Goal: Task Accomplishment & Management: Use online tool/utility

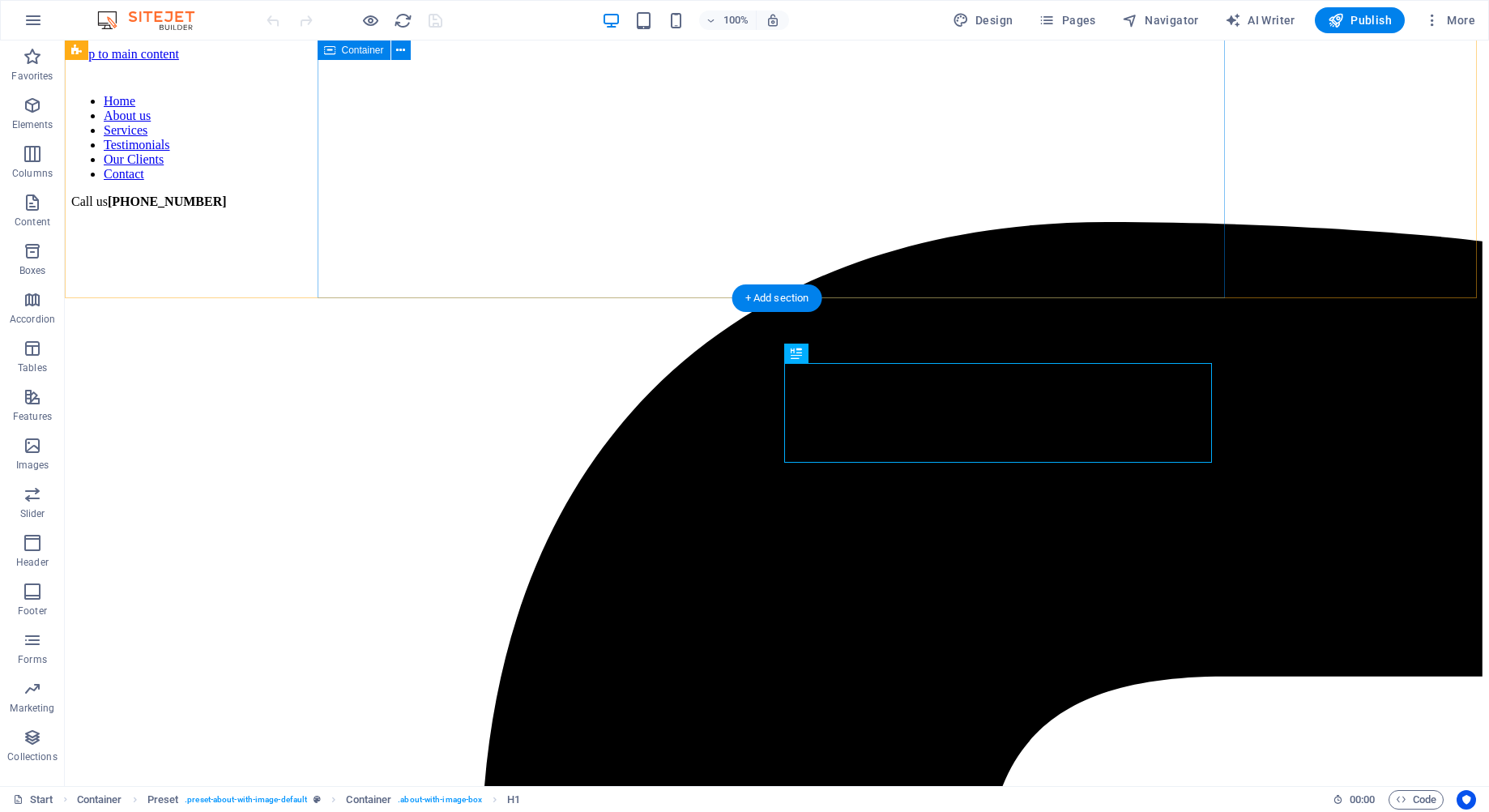
scroll to position [488, 0]
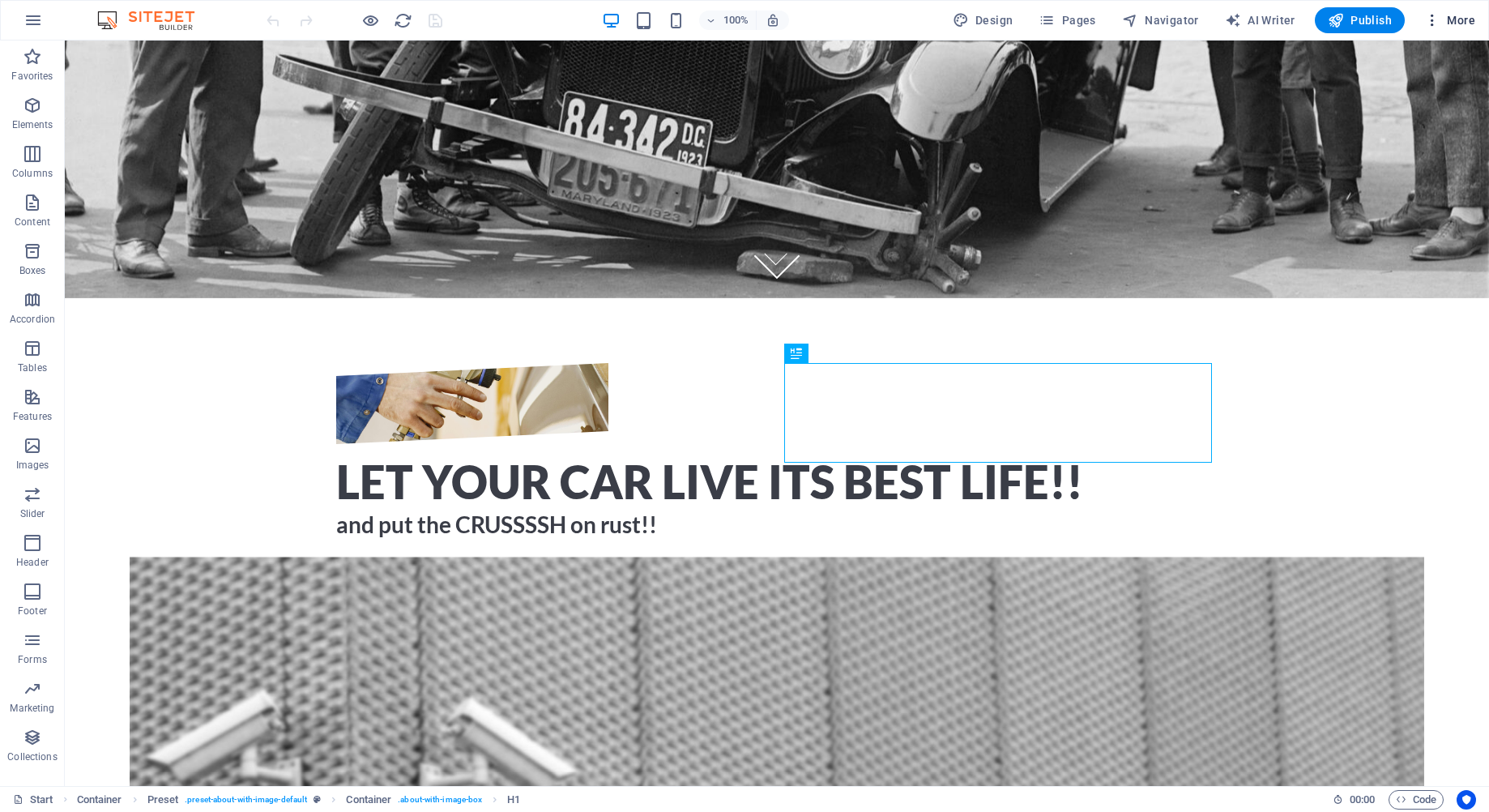
click at [1430, 25] on icon "button" at bounding box center [1433, 21] width 16 height 16
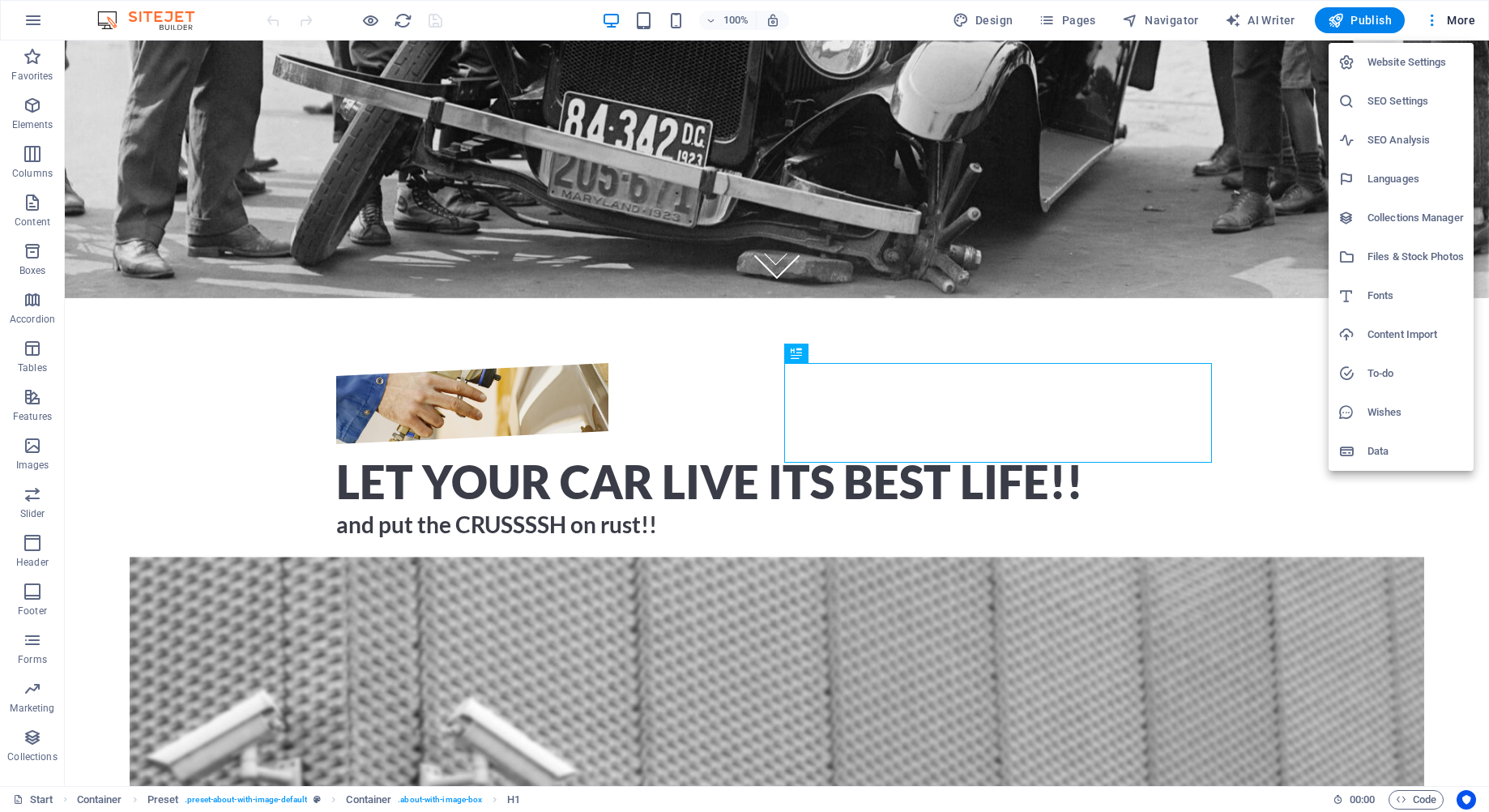
click at [1417, 22] on div at bounding box center [744, 406] width 1489 height 812
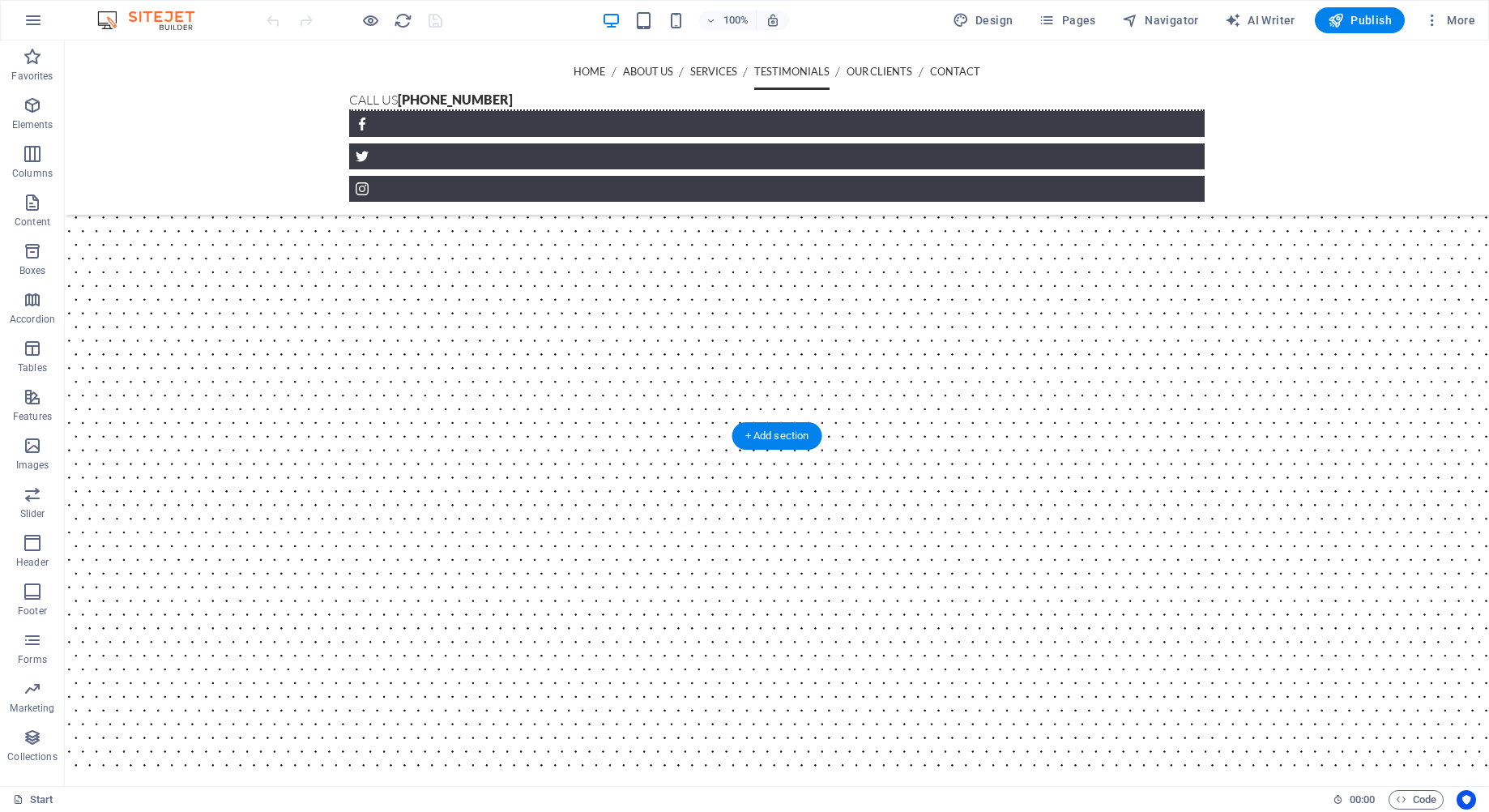
scroll to position [2837, 0]
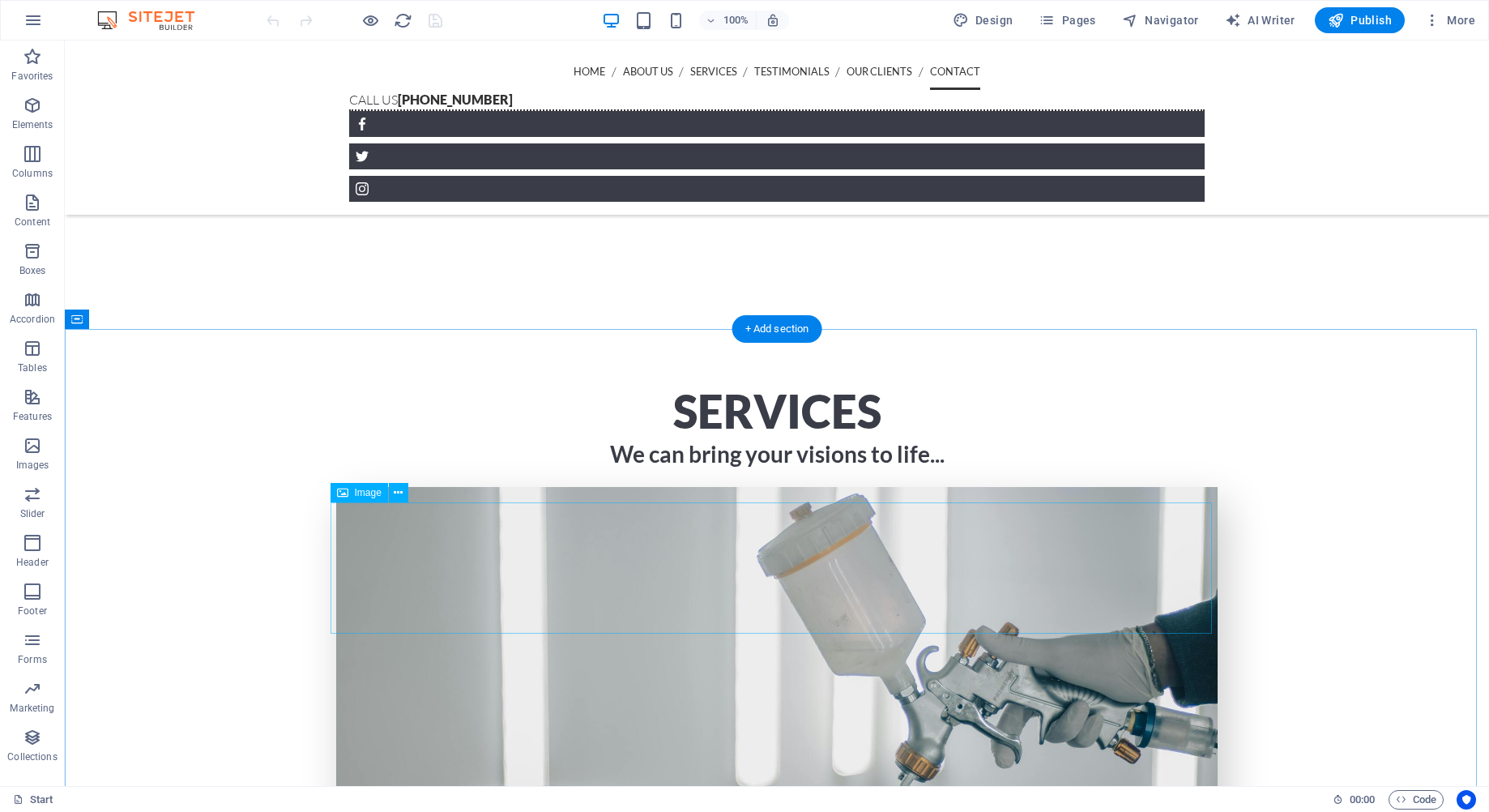
scroll to position [3567, 0]
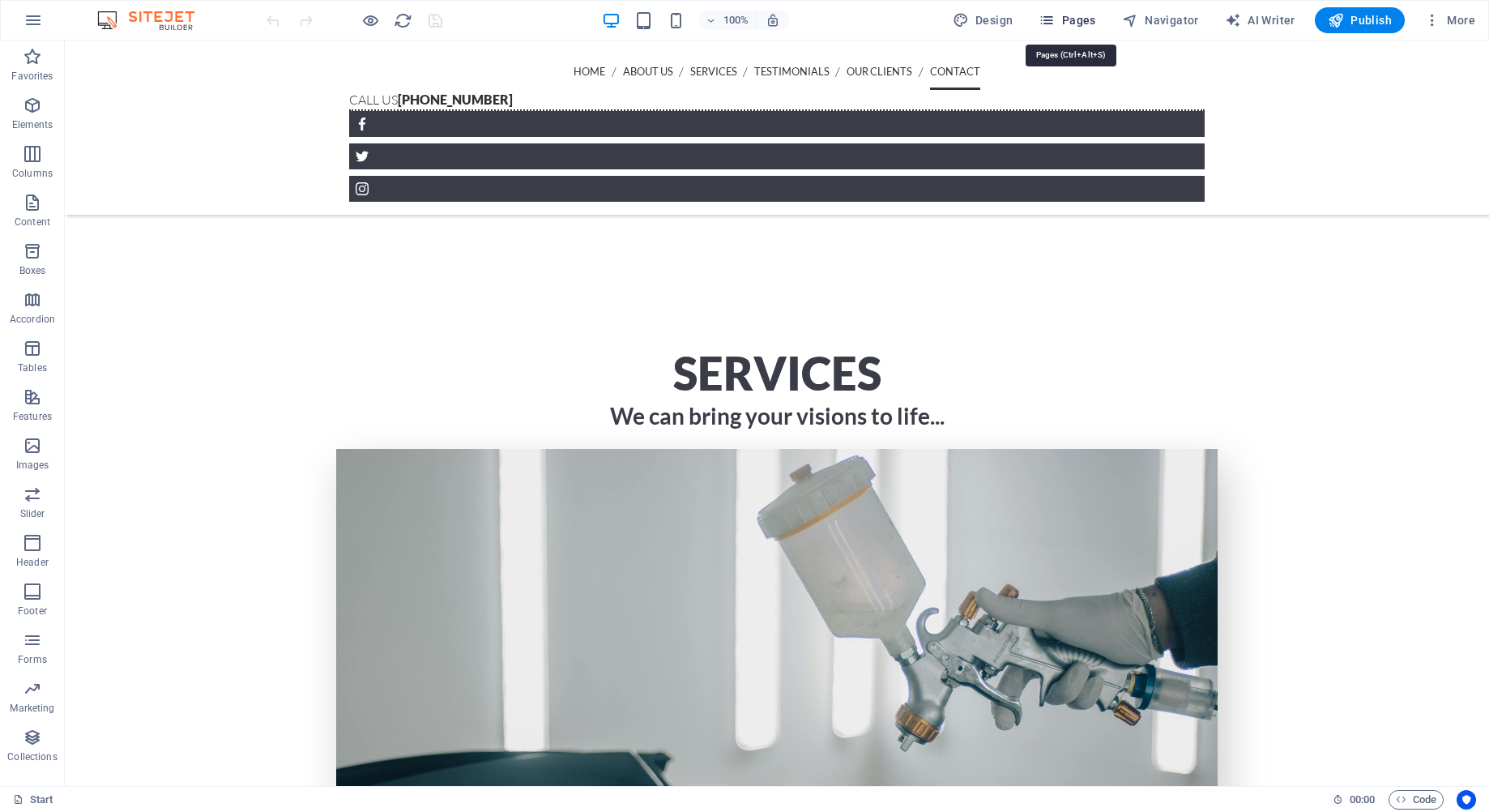
click at [1052, 26] on icon "button" at bounding box center [1047, 21] width 16 height 16
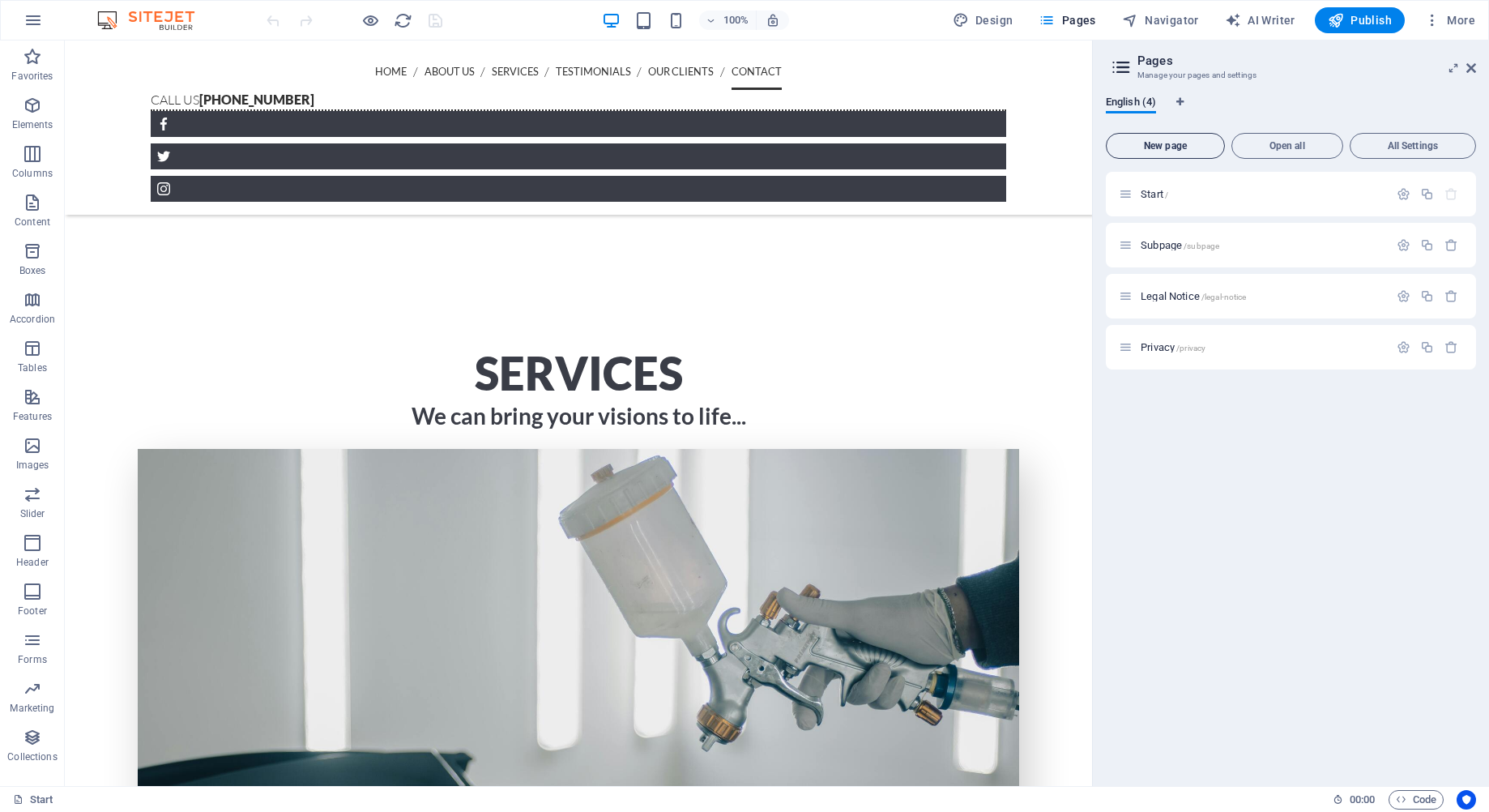
click at [1171, 144] on span "New page" at bounding box center [1165, 146] width 105 height 10
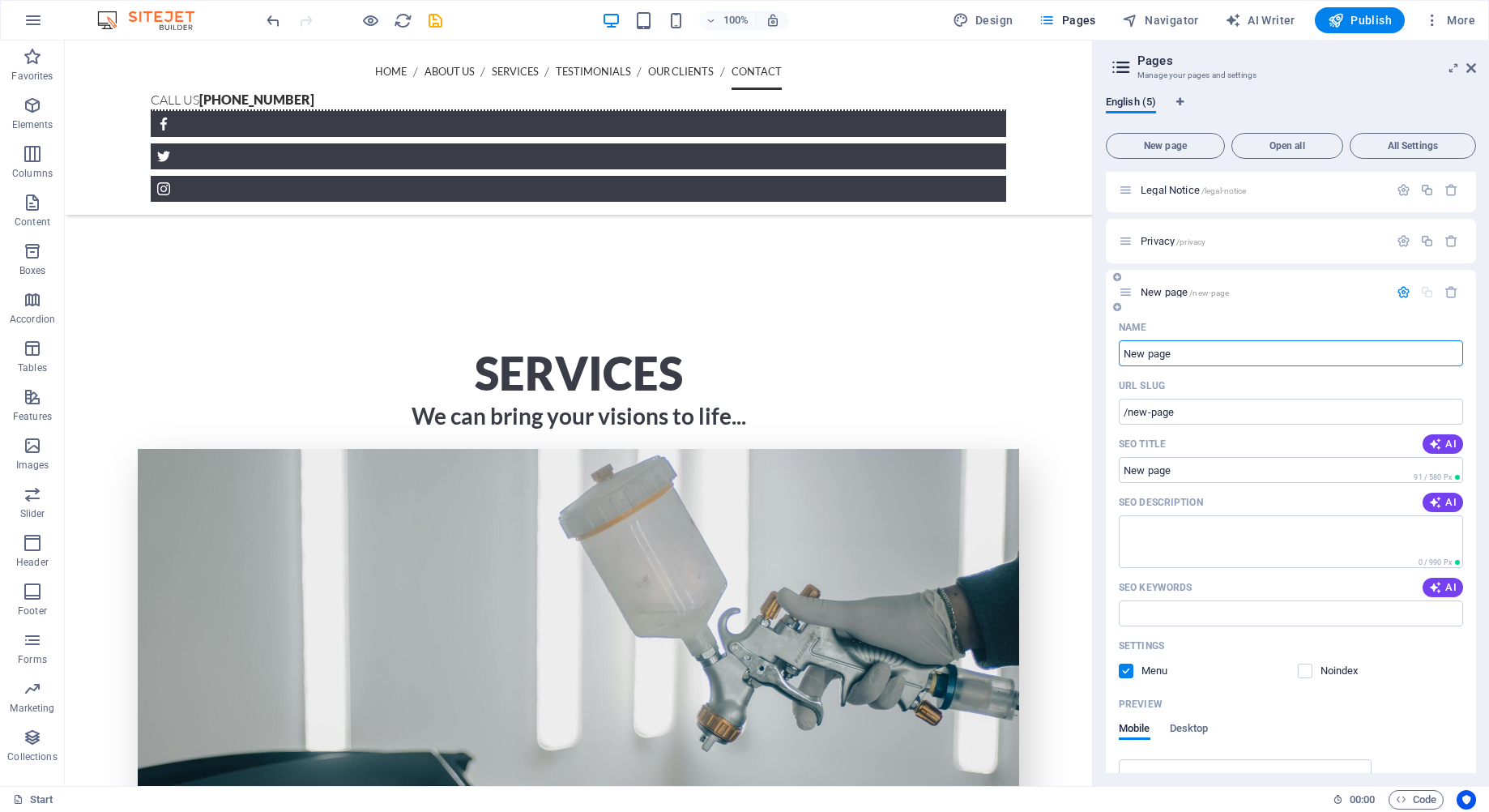
scroll to position [0, 0]
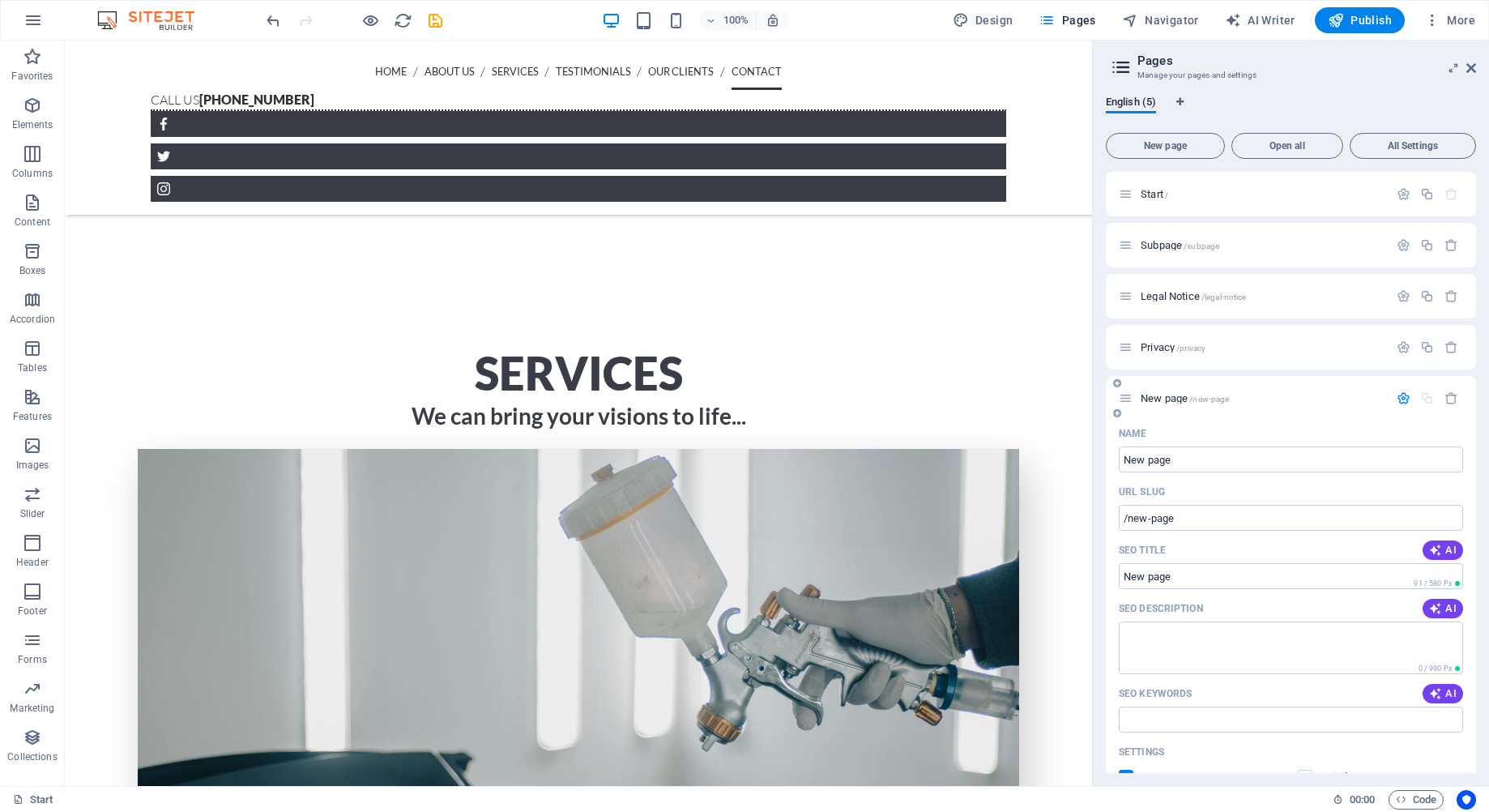
click at [1121, 386] on icon at bounding box center [1118, 383] width 8 height 10
click at [1446, 397] on icon "button" at bounding box center [1451, 398] width 14 height 14
click at [1445, 399] on icon "button" at bounding box center [1451, 398] width 14 height 14
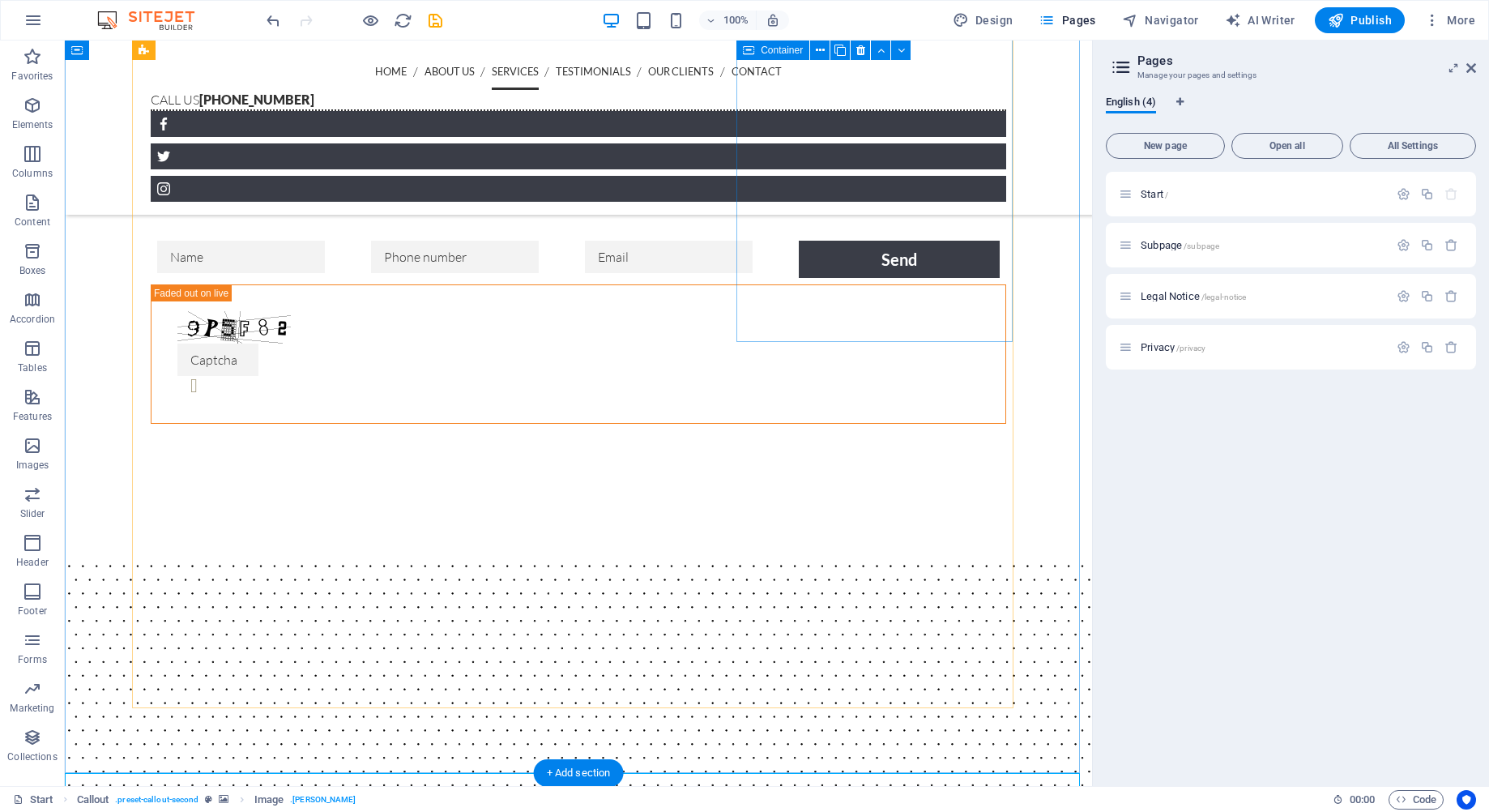
scroll to position [2270, 0]
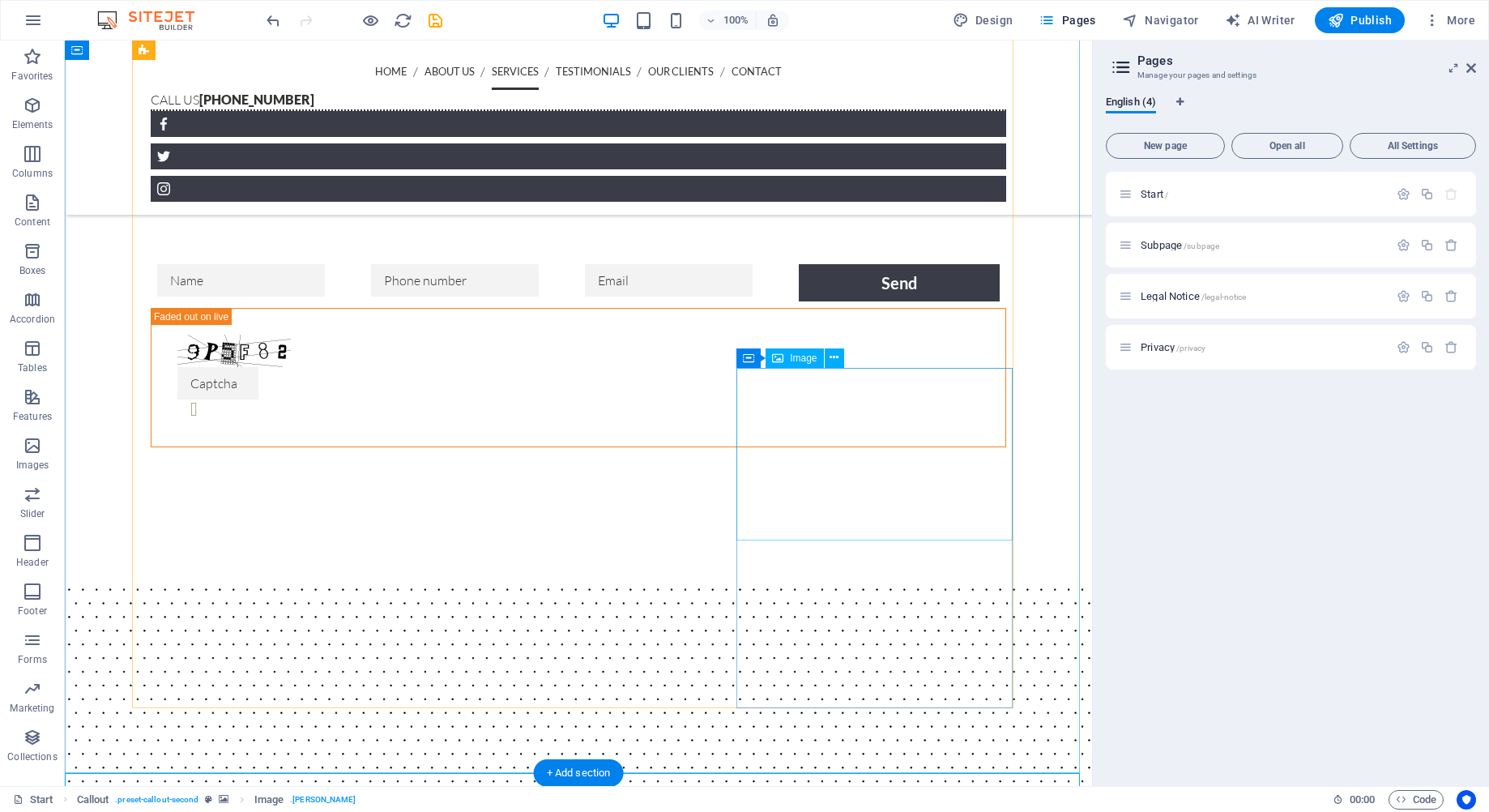
drag, startPoint x: 751, startPoint y: 227, endPoint x: 765, endPoint y: 368, distance: 141.7
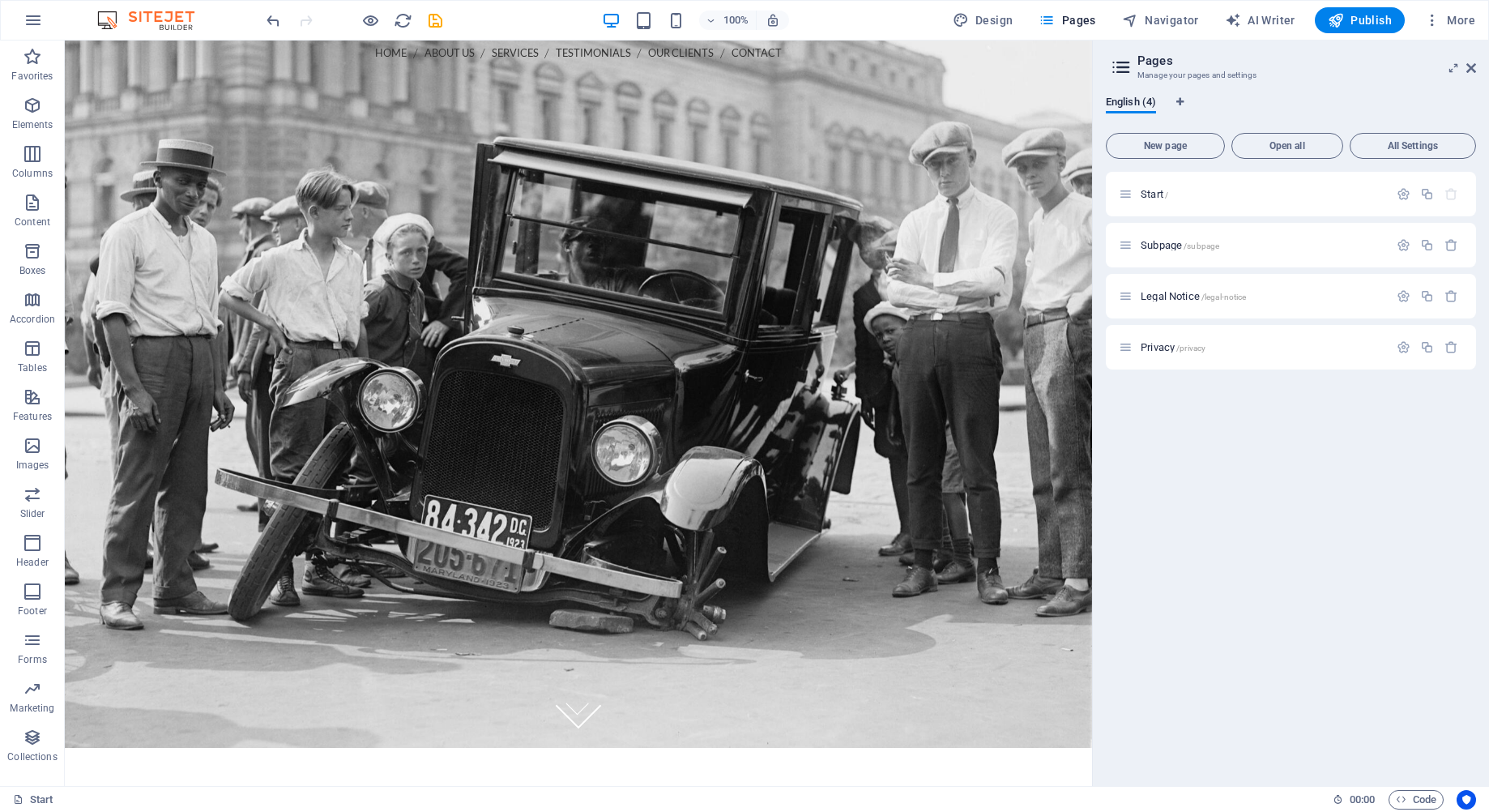
scroll to position [81, 0]
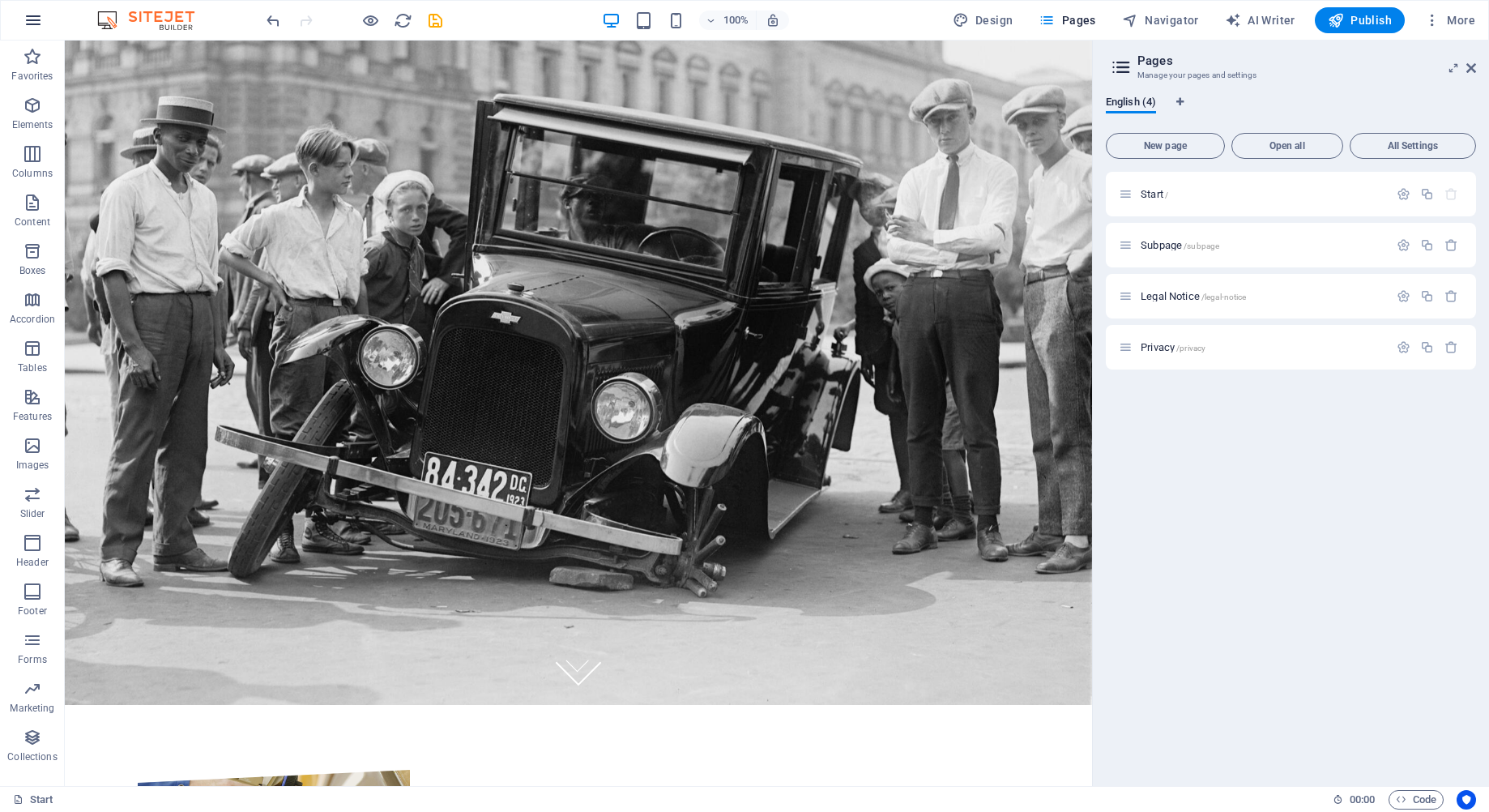
click at [40, 17] on icon "button" at bounding box center [34, 21] width 20 height 20
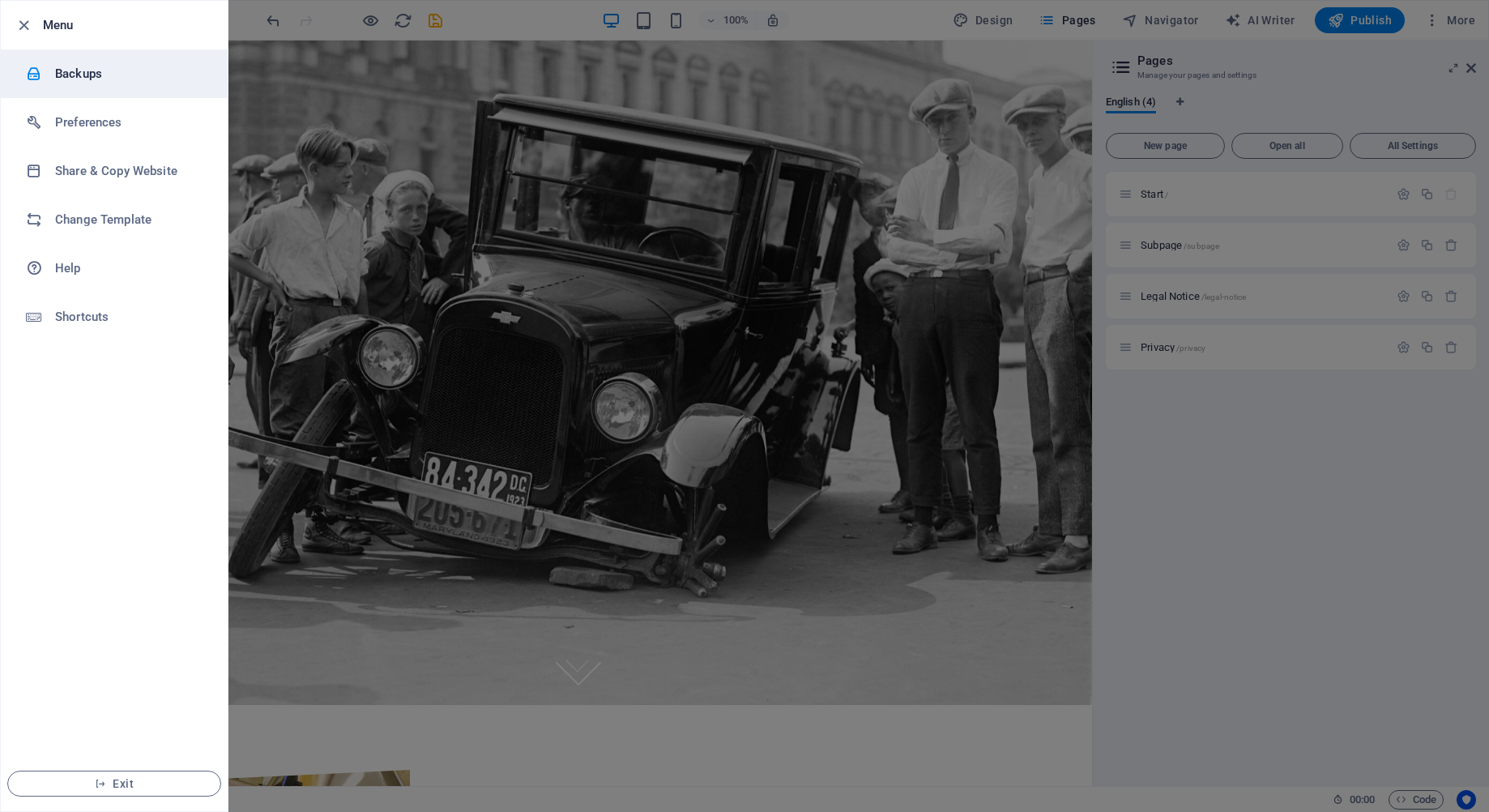
click at [58, 63] on li "Backups" at bounding box center [114, 73] width 226 height 49
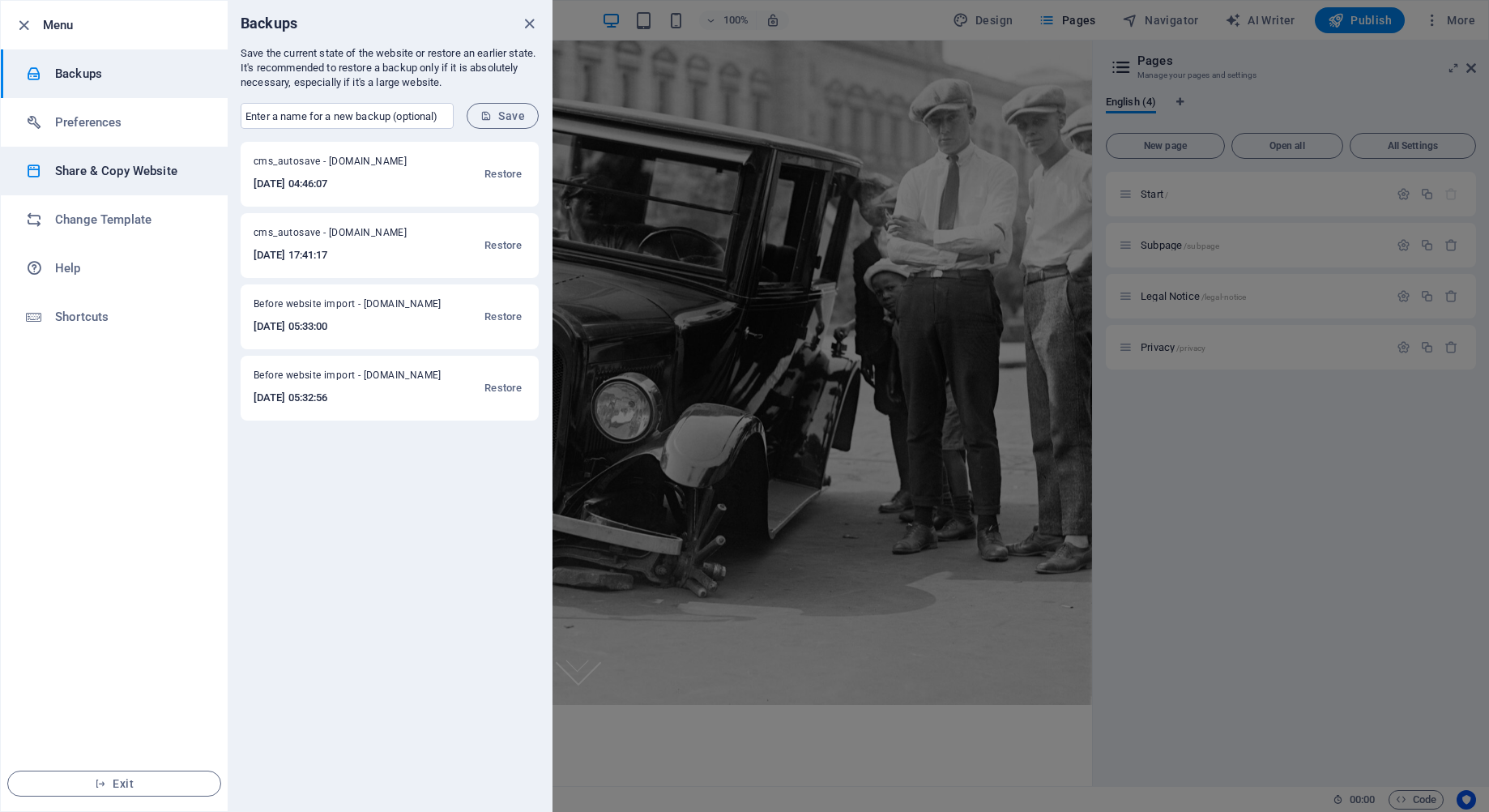
click at [154, 169] on h6 "Share & Copy Website" at bounding box center [130, 171] width 150 height 20
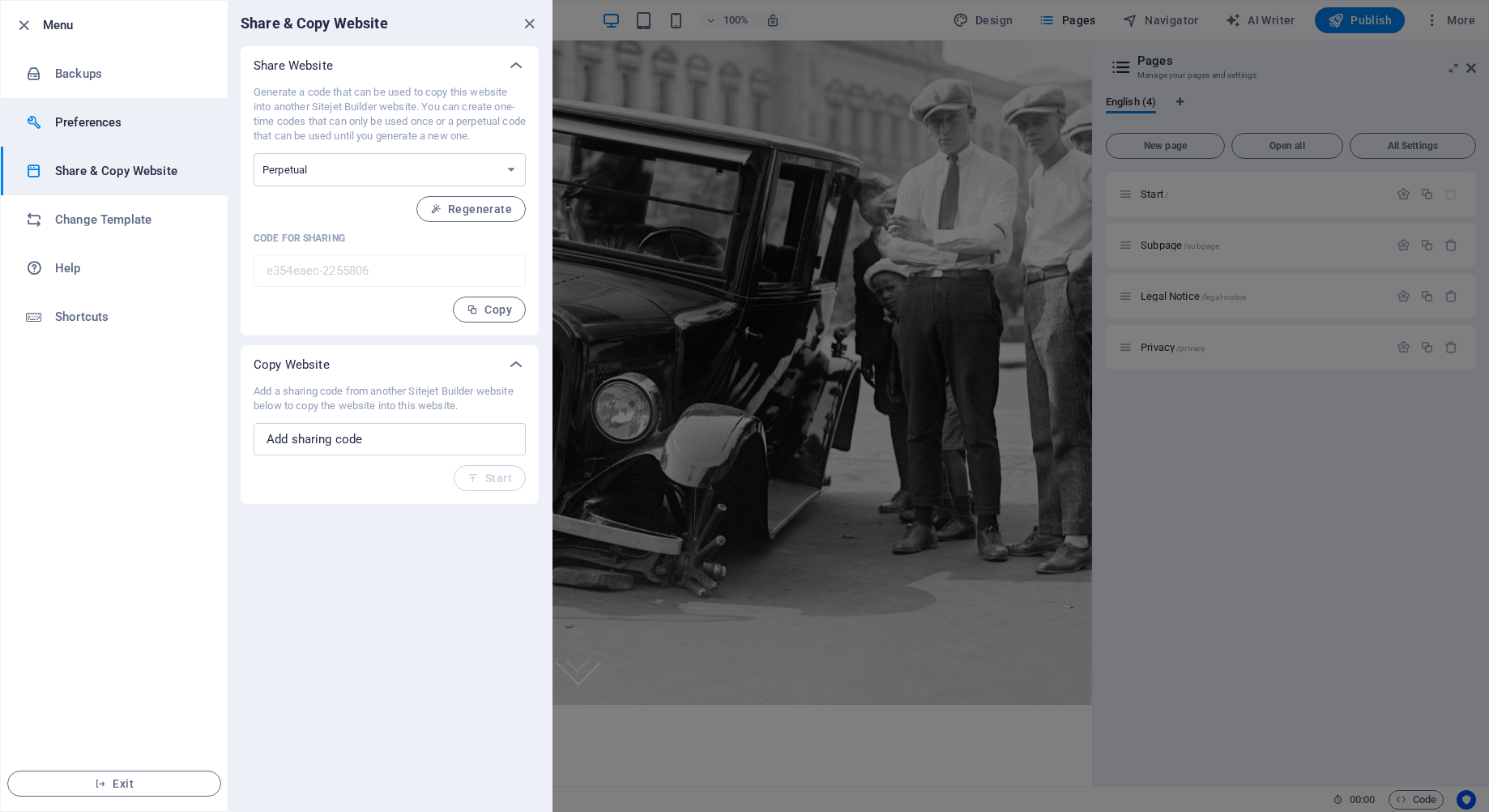
drag, startPoint x: 154, startPoint y: 169, endPoint x: 201, endPoint y: 140, distance: 55.2
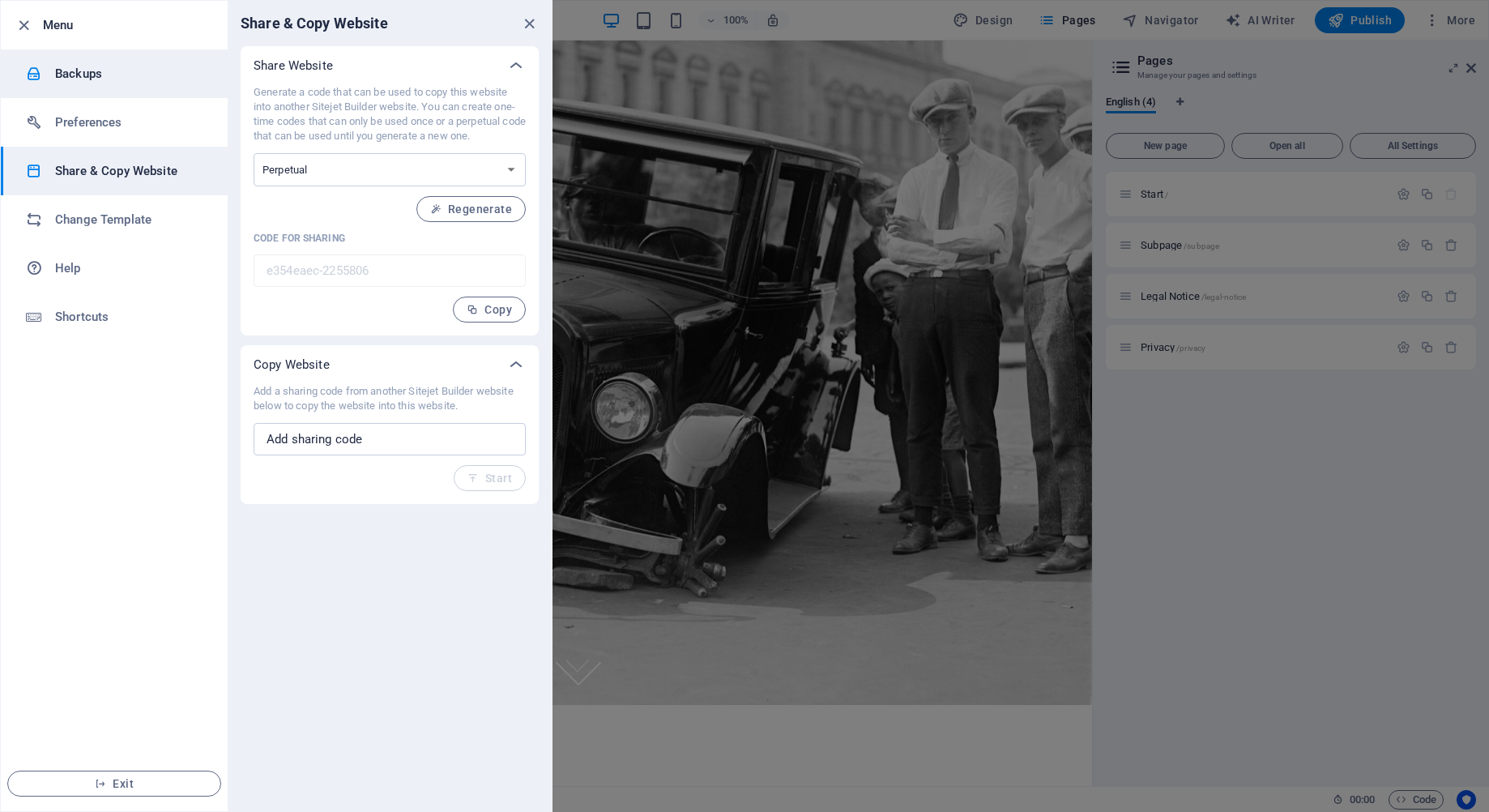
drag, startPoint x: 201, startPoint y: 140, endPoint x: 69, endPoint y: 58, distance: 155.4
click at [69, 58] on li "Backups" at bounding box center [114, 73] width 226 height 49
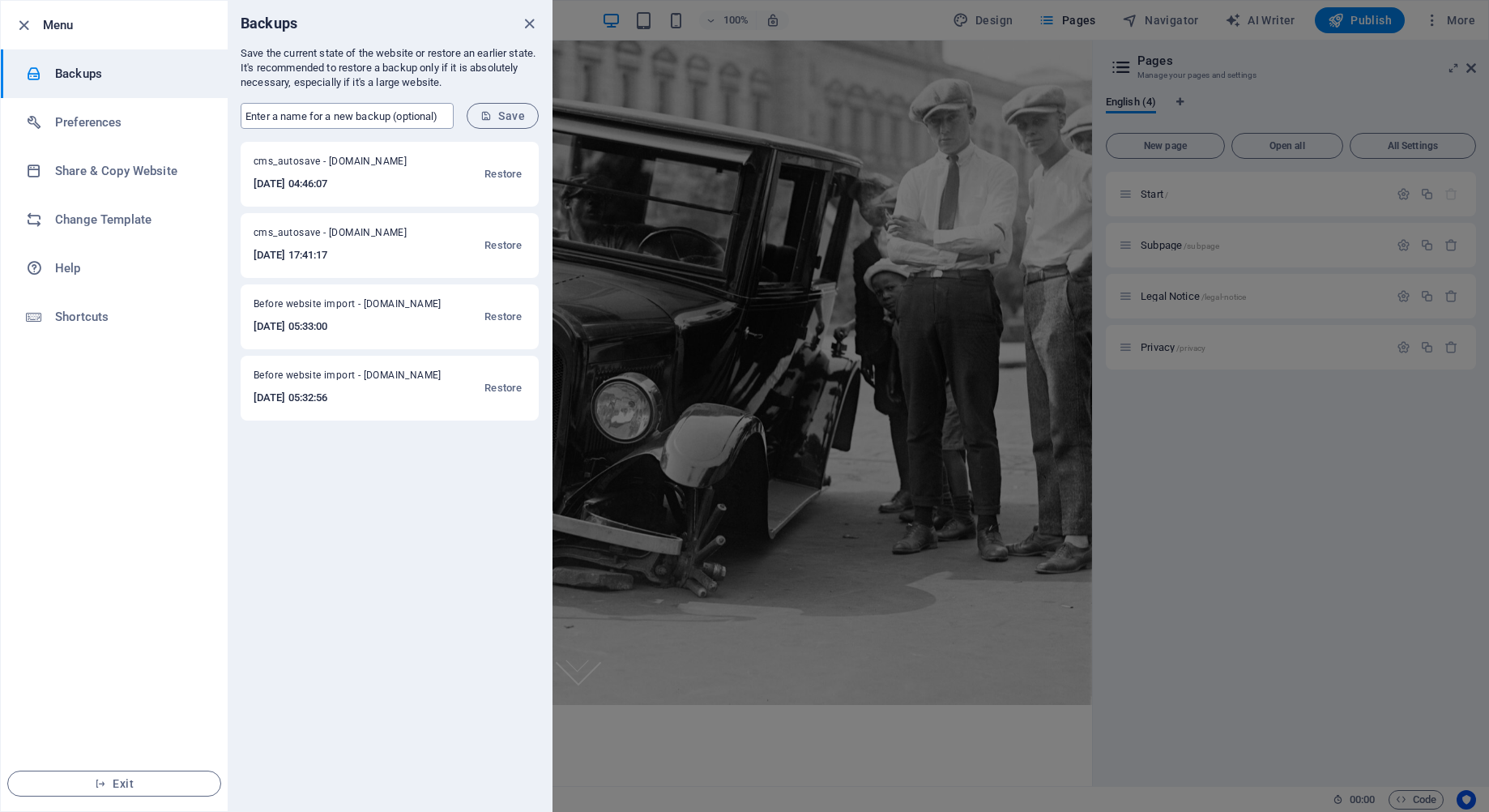
click at [305, 121] on input "text" at bounding box center [347, 115] width 213 height 26
type input "G"
type input "AutobodyWellEdited"
click at [506, 111] on span "Save" at bounding box center [502, 116] width 44 height 13
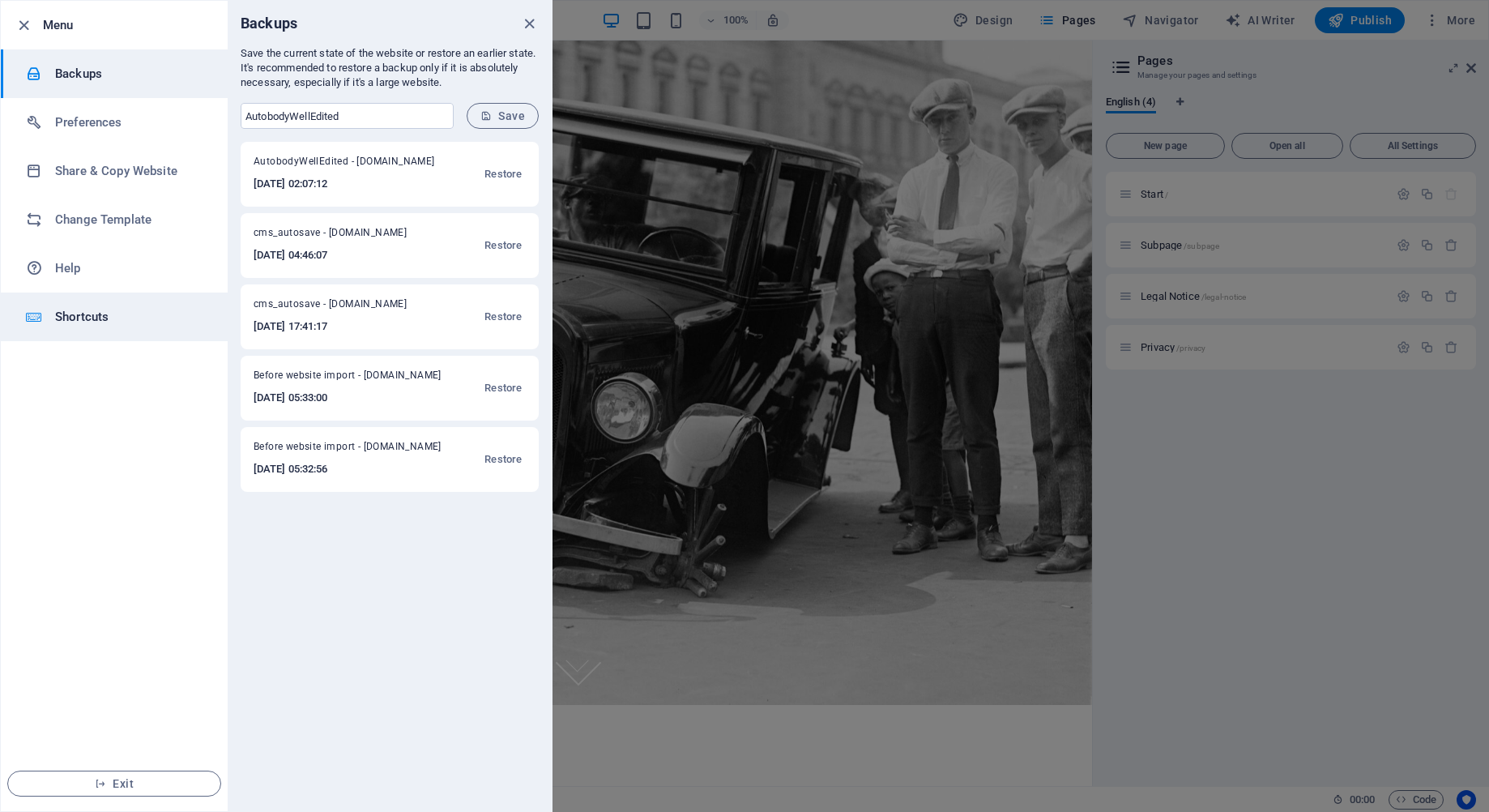
click at [105, 319] on h6 "Shortcuts" at bounding box center [130, 317] width 150 height 20
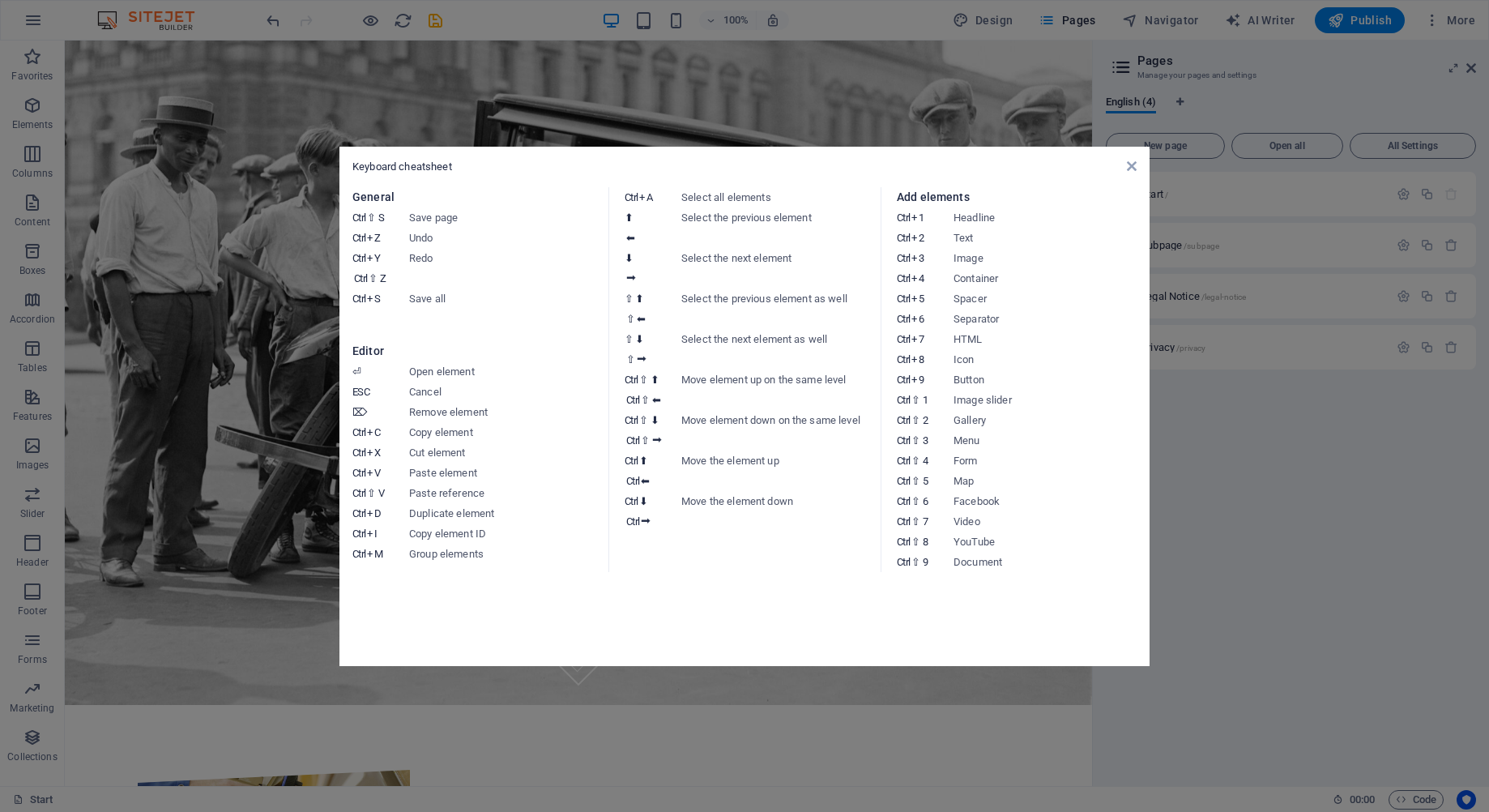
click at [650, 96] on aside "Keyboard cheatsheet General Ctrl ⇧ S Save page Ctrl Z Undo Ctrl Y Ctrl ⇧ Z Redo…" at bounding box center [744, 406] width 1489 height 812
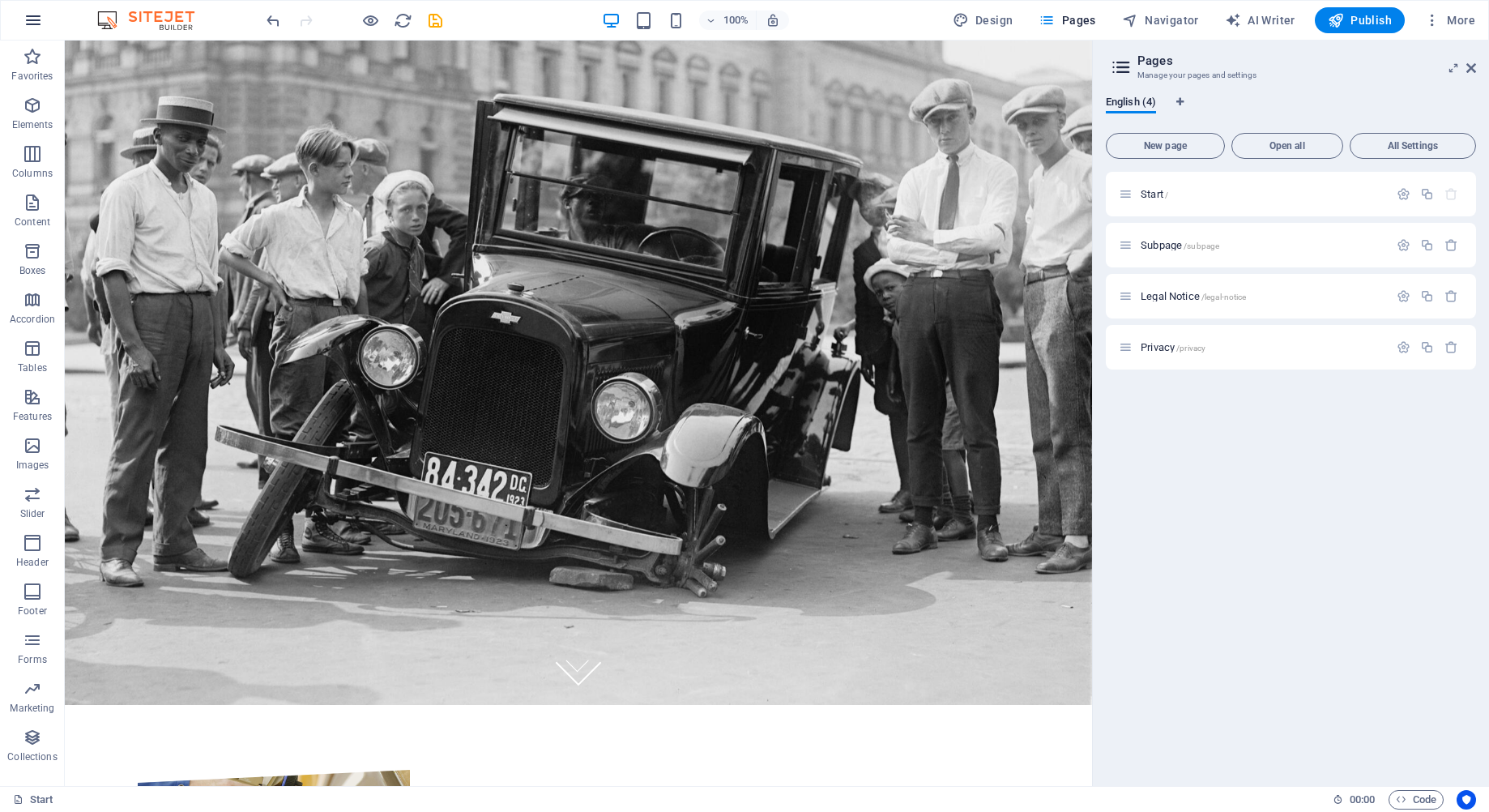
click at [33, 18] on icon "button" at bounding box center [34, 21] width 20 height 20
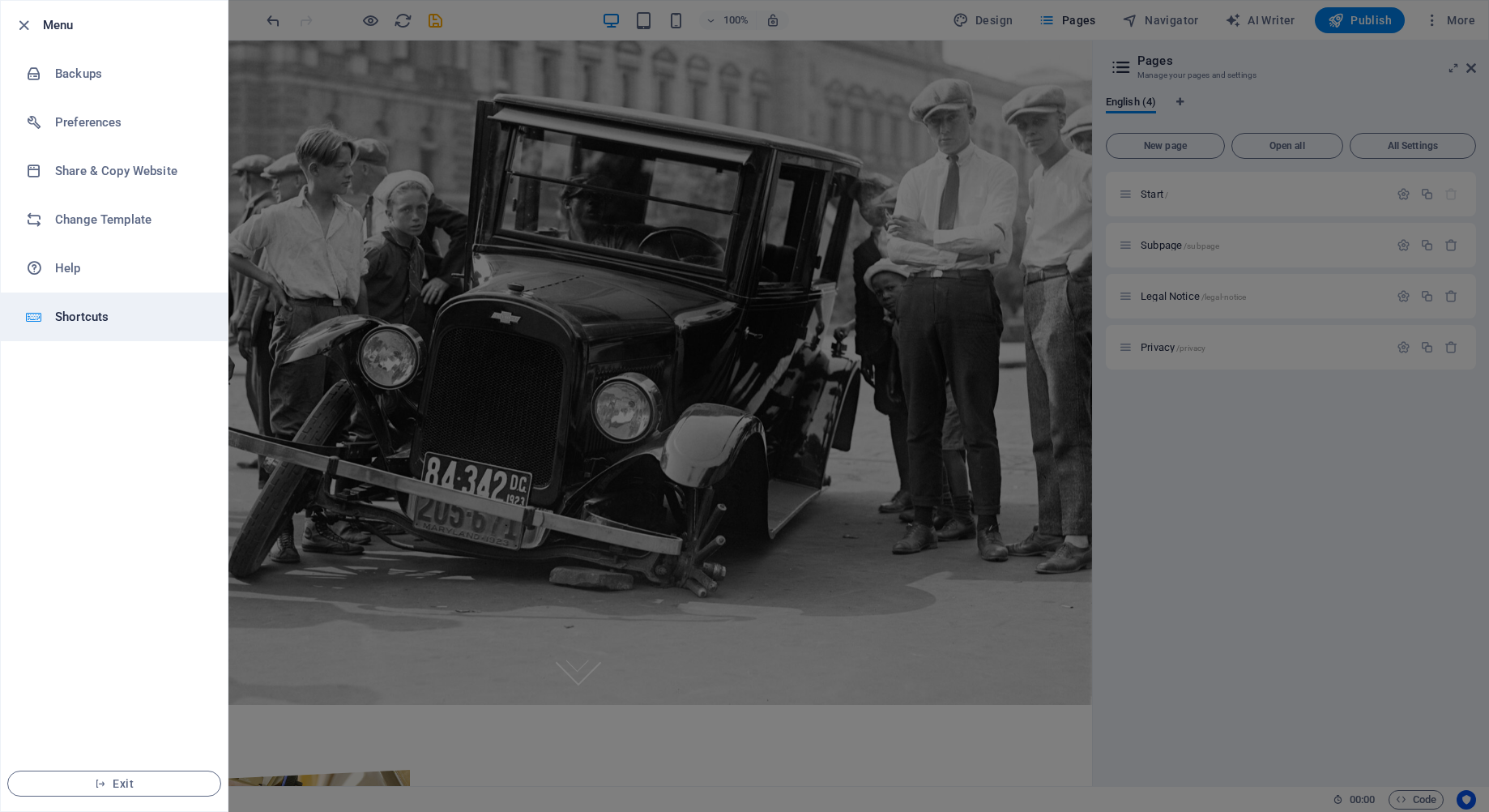
click at [92, 322] on h6 "Shortcuts" at bounding box center [130, 317] width 150 height 20
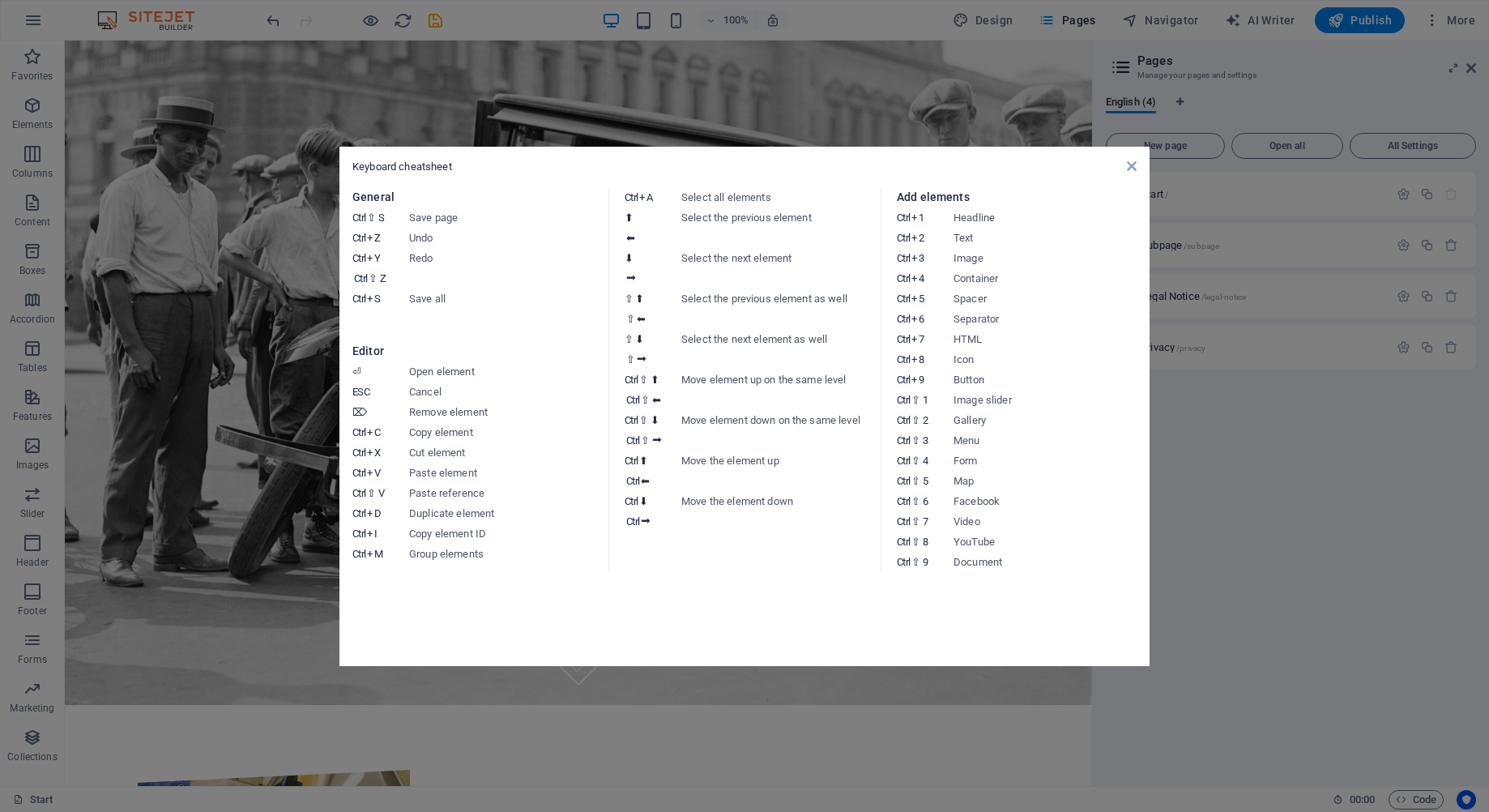
click at [780, 112] on aside "Keyboard cheatsheet General Ctrl ⇧ S Save page Ctrl Z Undo Ctrl Y Ctrl ⇧ Z Redo…" at bounding box center [744, 406] width 1489 height 812
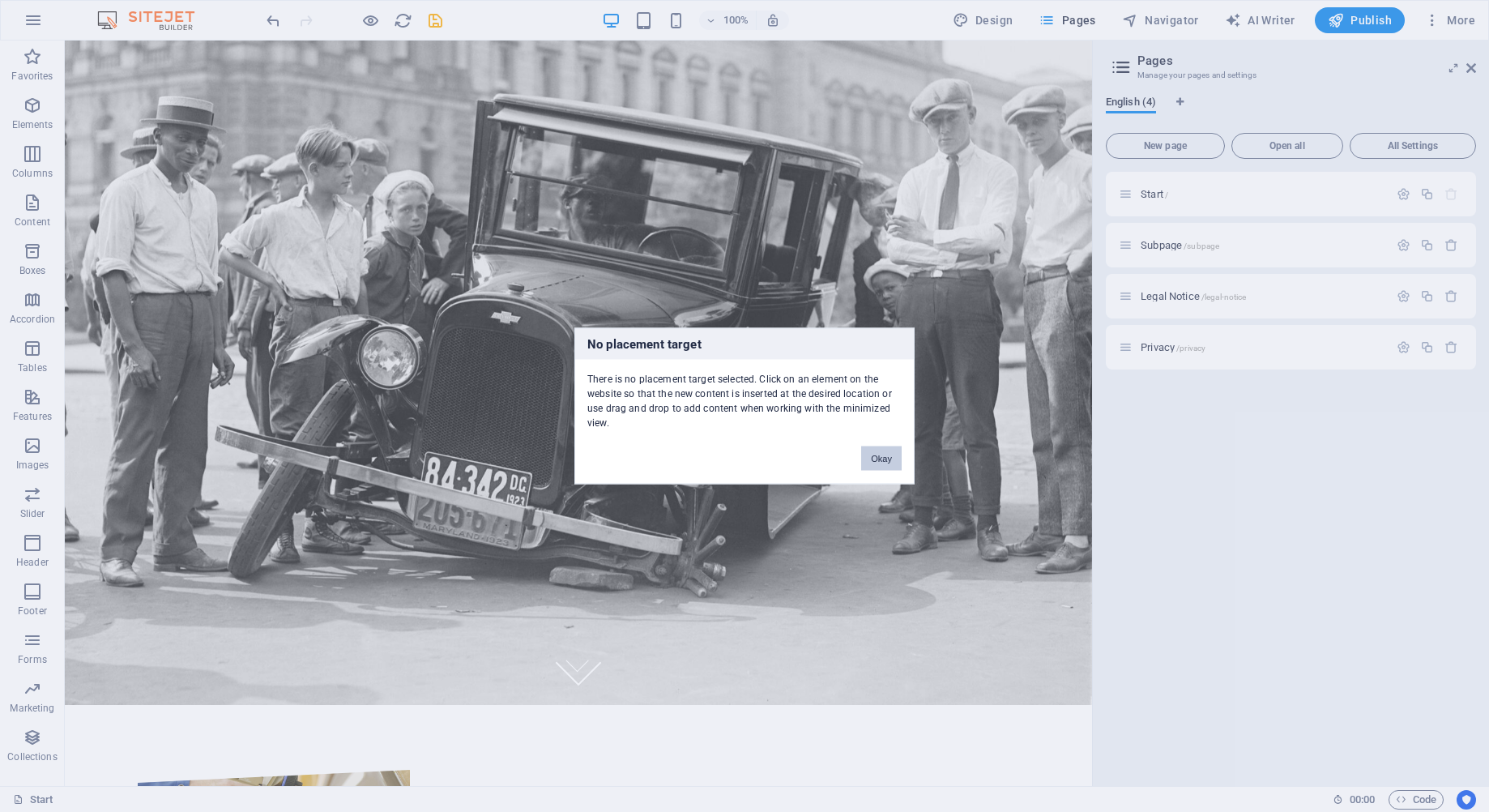
drag, startPoint x: 903, startPoint y: 449, endPoint x: 896, endPoint y: 462, distance: 14.8
click at [903, 449] on div "Okay" at bounding box center [881, 450] width 65 height 41
click at [889, 468] on button "Okay" at bounding box center [881, 459] width 40 height 25
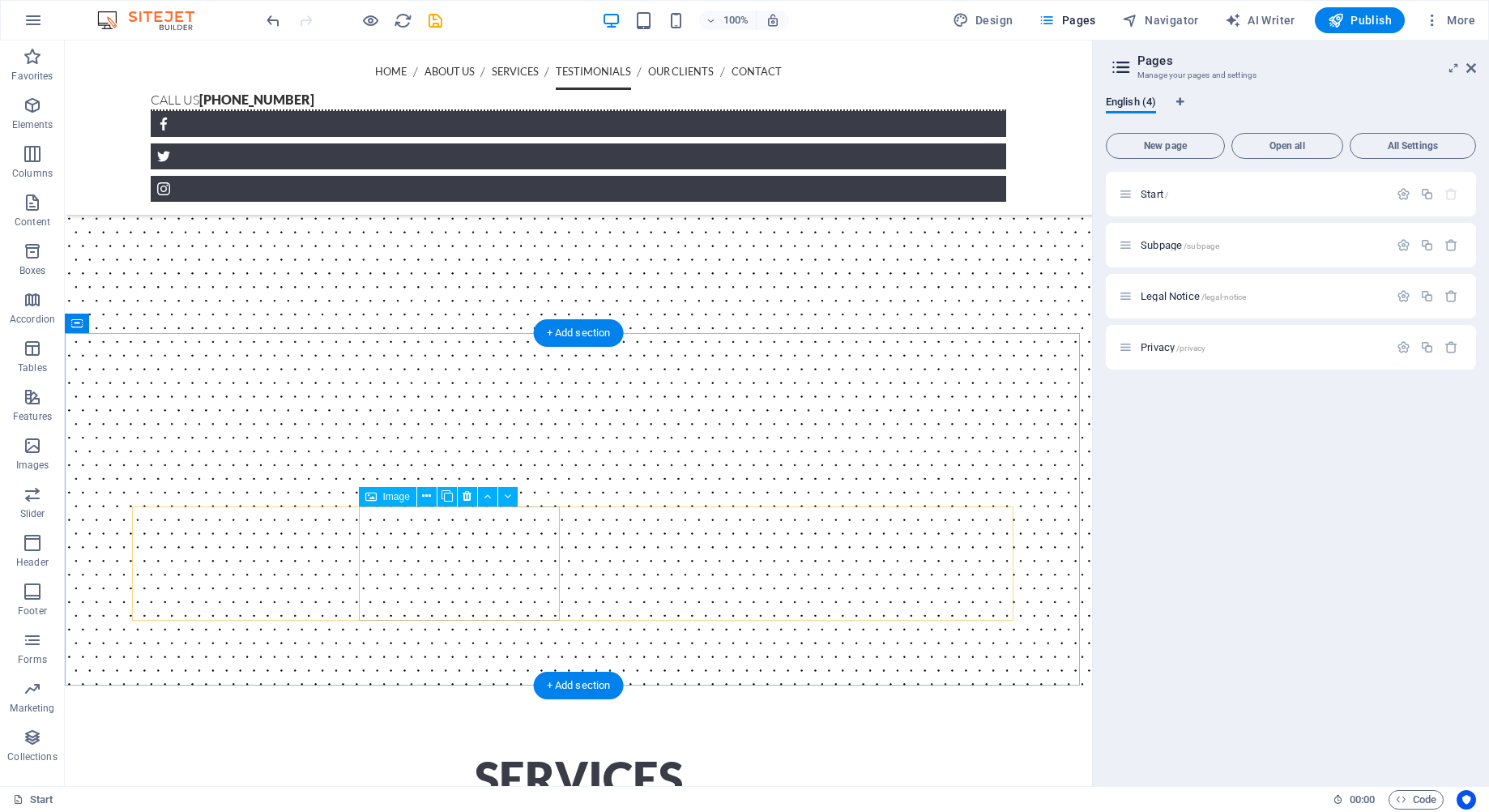
scroll to position [3160, 0]
click at [579, 328] on div "+ Add section" at bounding box center [578, 333] width 90 height 27
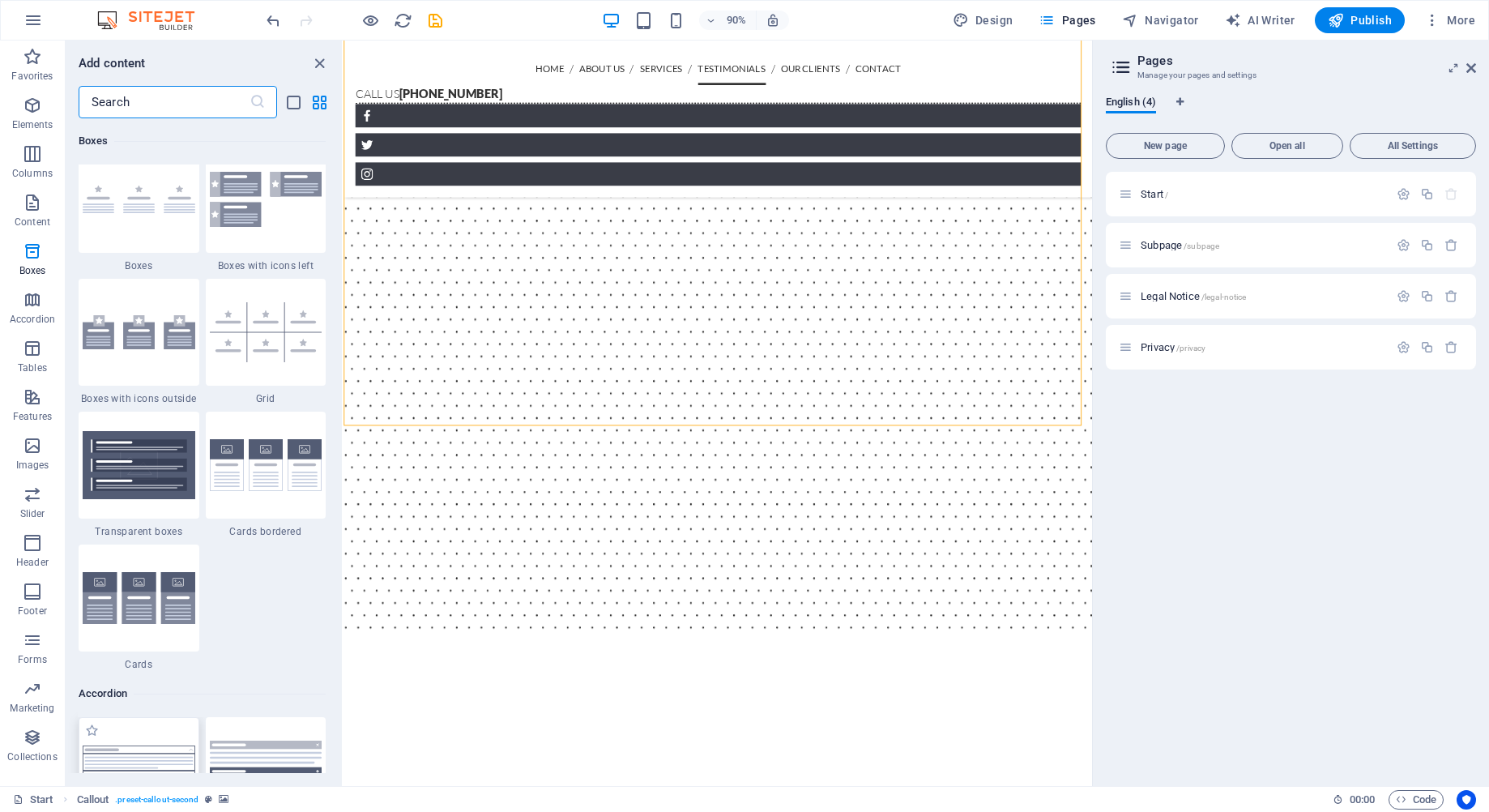
scroll to position [4618, 0]
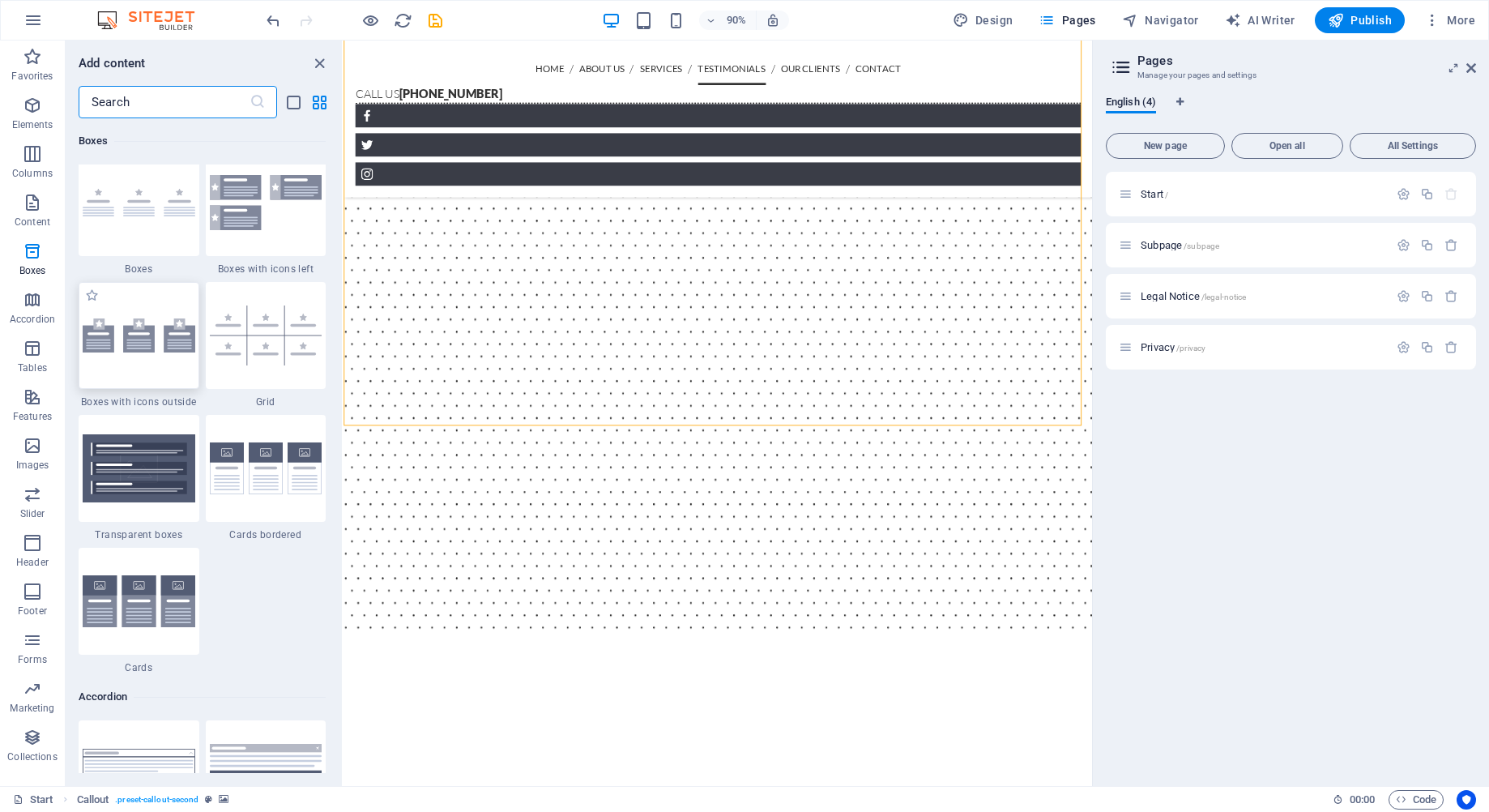
click at [146, 353] on div at bounding box center [138, 335] width 121 height 107
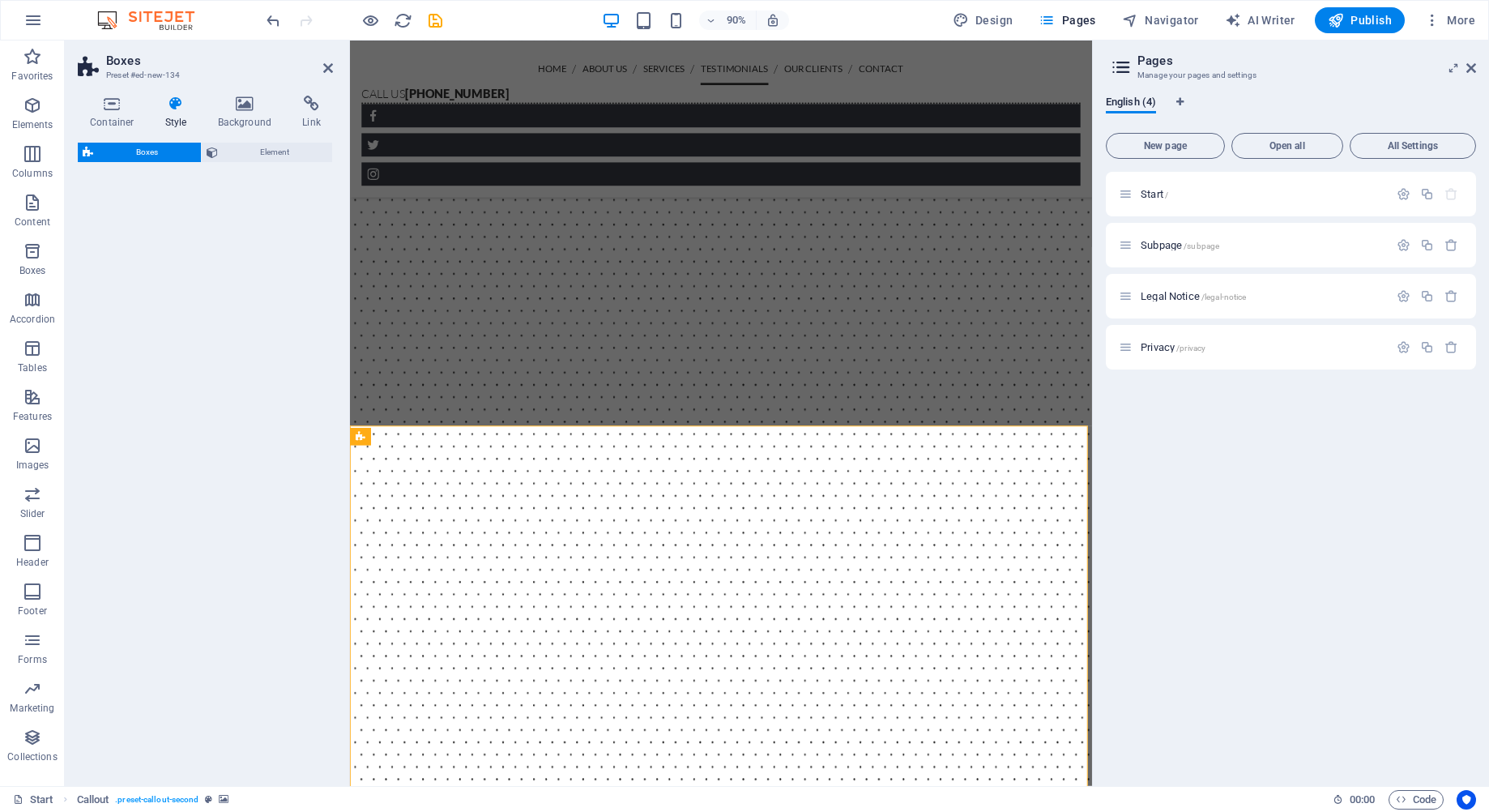
select select "rem"
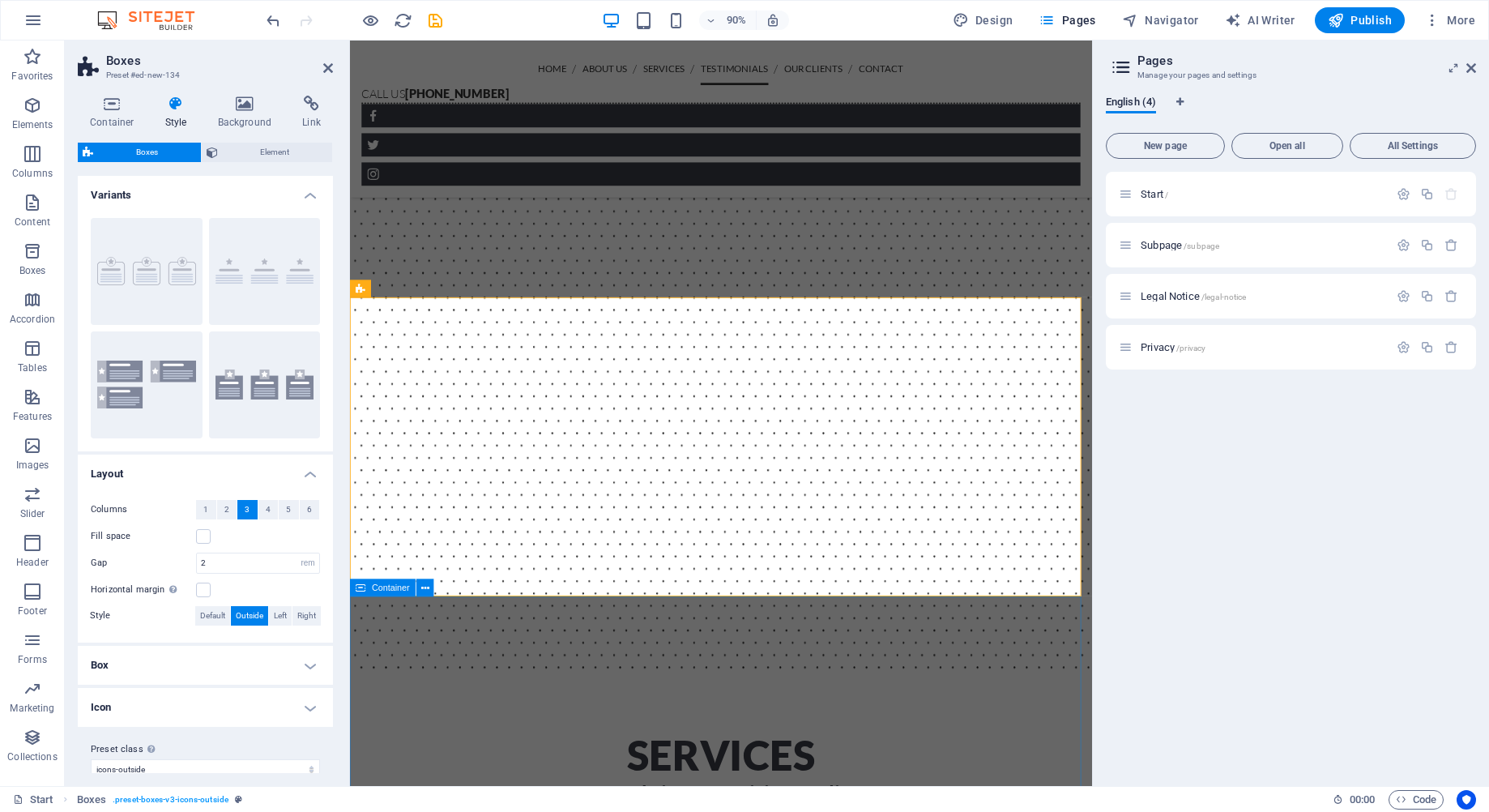
scroll to position [3241, 0]
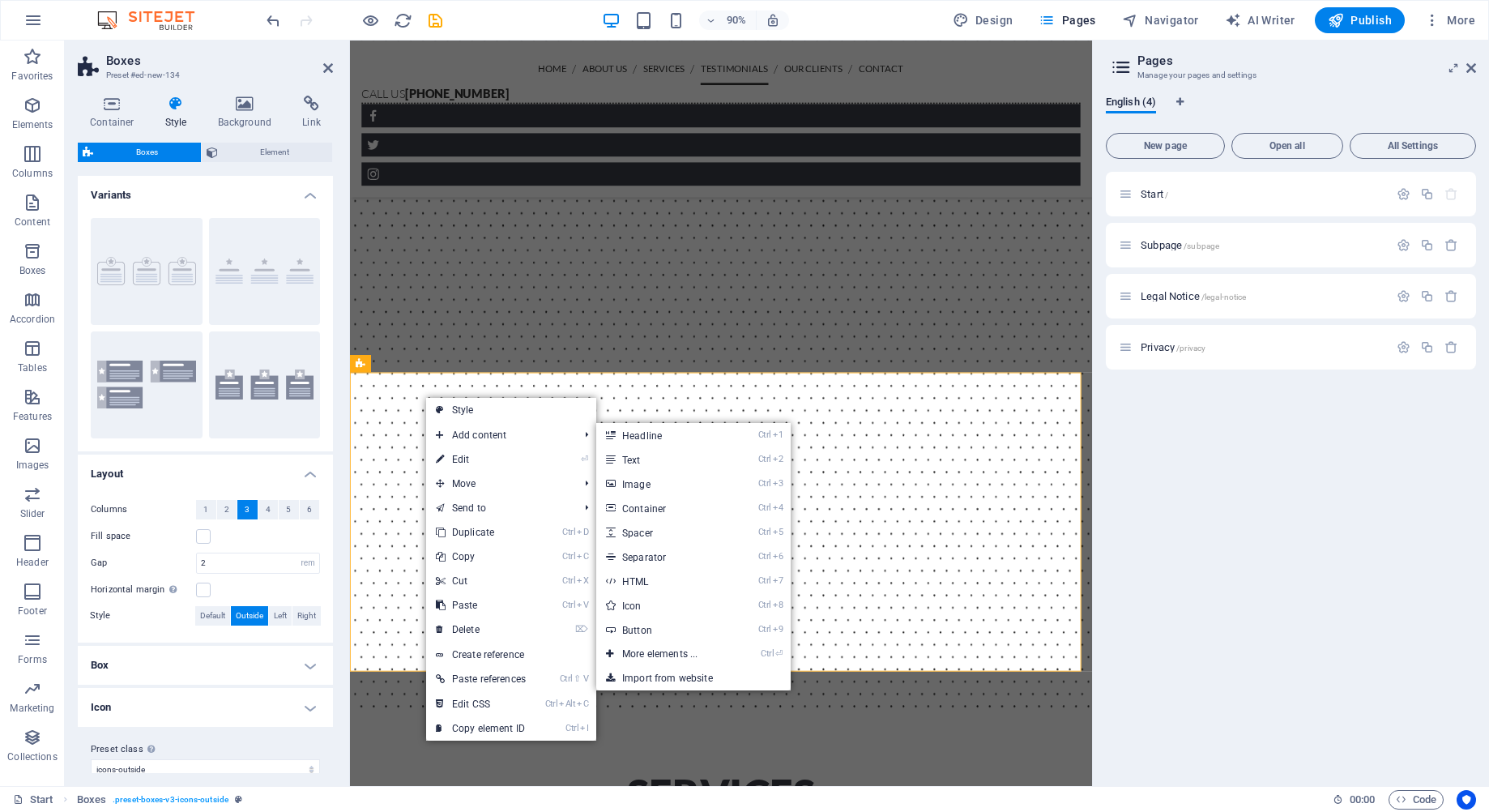
drag, startPoint x: 834, startPoint y: 473, endPoint x: 684, endPoint y: 372, distance: 180.8
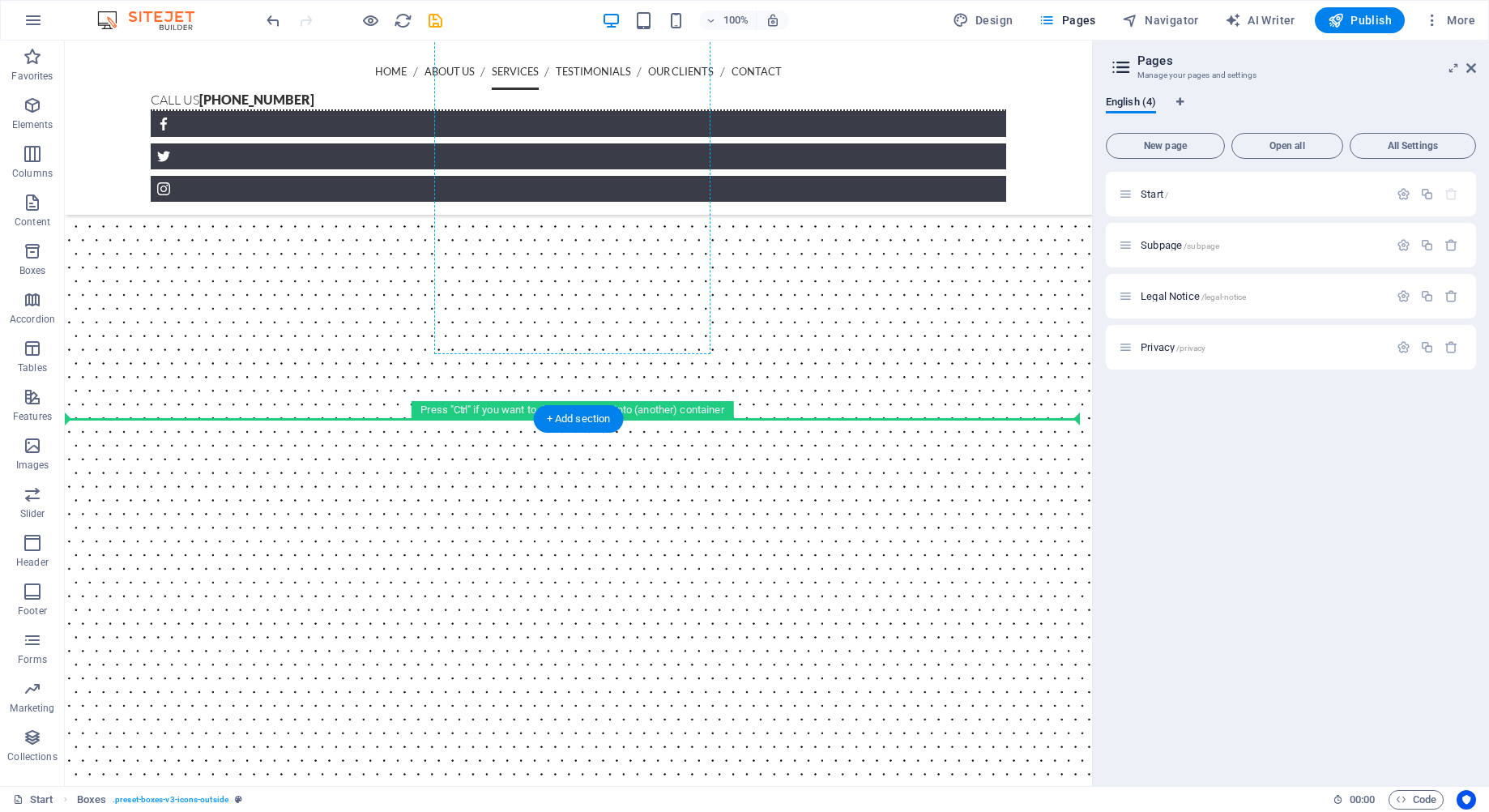
scroll to position [2625, 0]
drag, startPoint x: 447, startPoint y: 306, endPoint x: 393, endPoint y: 380, distance: 91.6
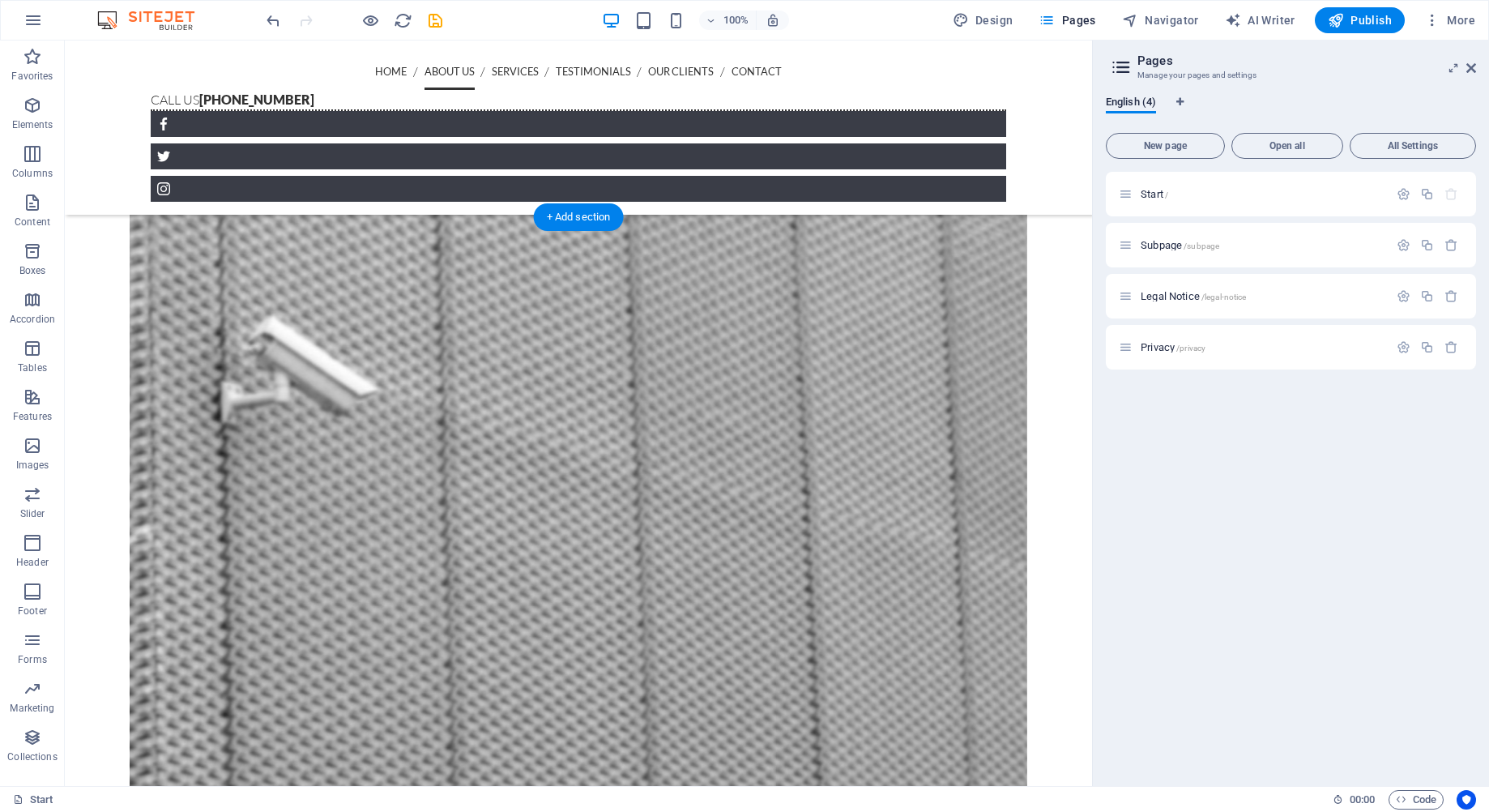
scroll to position [1004, 0]
click at [439, 254] on figure at bounding box center [578, 596] width 898 height 803
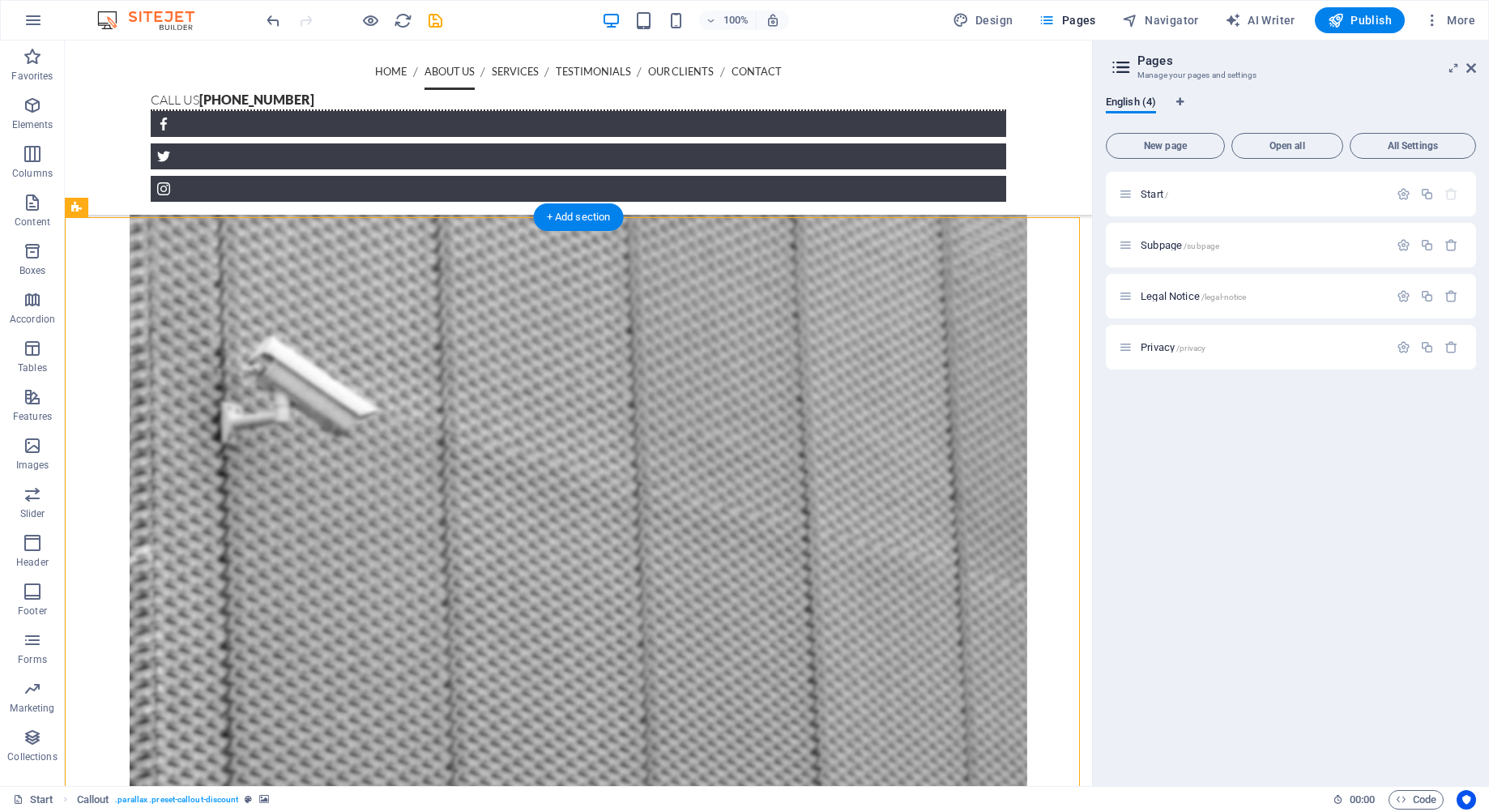
drag, startPoint x: 436, startPoint y: 242, endPoint x: 404, endPoint y: 252, distance: 33.5
click at [404, 252] on figure at bounding box center [578, 596] width 898 height 803
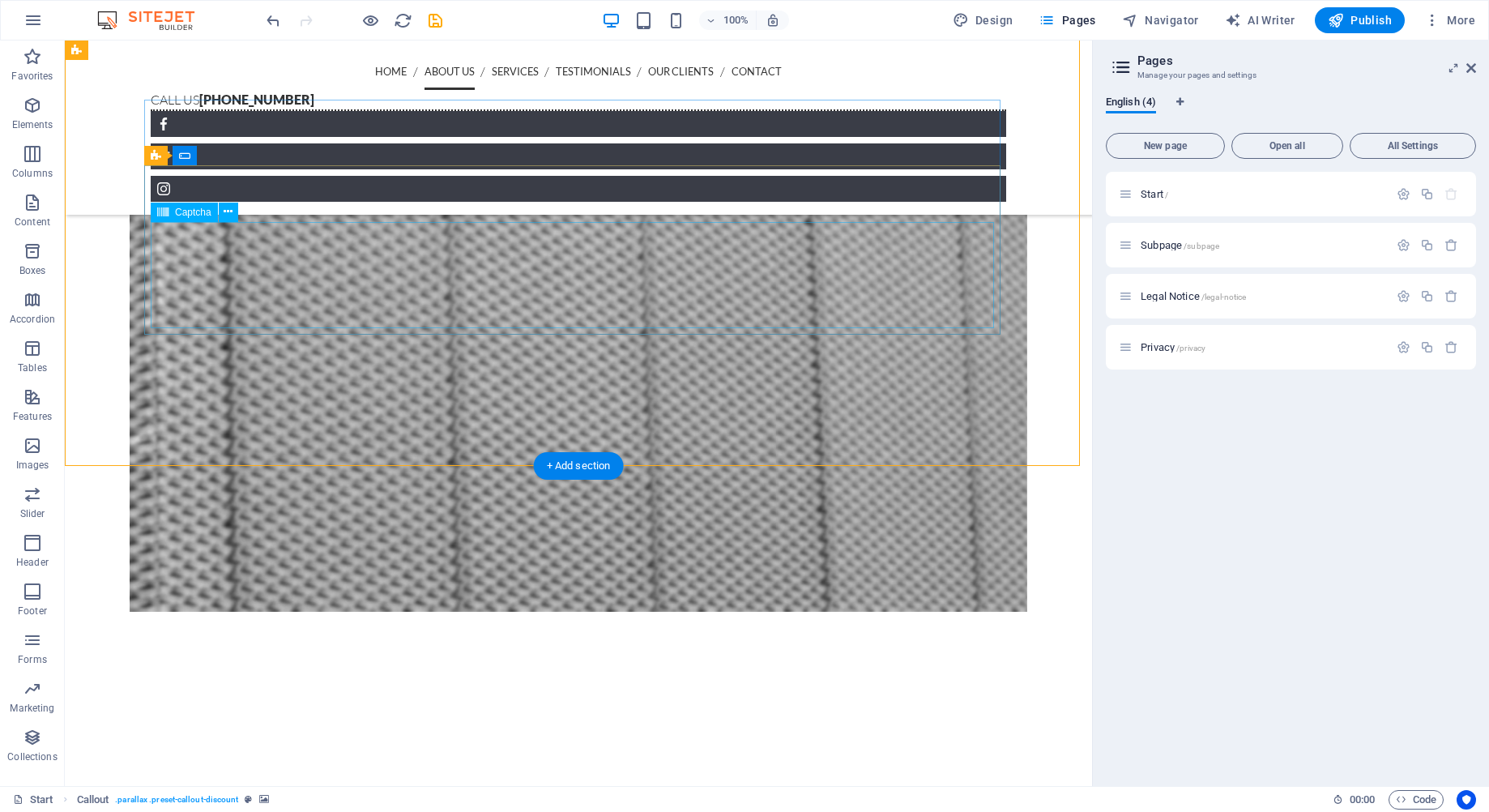
scroll to position [1652, 0]
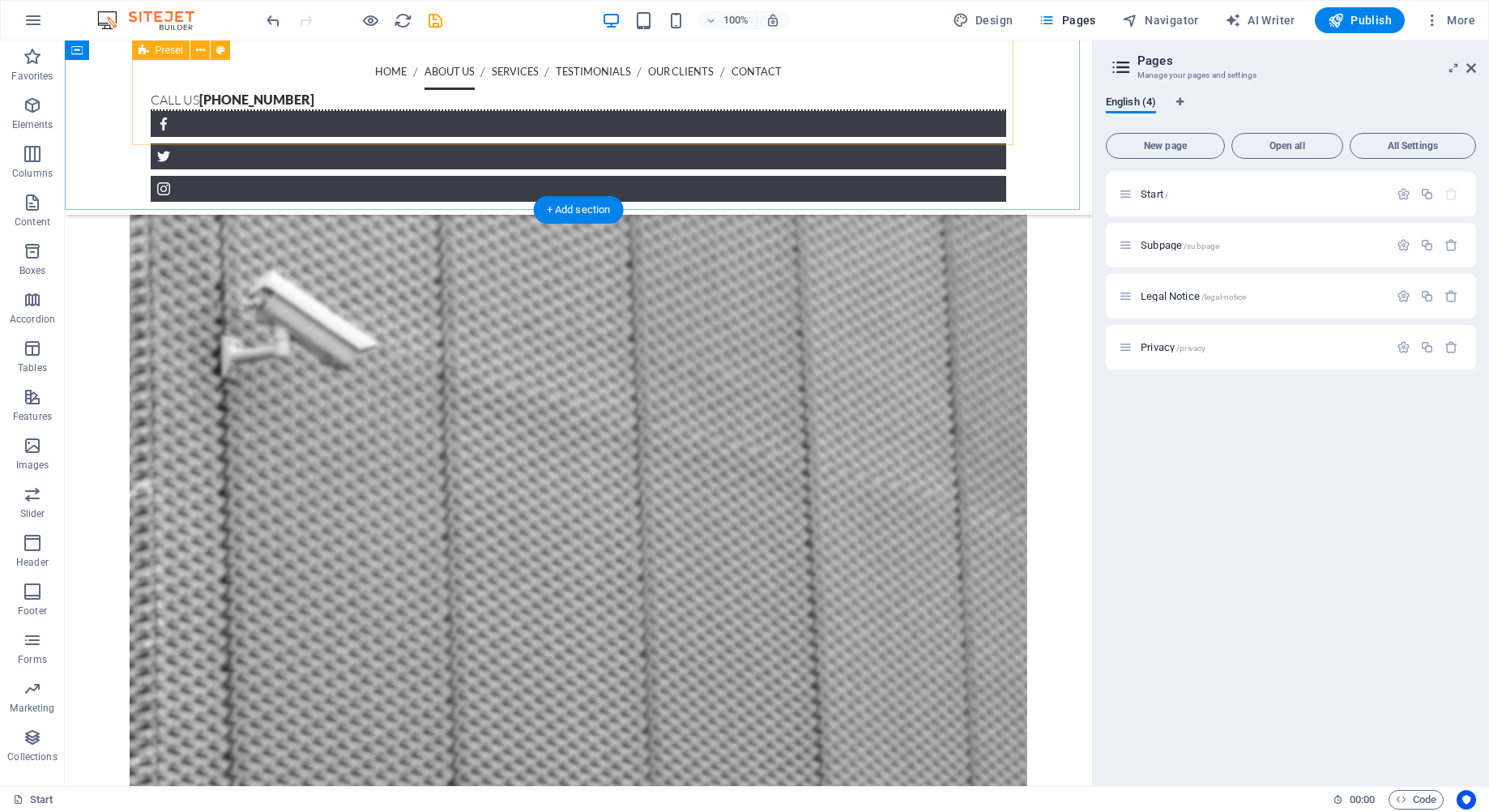
scroll to position [923, 0]
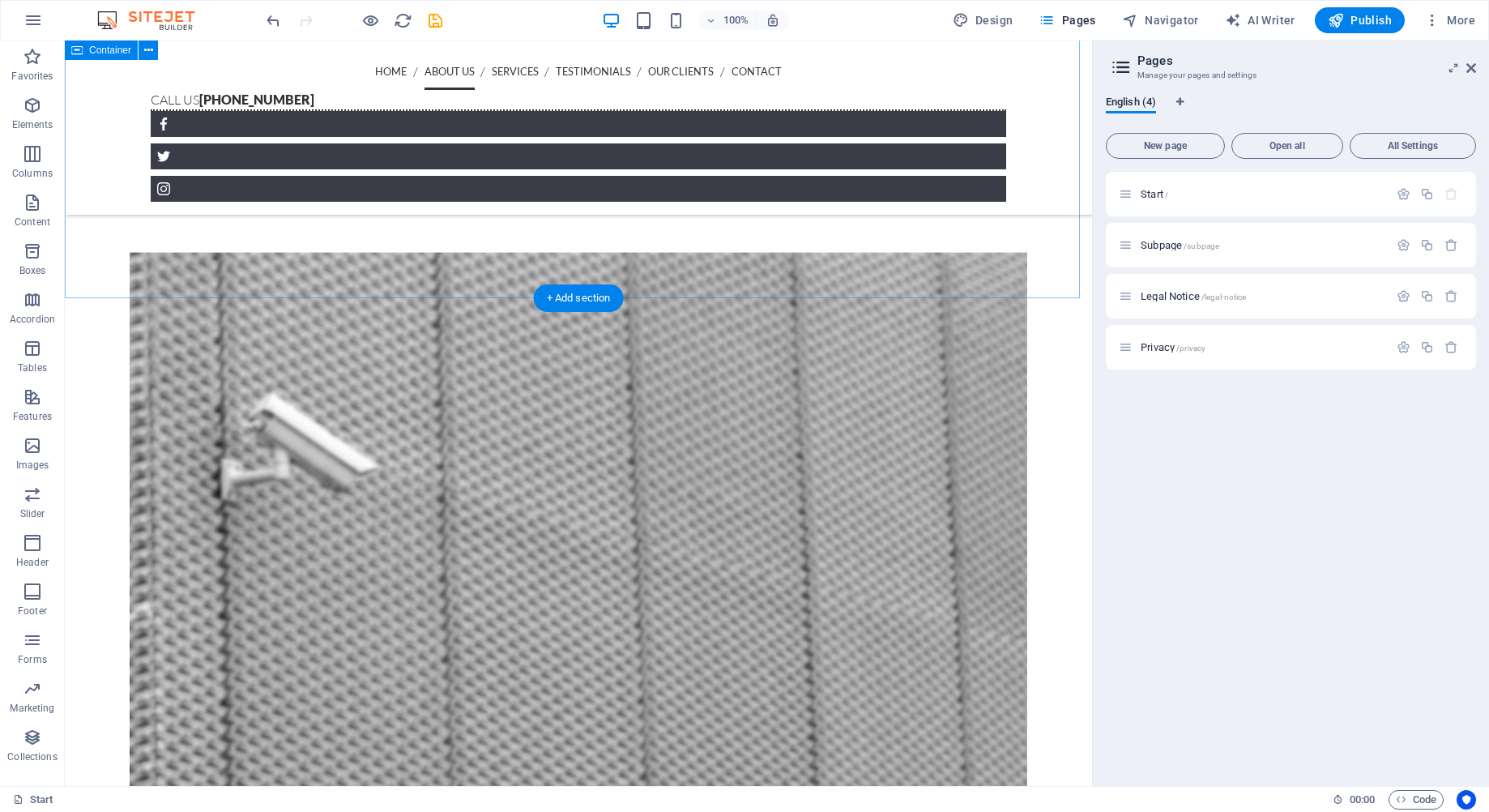
drag, startPoint x: 407, startPoint y: 445, endPoint x: 502, endPoint y: 275, distance: 194.7
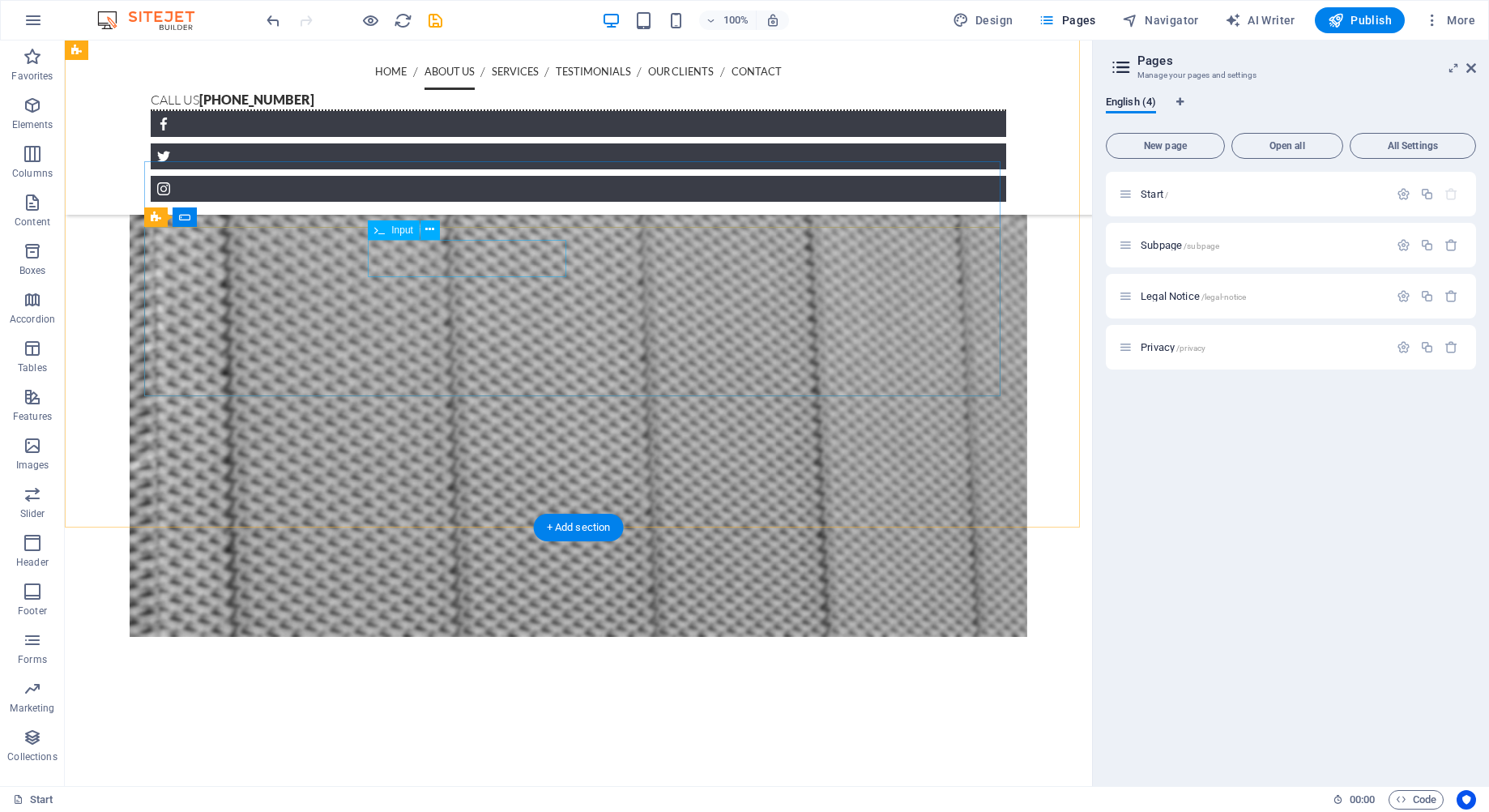
scroll to position [1652, 0]
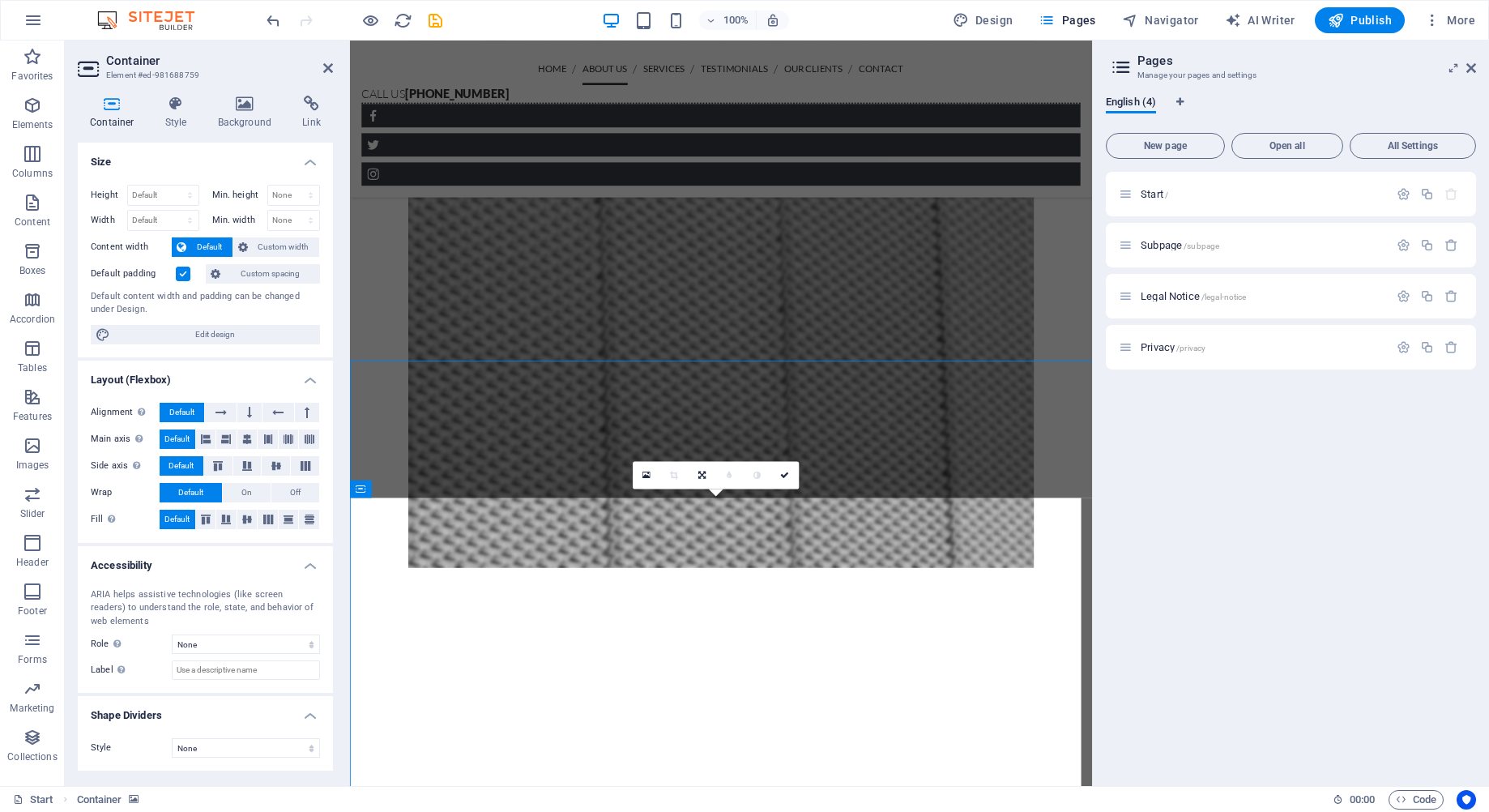
click at [415, 481] on figure at bounding box center [763, 212] width 695 height 828
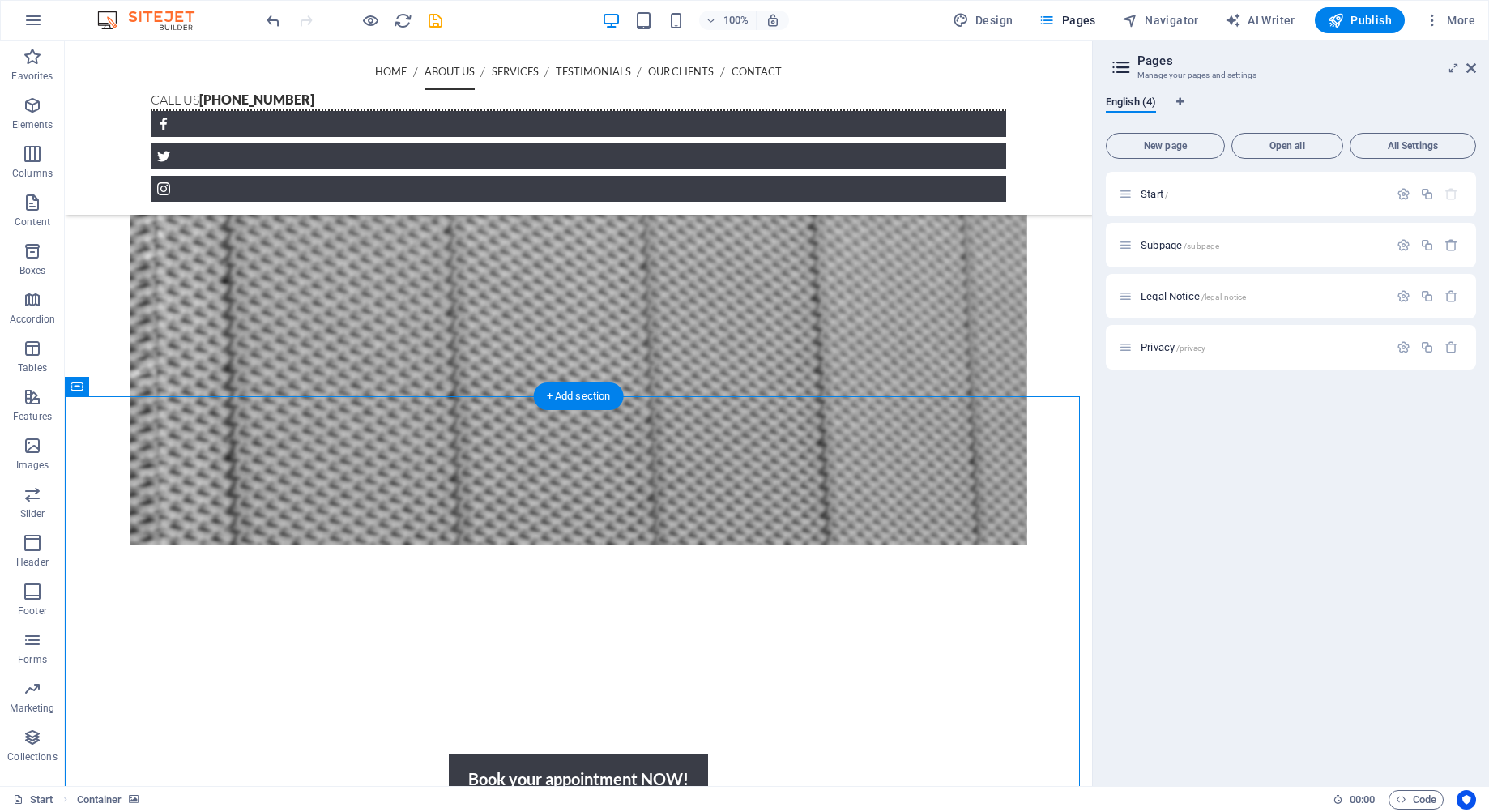
drag, startPoint x: 374, startPoint y: 432, endPoint x: 466, endPoint y: 404, distance: 96.2
drag, startPoint x: 492, startPoint y: 436, endPoint x: 471, endPoint y: 396, distance: 45.2
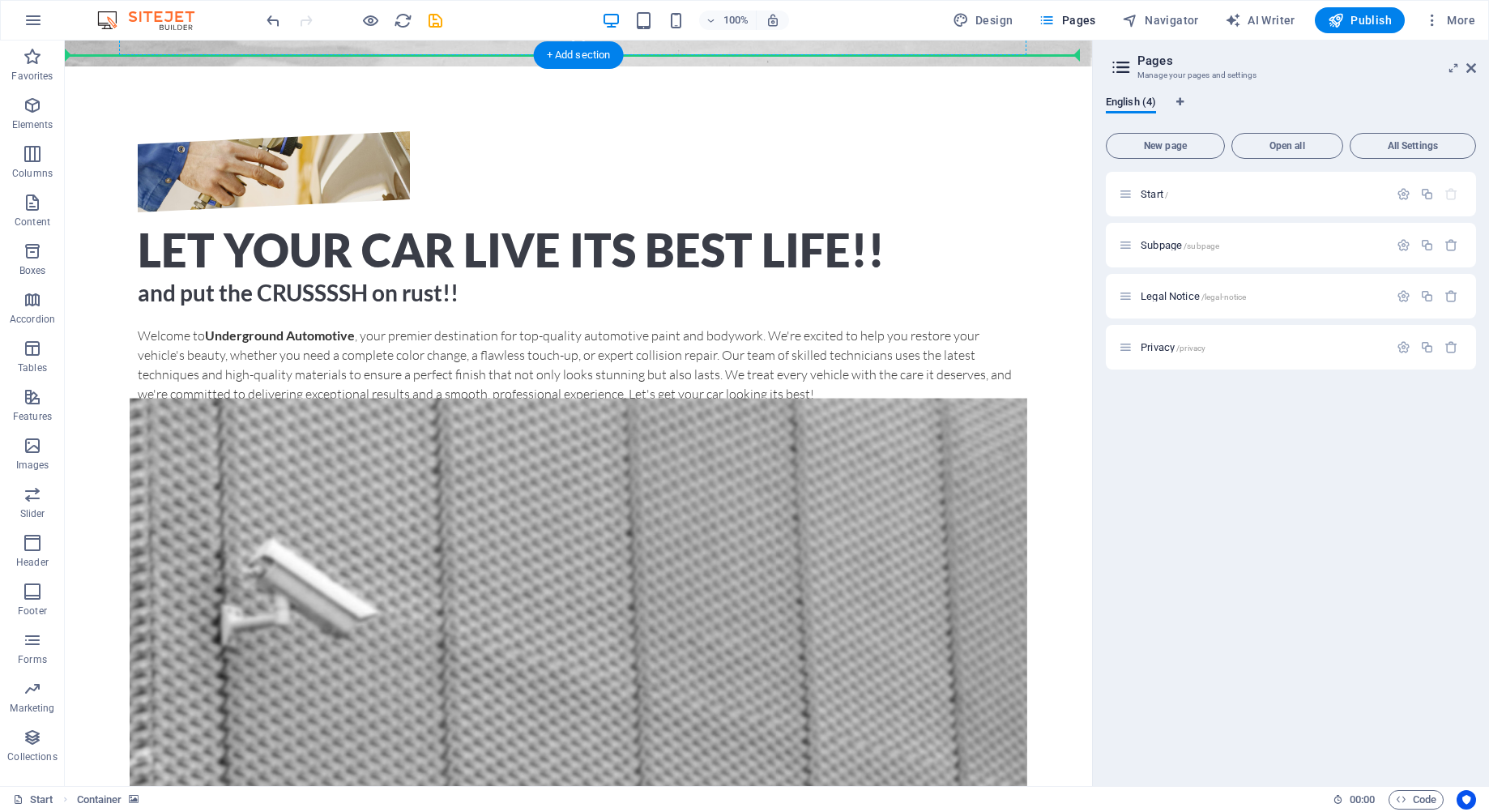
scroll to position [640, 0]
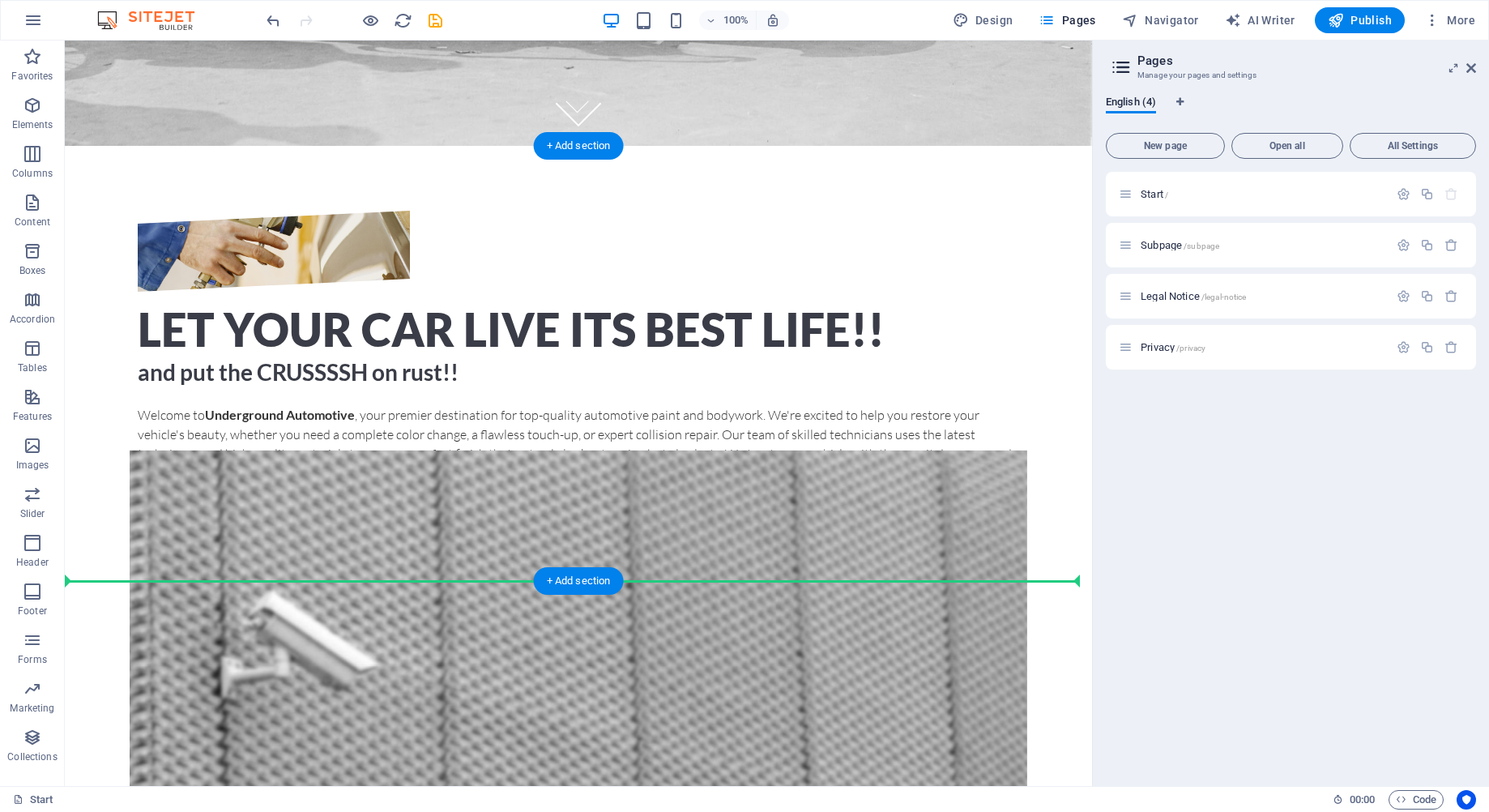
drag, startPoint x: 137, startPoint y: 428, endPoint x: 250, endPoint y: 550, distance: 166.3
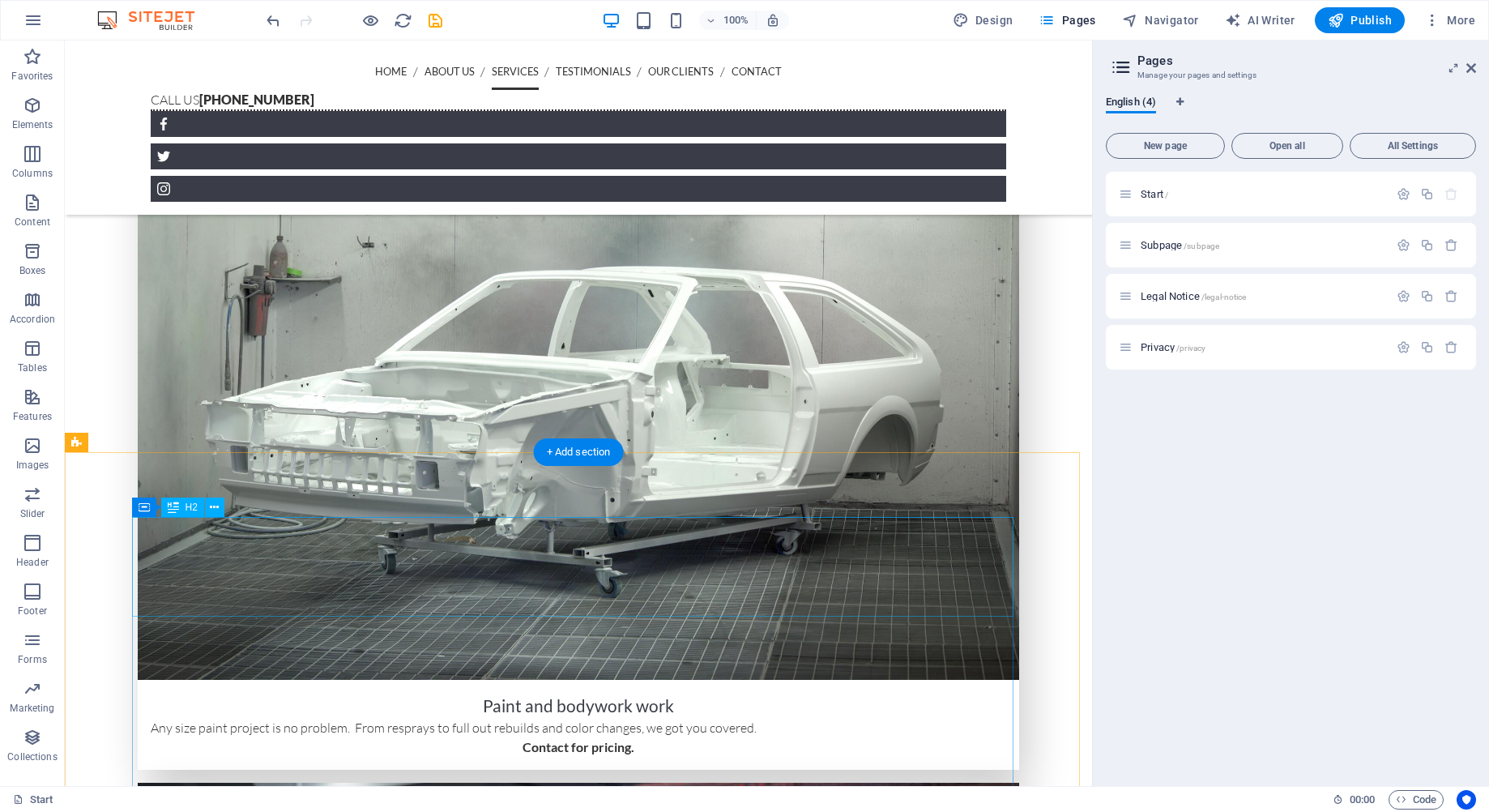
scroll to position [2828, 0]
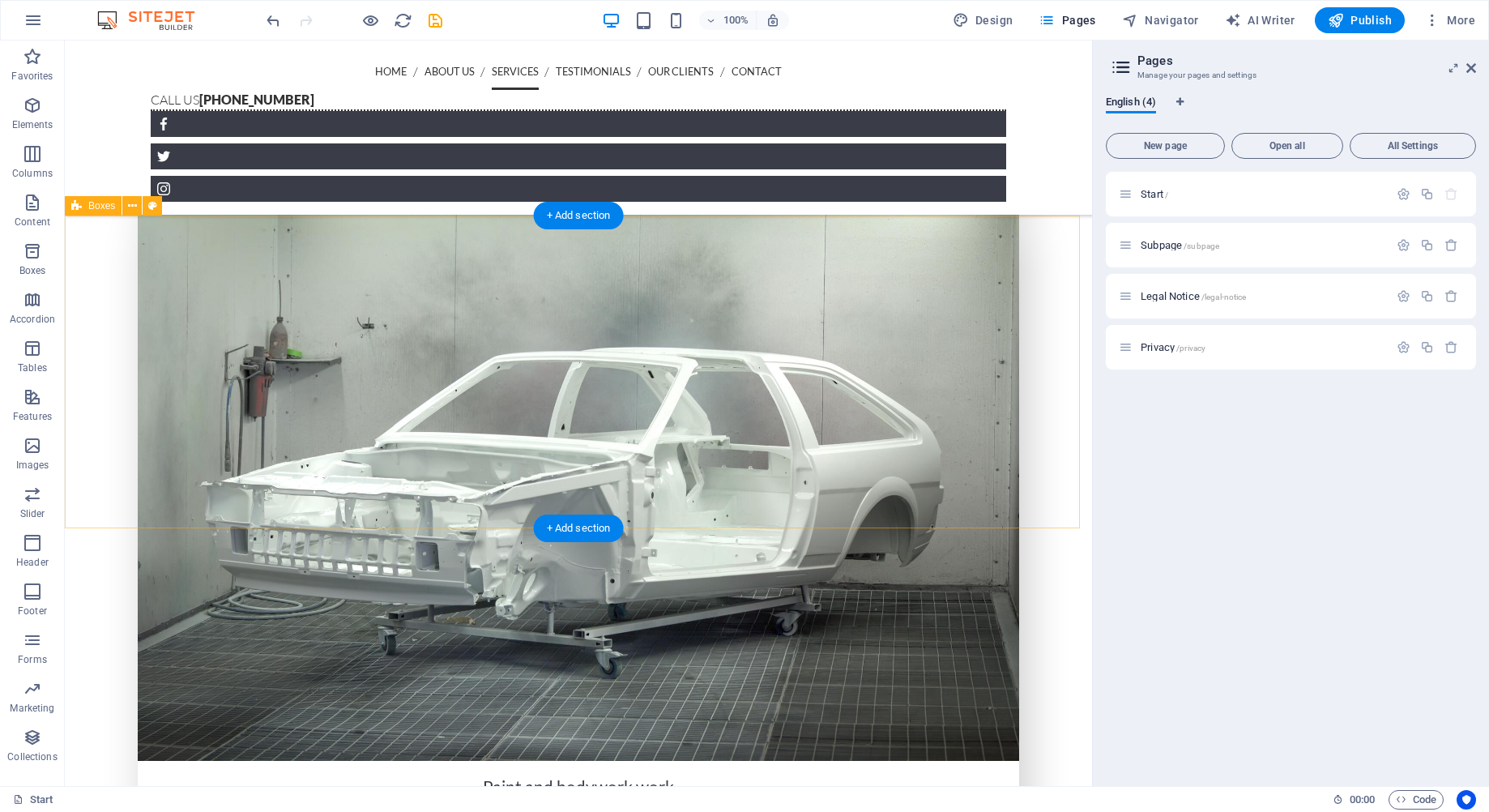
click at [128, 210] on icon at bounding box center [132, 206] width 9 height 17
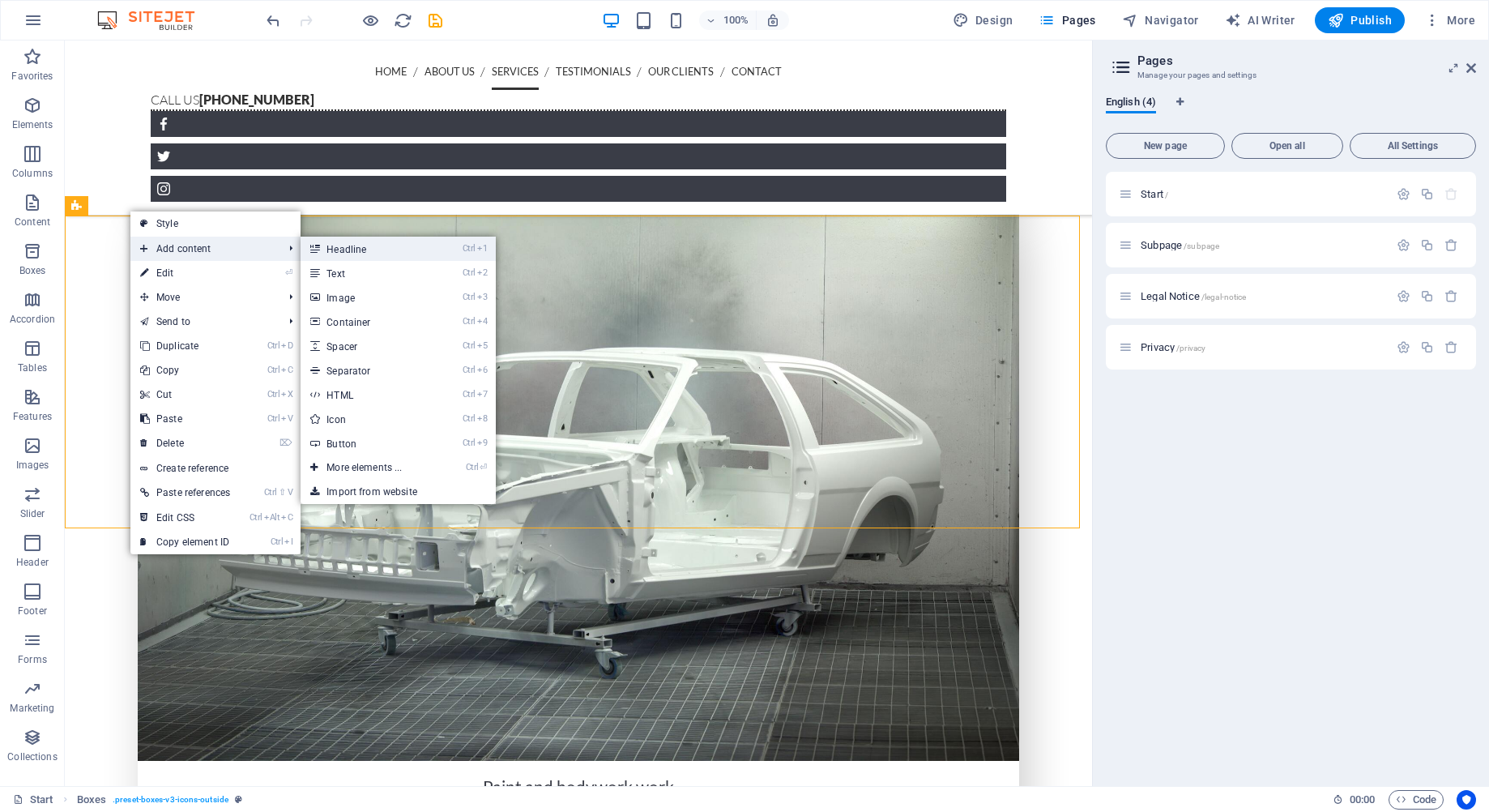
click at [369, 253] on link "Ctrl 1 Headline" at bounding box center [367, 249] width 133 height 25
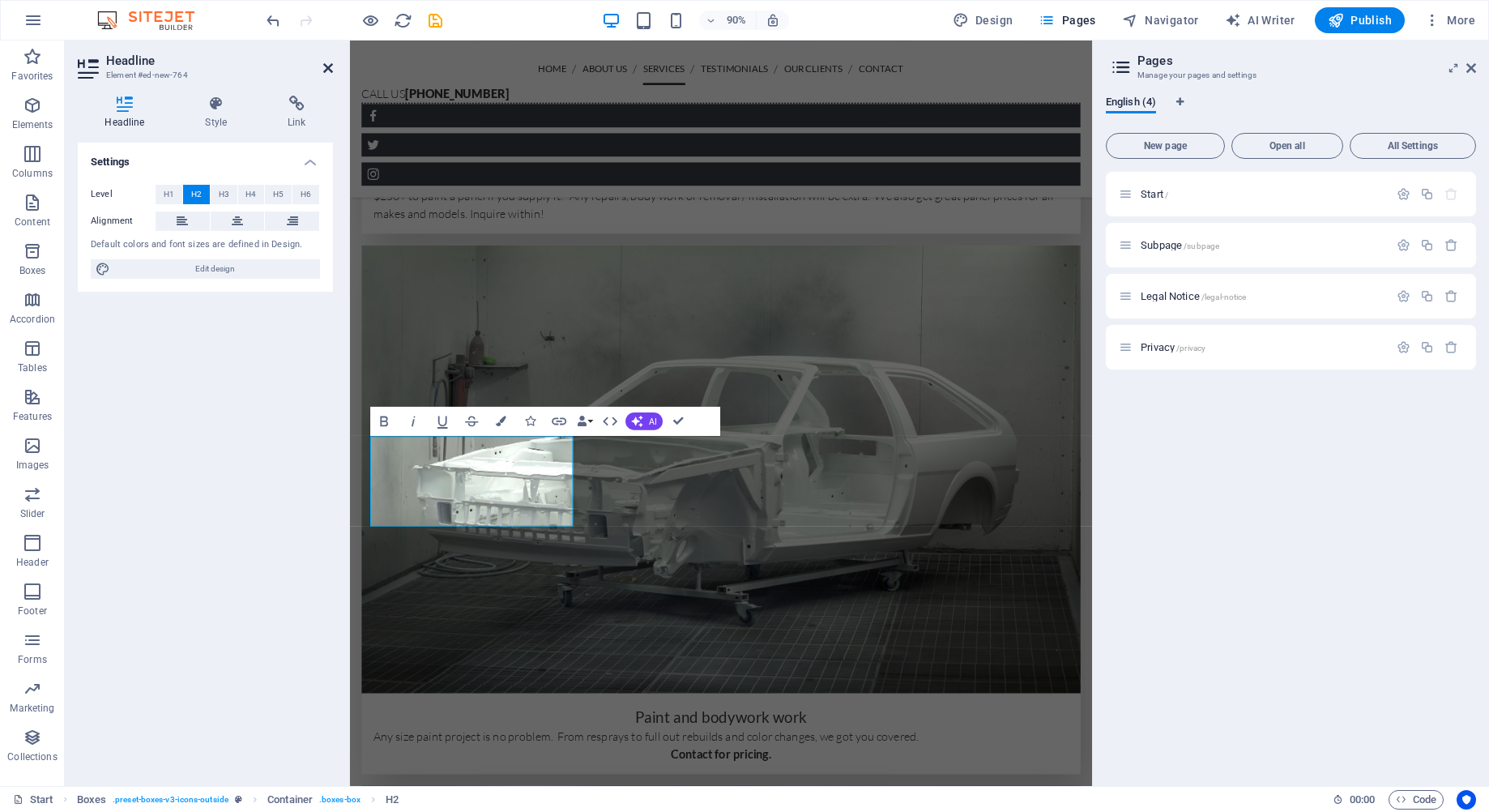
click at [326, 62] on icon at bounding box center [329, 68] width 10 height 13
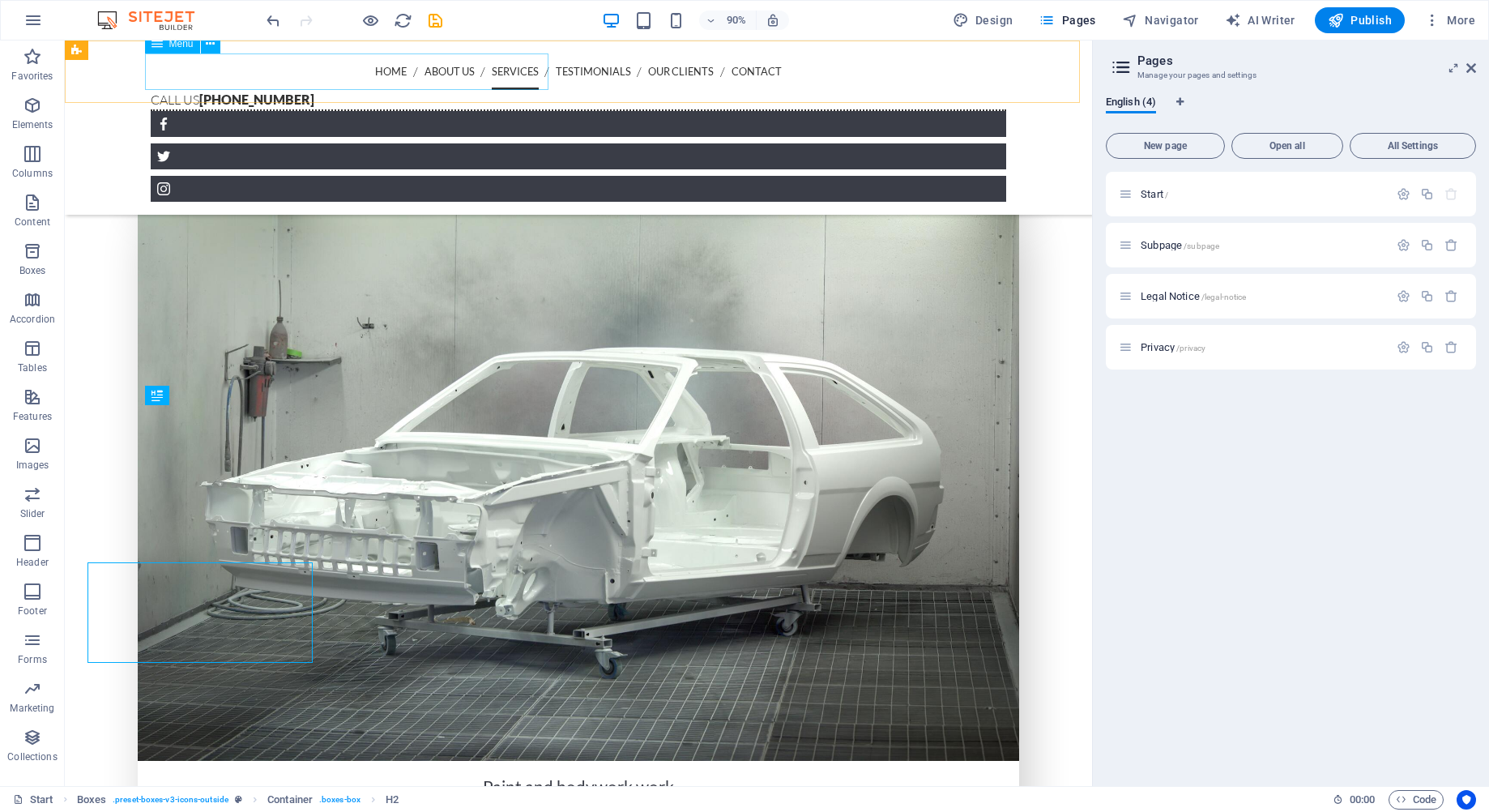
scroll to position [2745, 0]
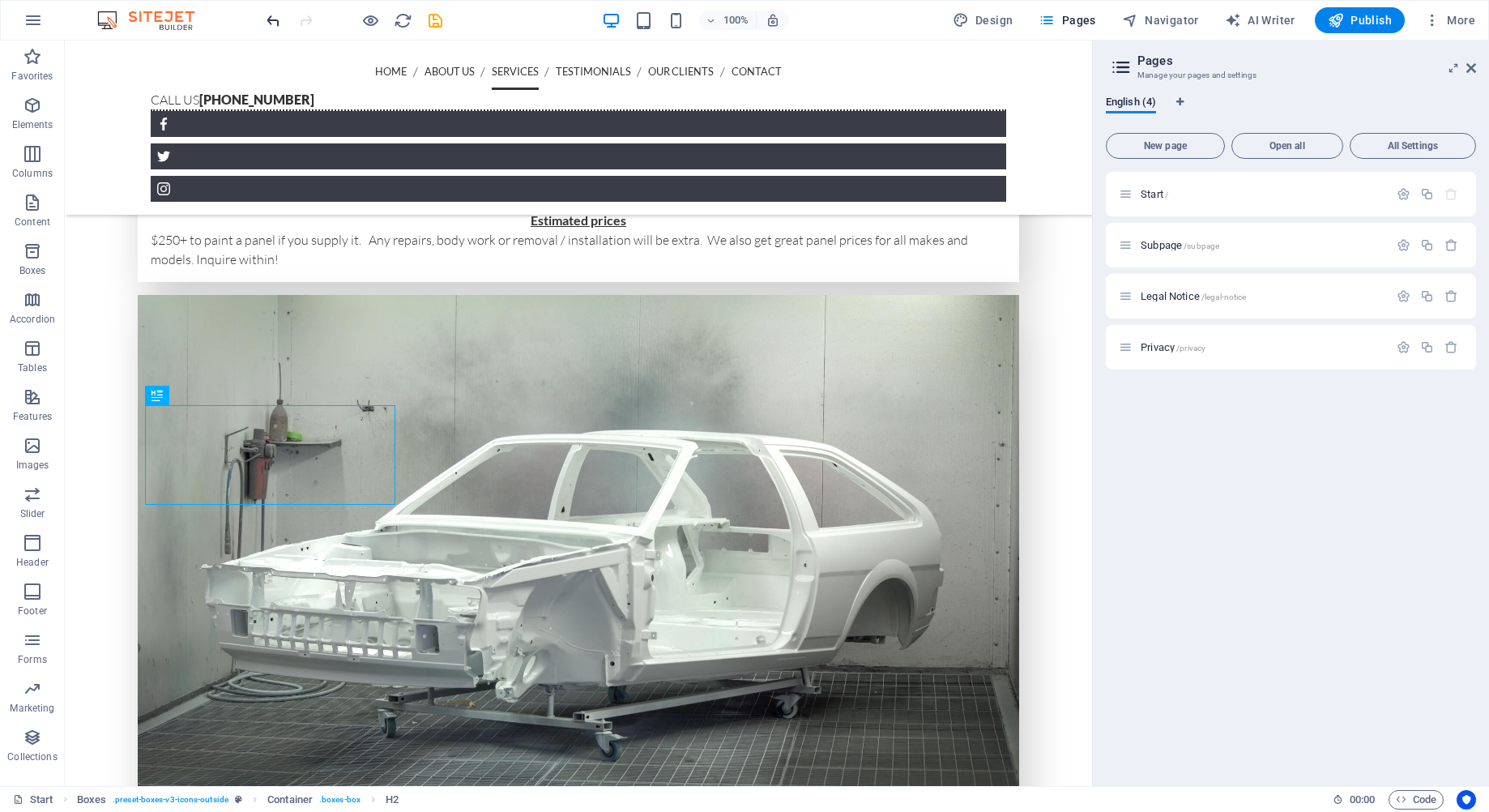
click at [276, 16] on icon "undo" at bounding box center [273, 21] width 19 height 19
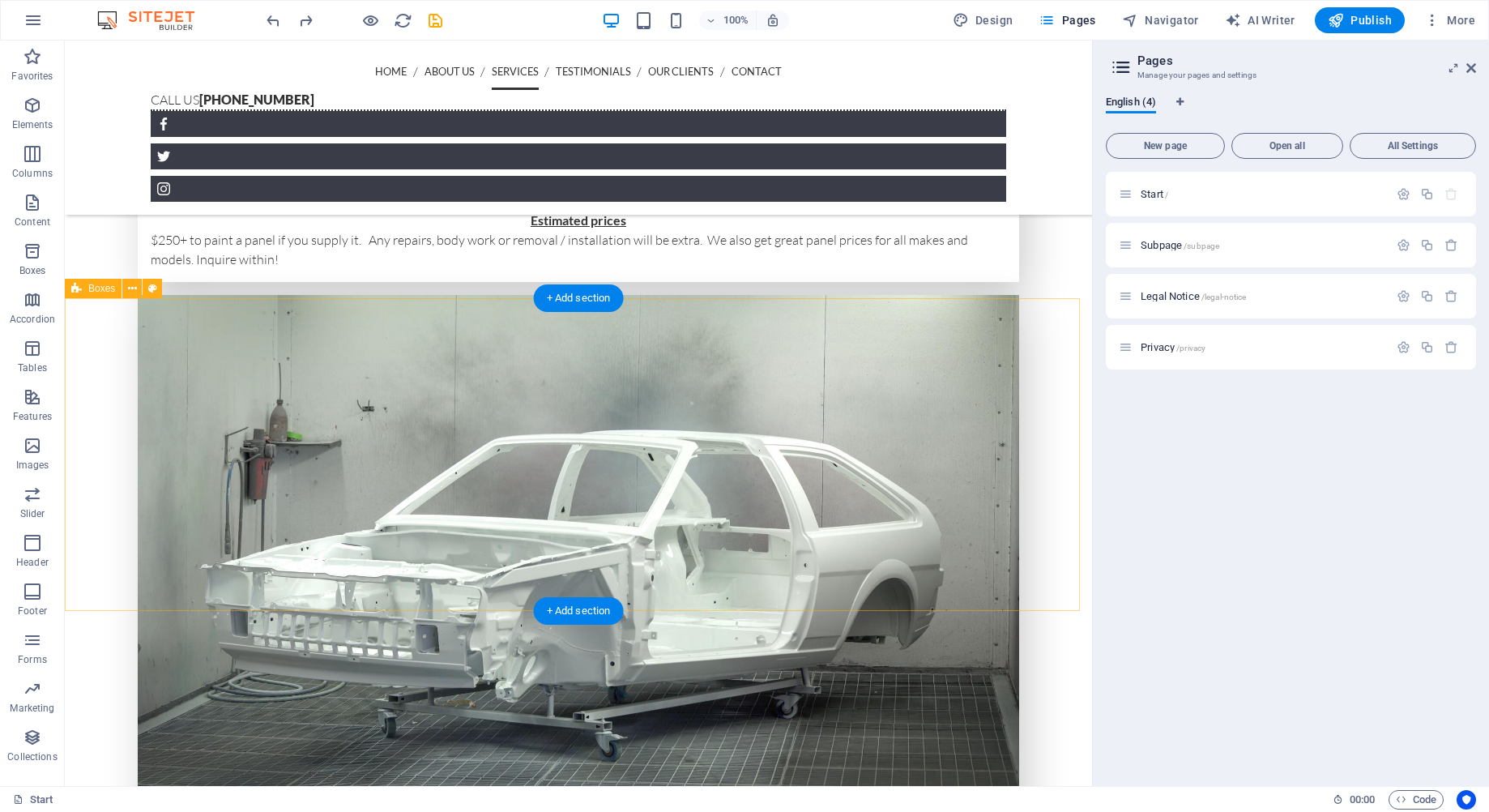
click at [572, 303] on div "+ Add section" at bounding box center [578, 297] width 90 height 27
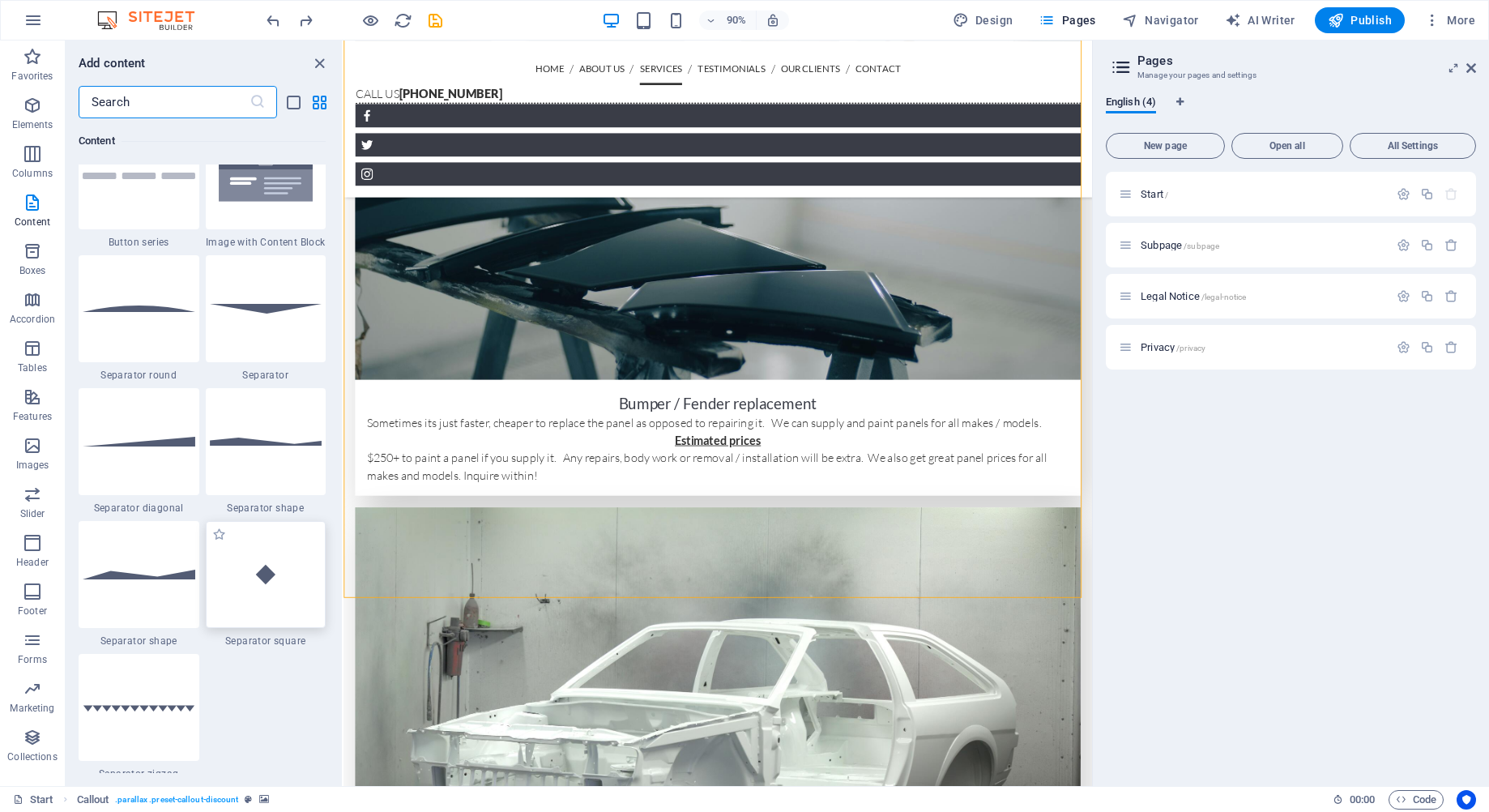
scroll to position [3726, 0]
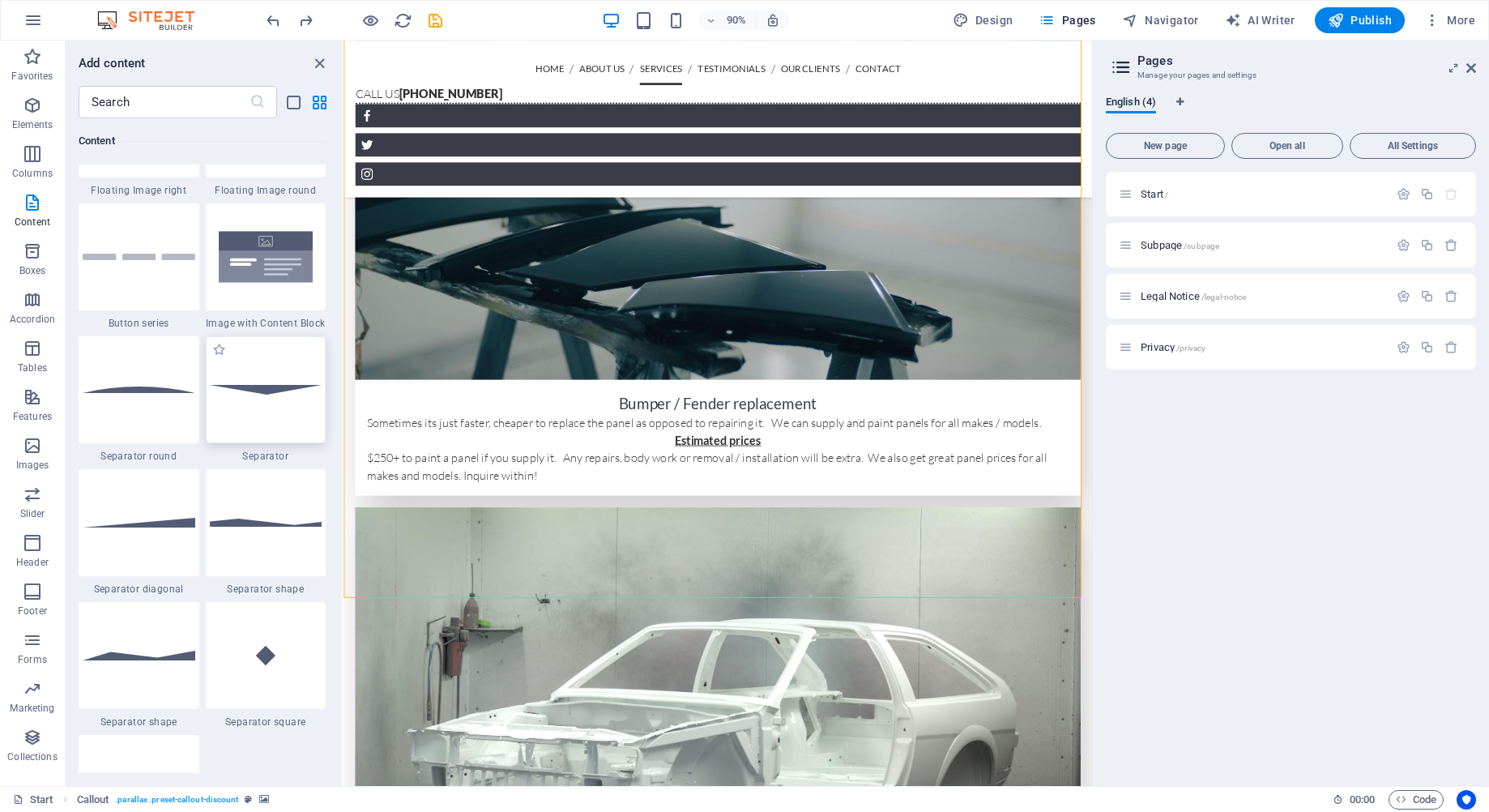
click at [292, 400] on div at bounding box center [266, 390] width 121 height 107
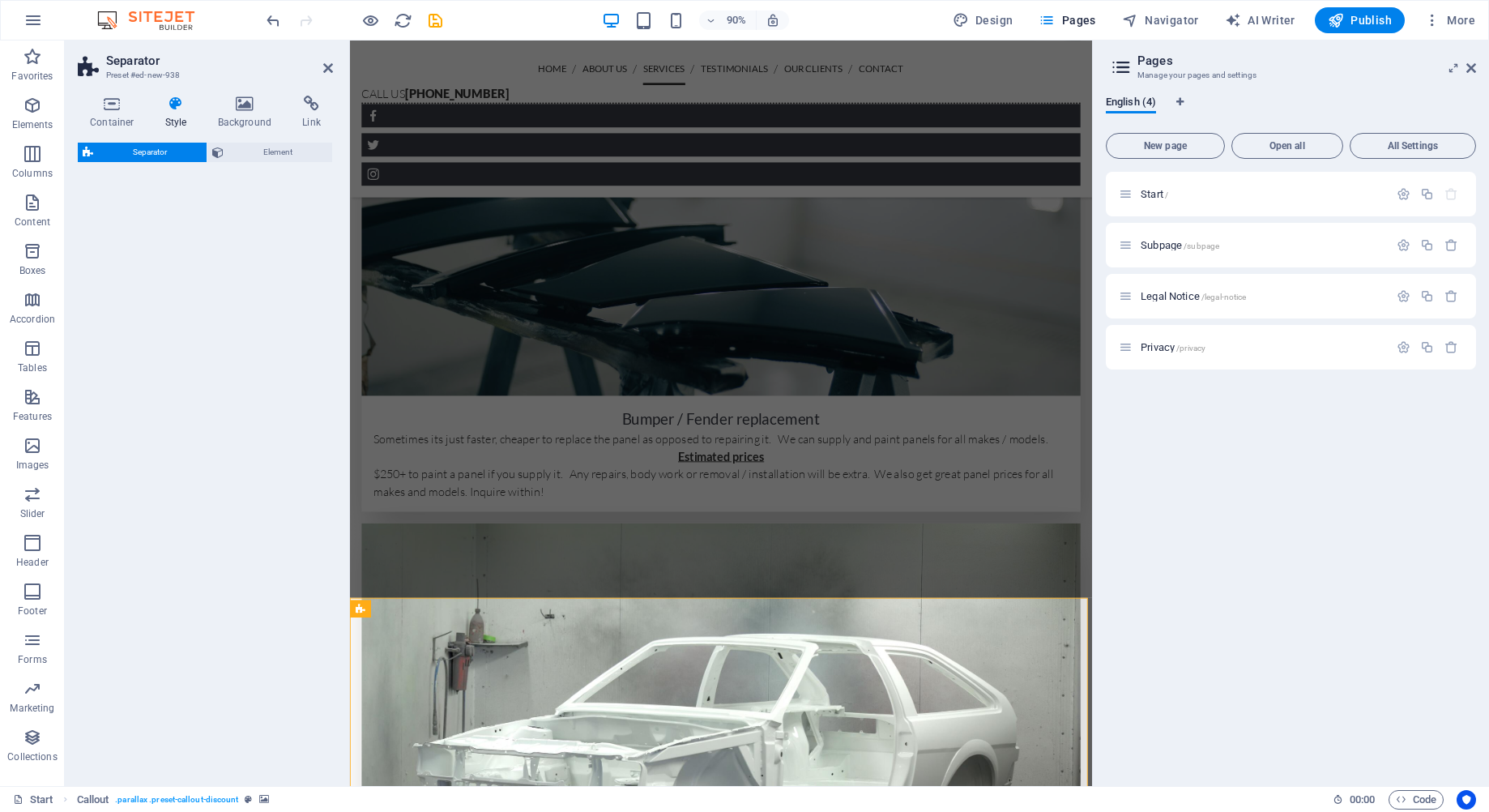
select select "rem"
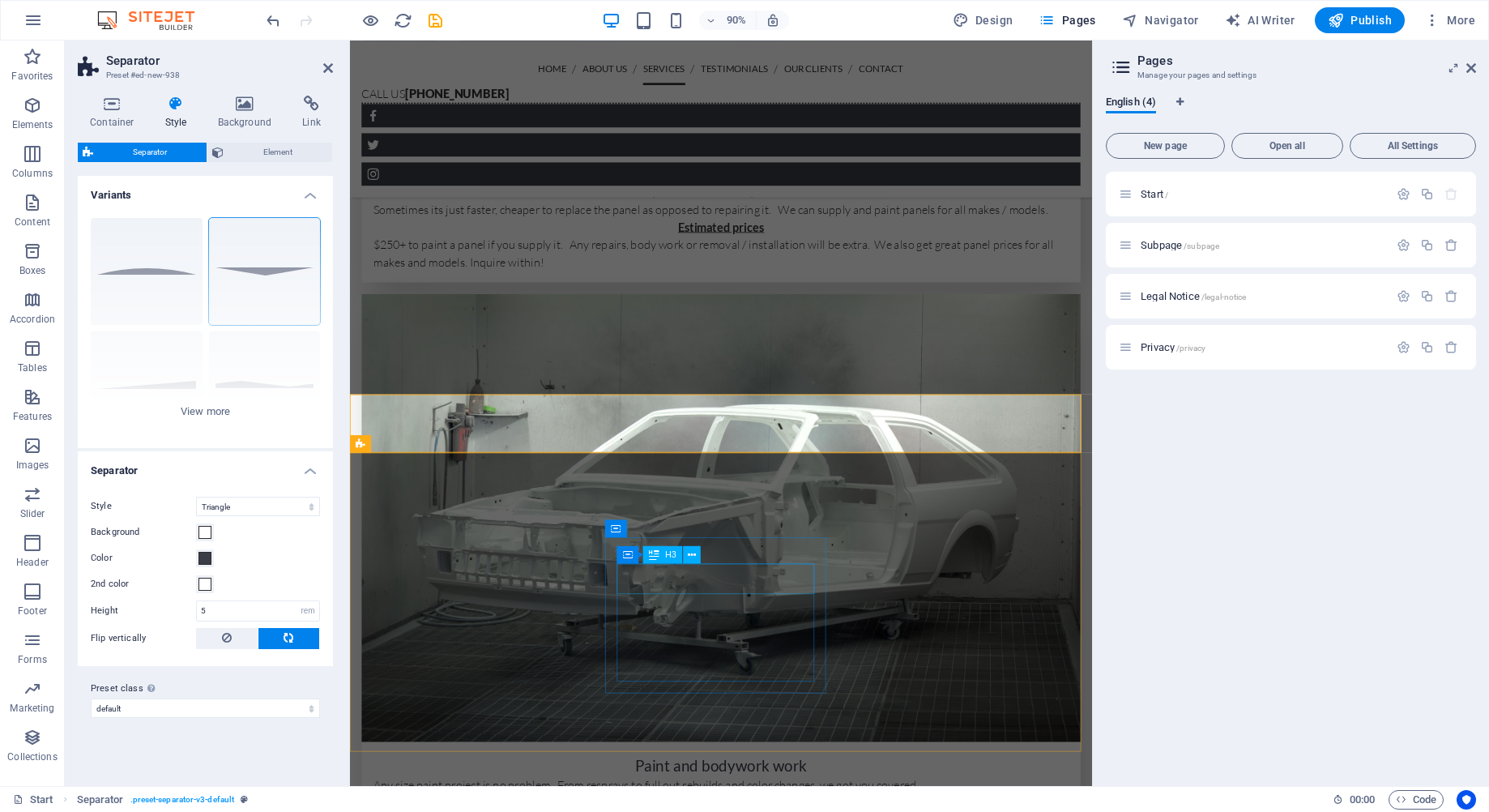
scroll to position [2762, 0]
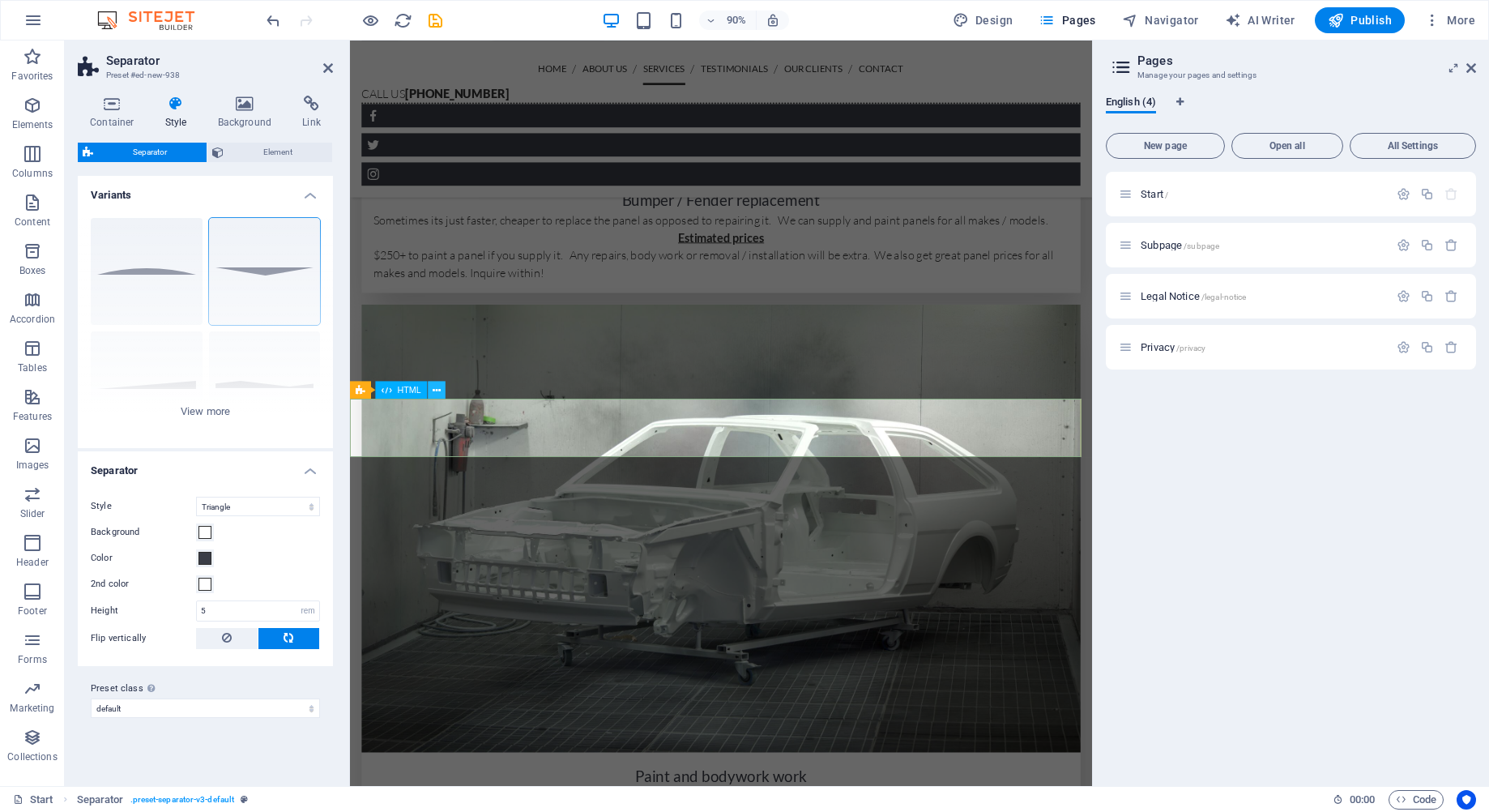
click at [433, 395] on icon at bounding box center [436, 390] width 8 height 16
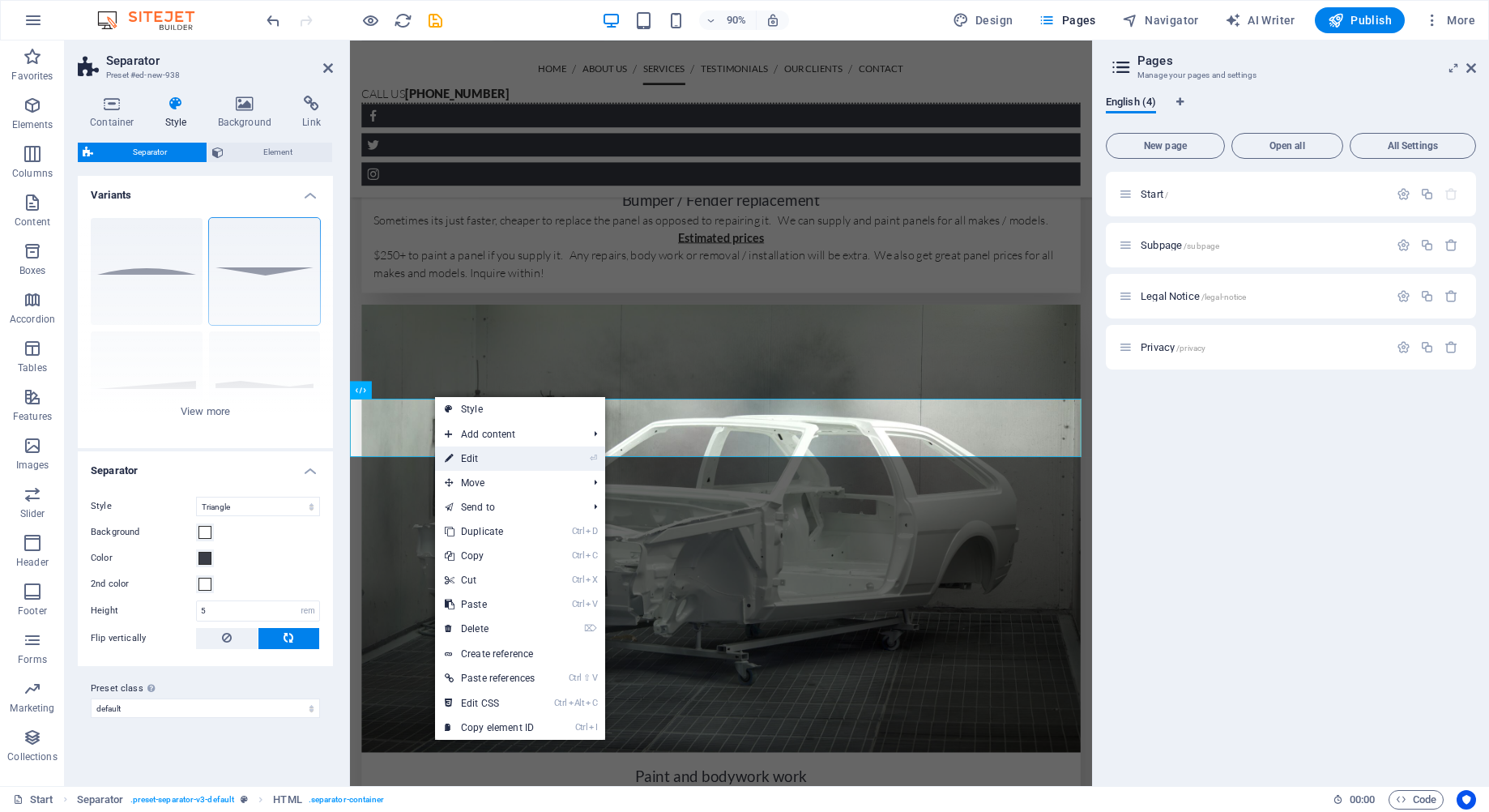
click at [477, 453] on link "⏎ Edit" at bounding box center [489, 459] width 110 height 25
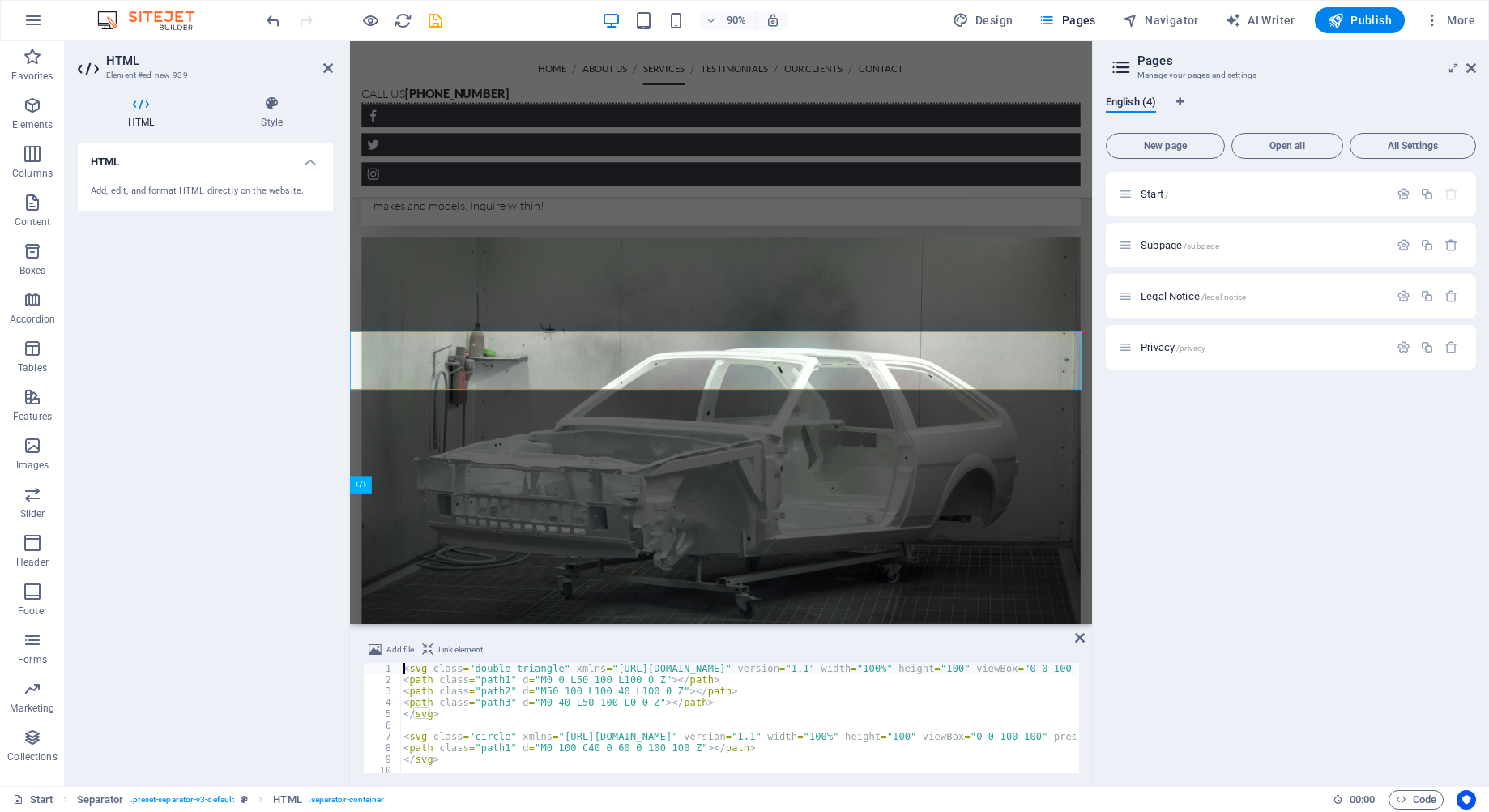
scroll to position [40, 0]
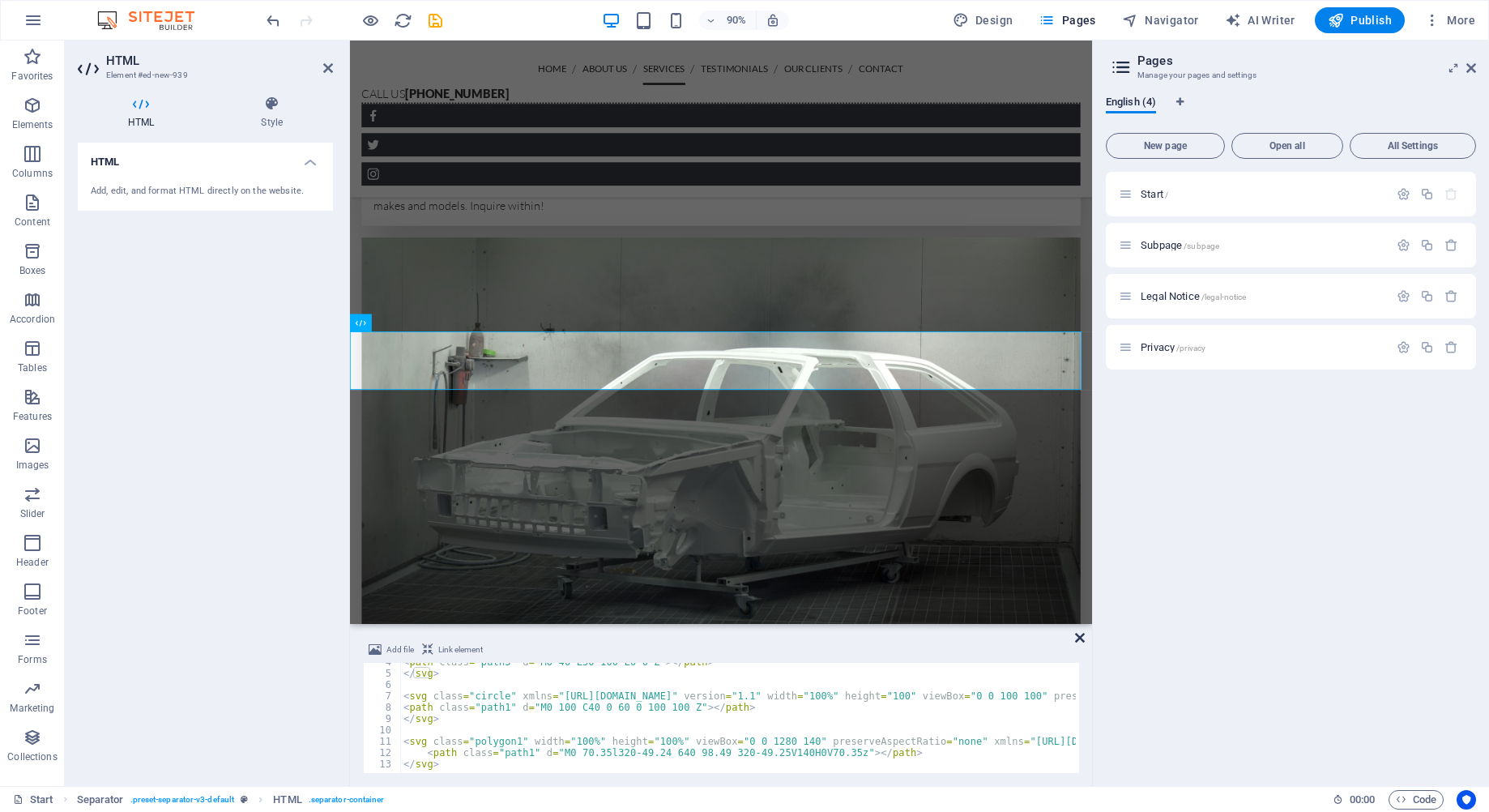
click at [1079, 637] on icon at bounding box center [1081, 637] width 10 height 13
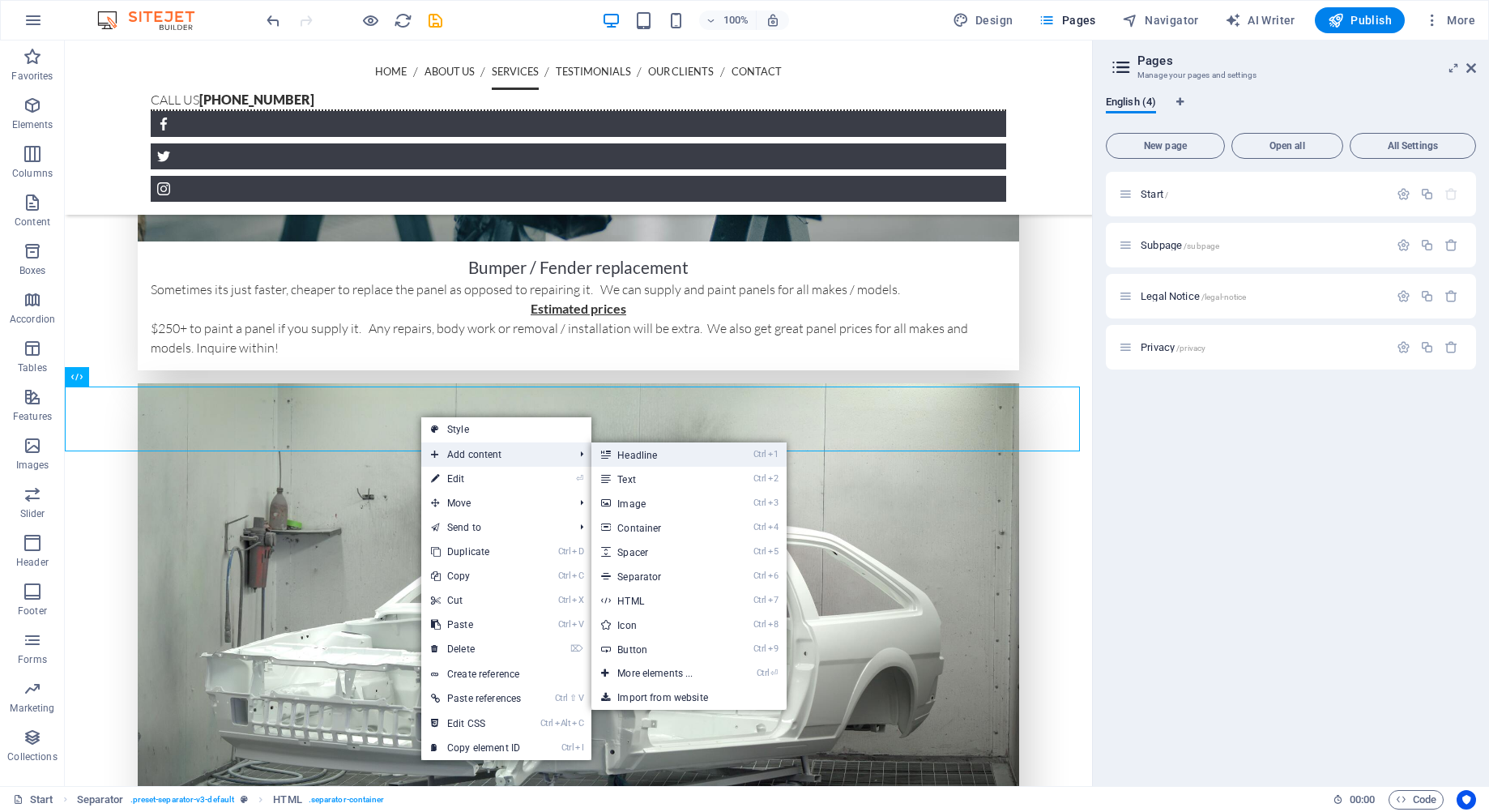
click at [656, 461] on link "Ctrl 1 Headline" at bounding box center [658, 455] width 133 height 25
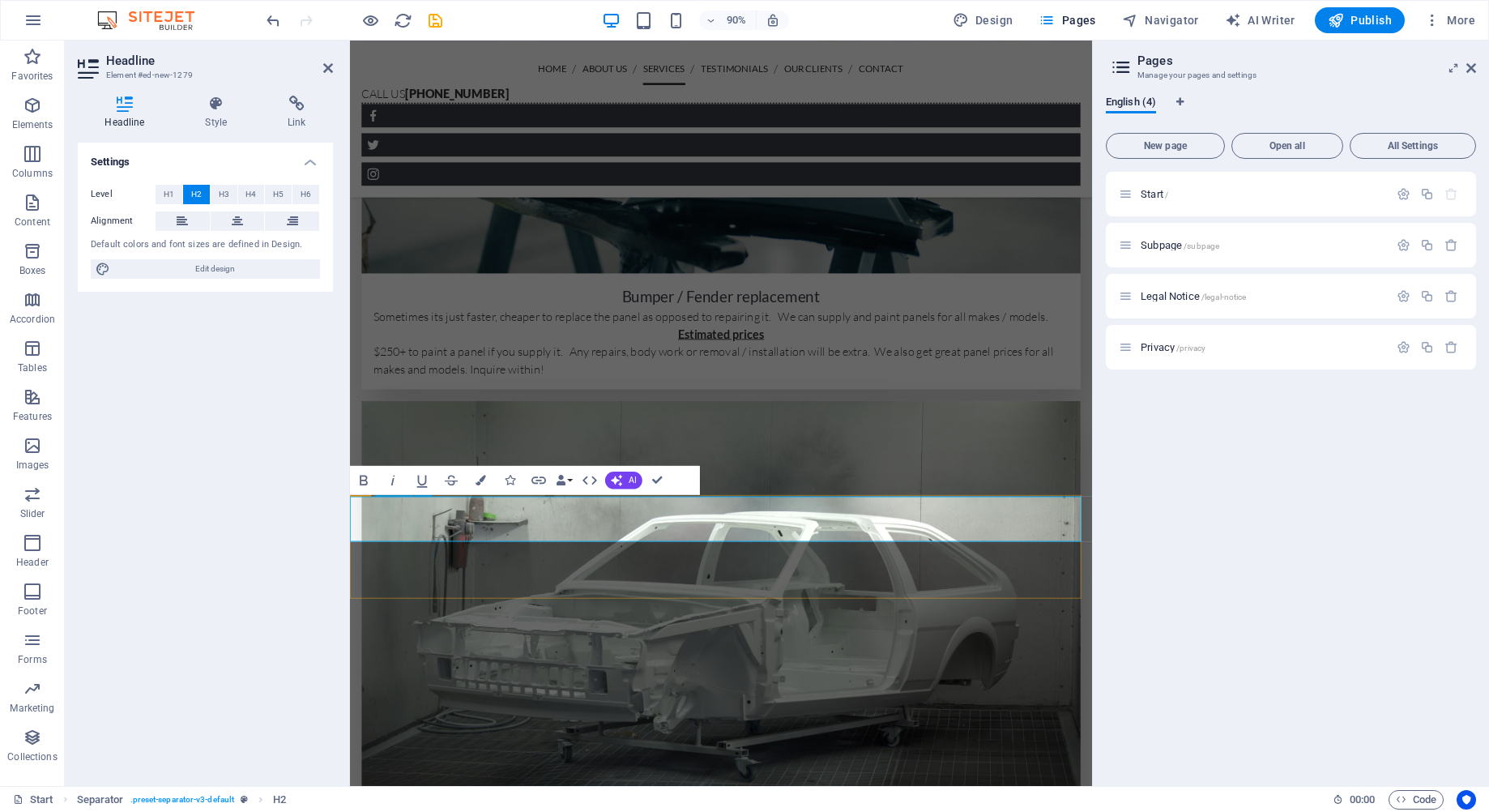
scroll to position [0, 0]
click at [174, 192] on span "H1" at bounding box center [169, 194] width 11 height 20
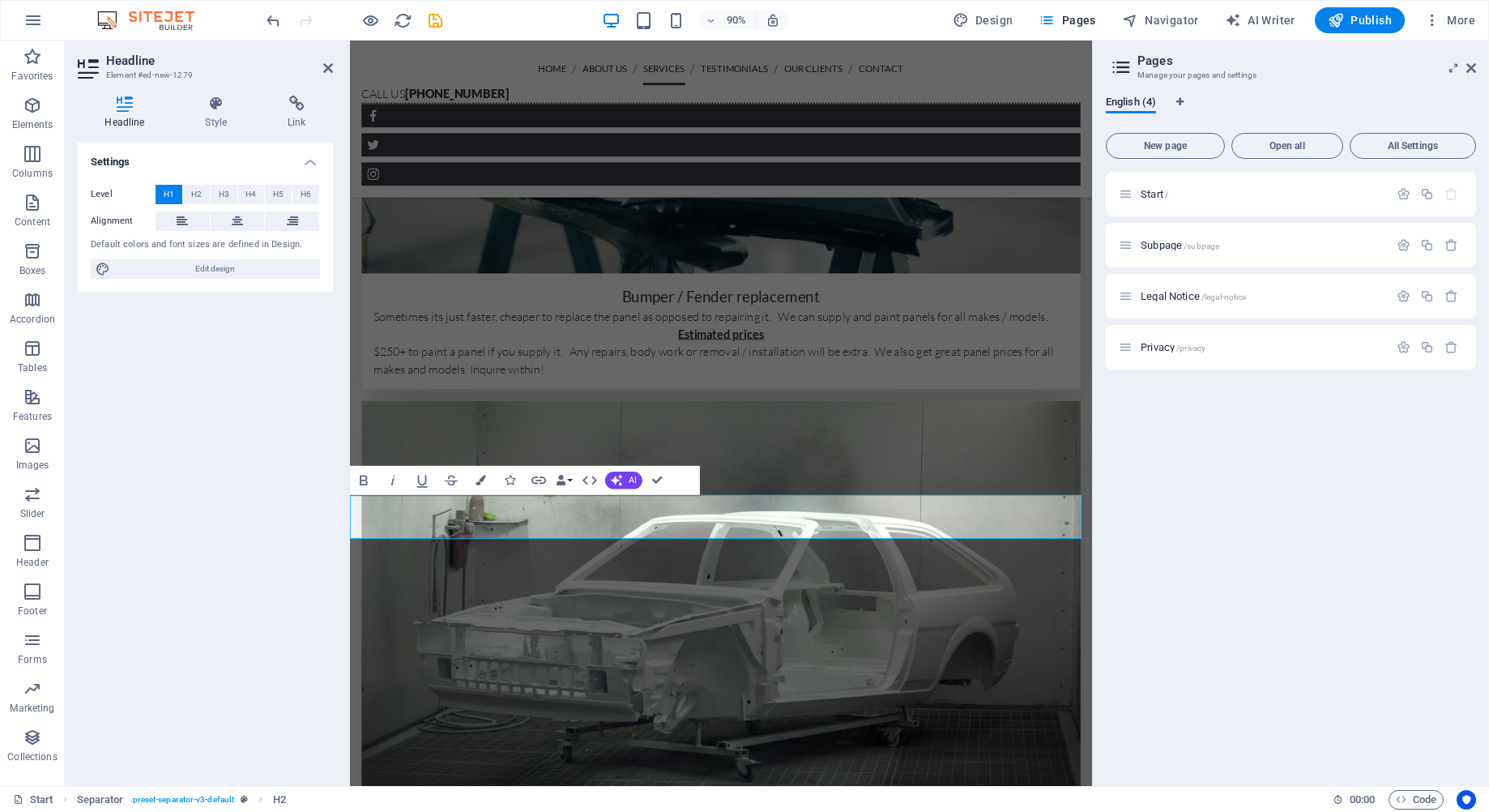
click at [154, 192] on label "Level" at bounding box center [123, 194] width 65 height 20
click at [195, 197] on span "H2" at bounding box center [196, 194] width 11 height 20
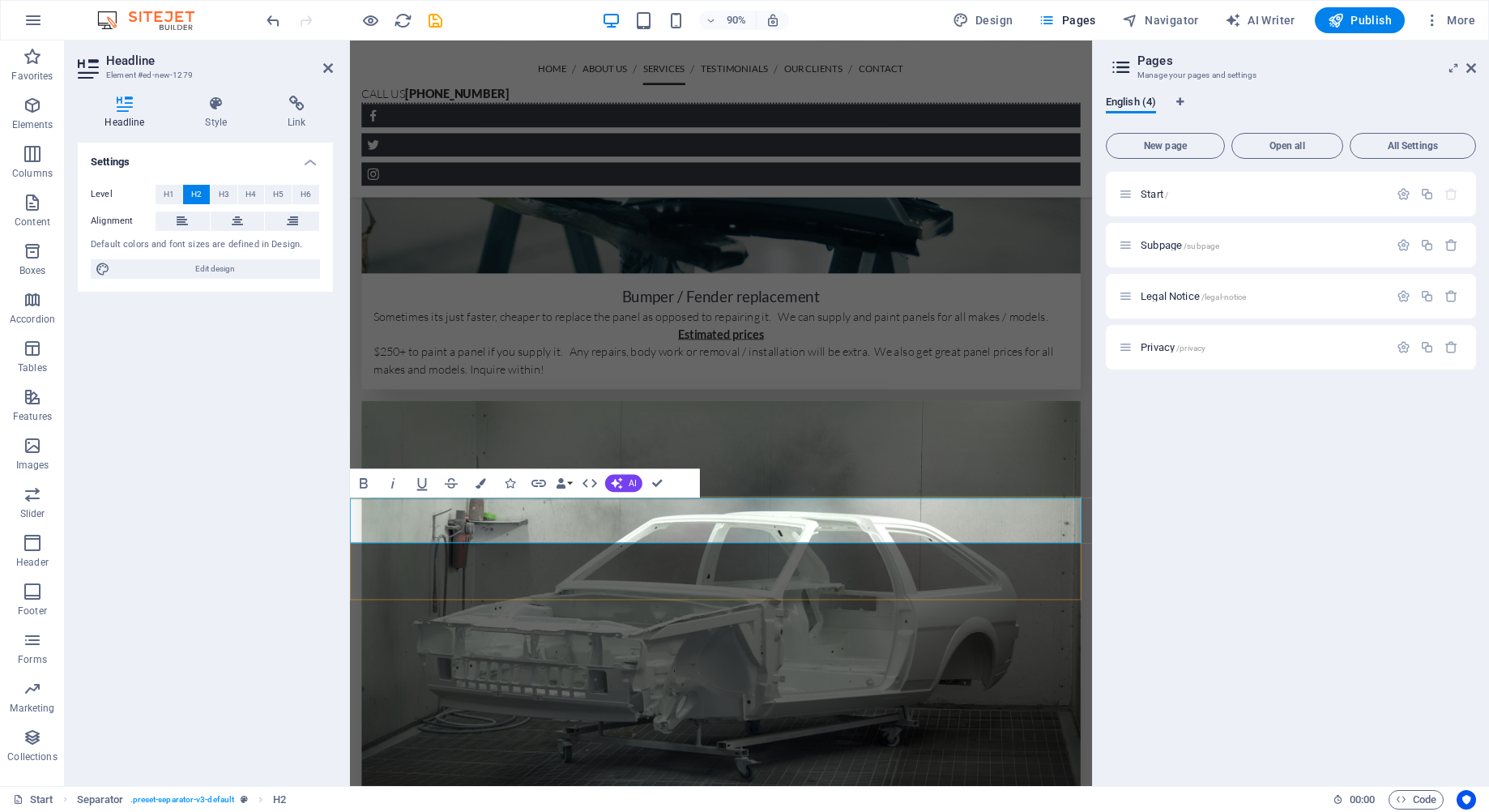
scroll to position [2653, 0]
click at [164, 198] on span "H1" at bounding box center [169, 194] width 11 height 20
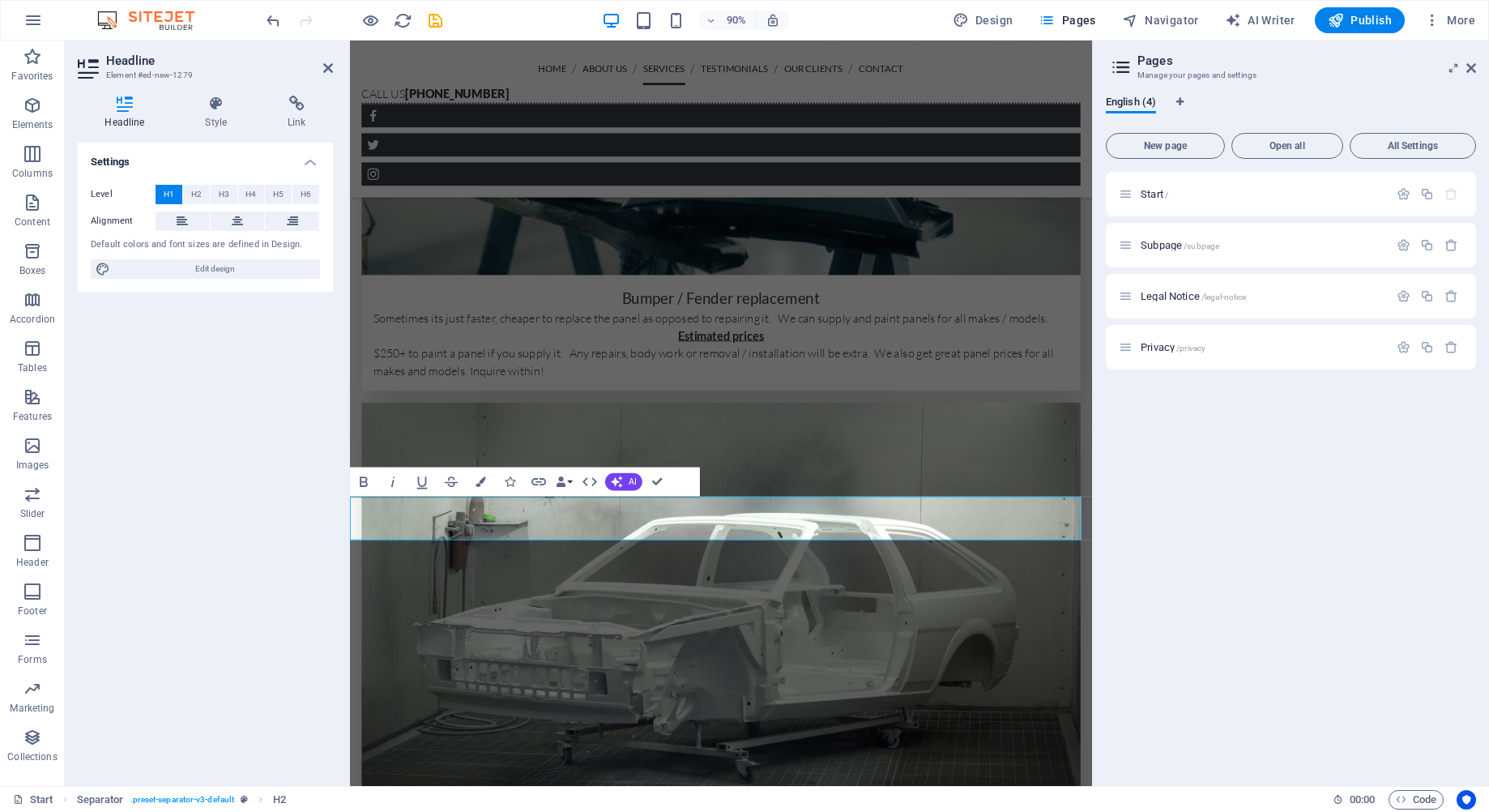
scroll to position [0, 0]
click at [222, 188] on span "H3" at bounding box center [224, 194] width 11 height 20
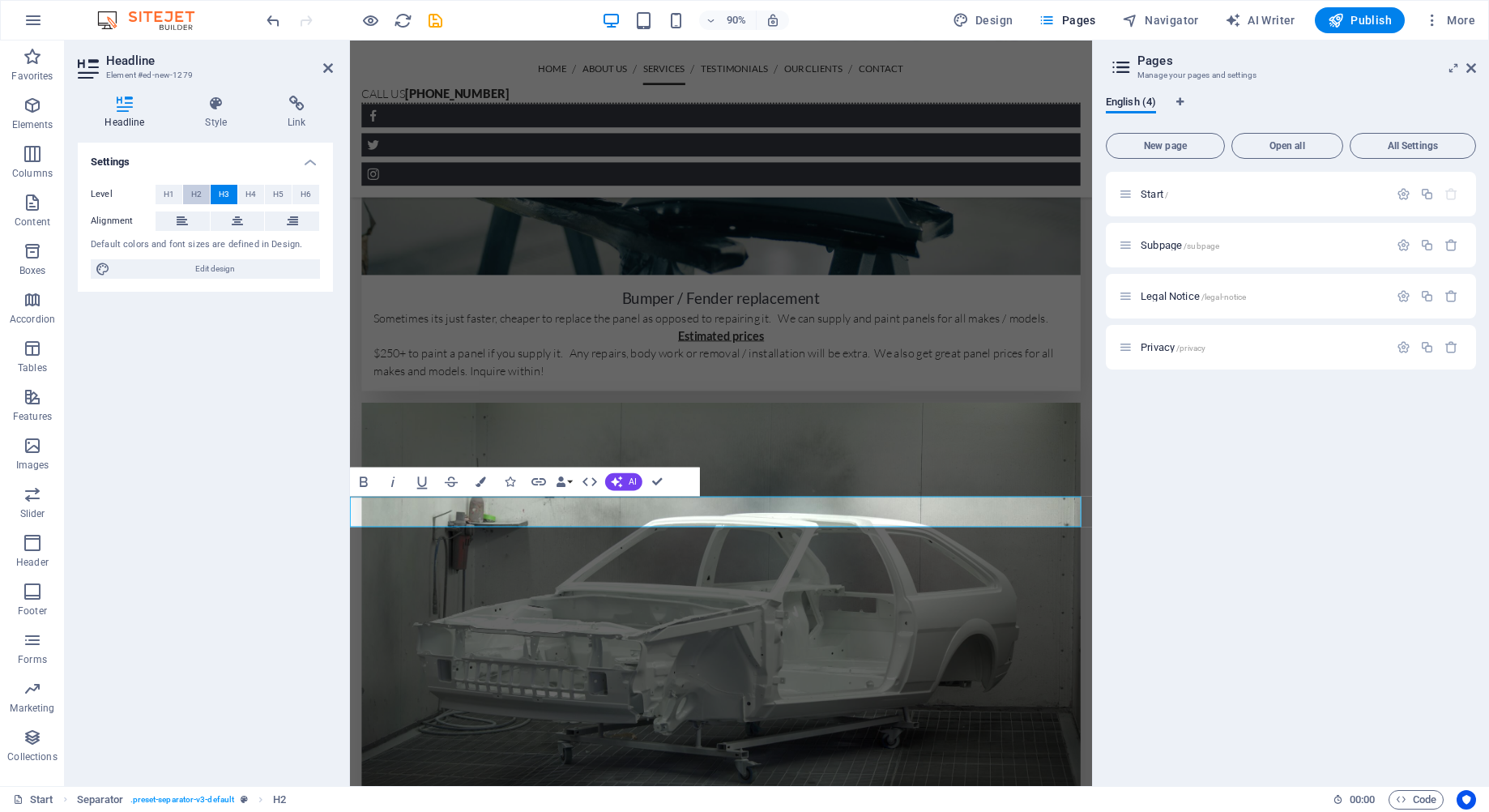
click at [195, 198] on span "H2" at bounding box center [196, 194] width 11 height 20
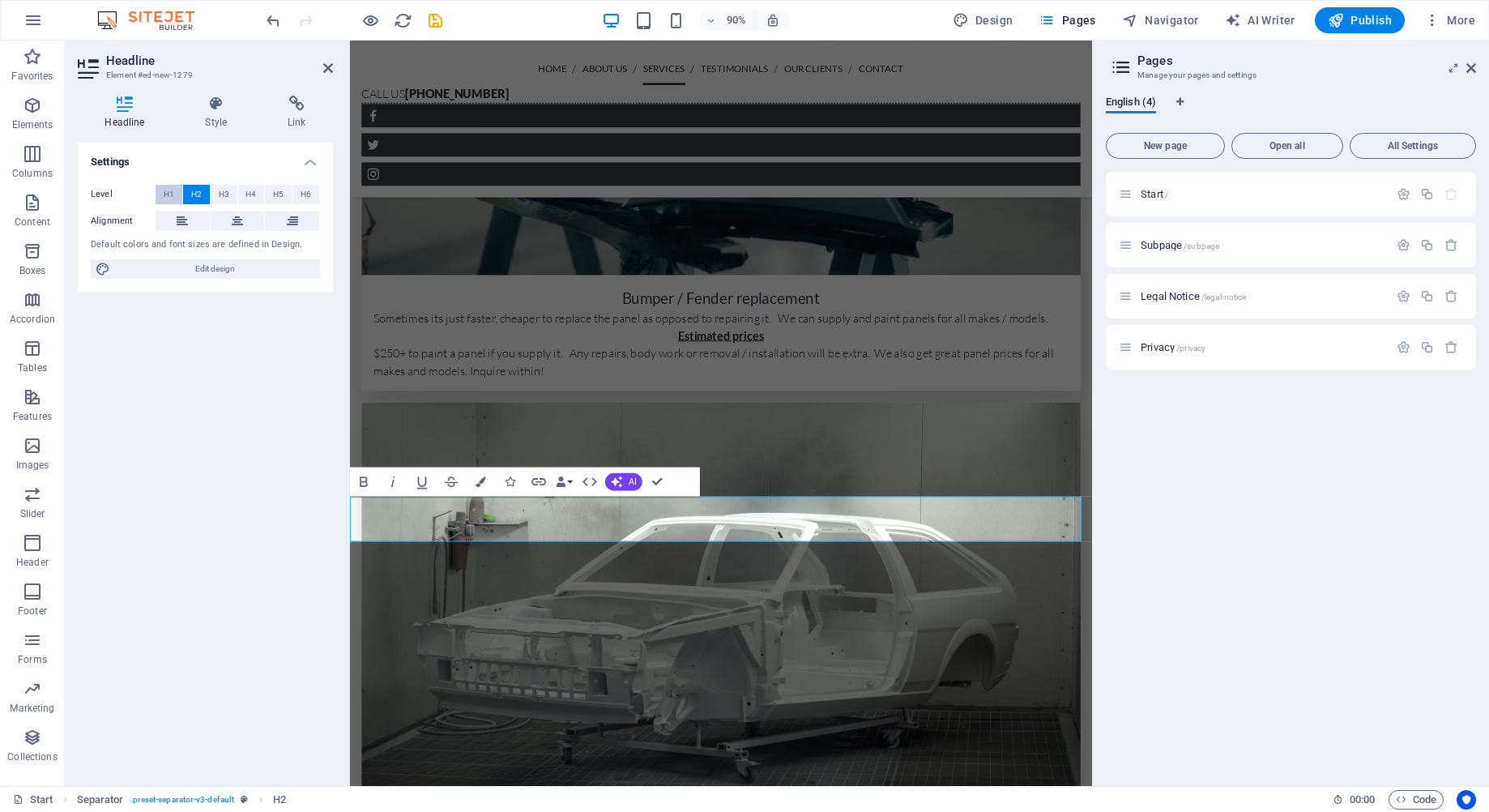
click at [162, 197] on button "H1" at bounding box center [169, 194] width 26 height 20
click at [235, 195] on button "H3" at bounding box center [224, 194] width 26 height 20
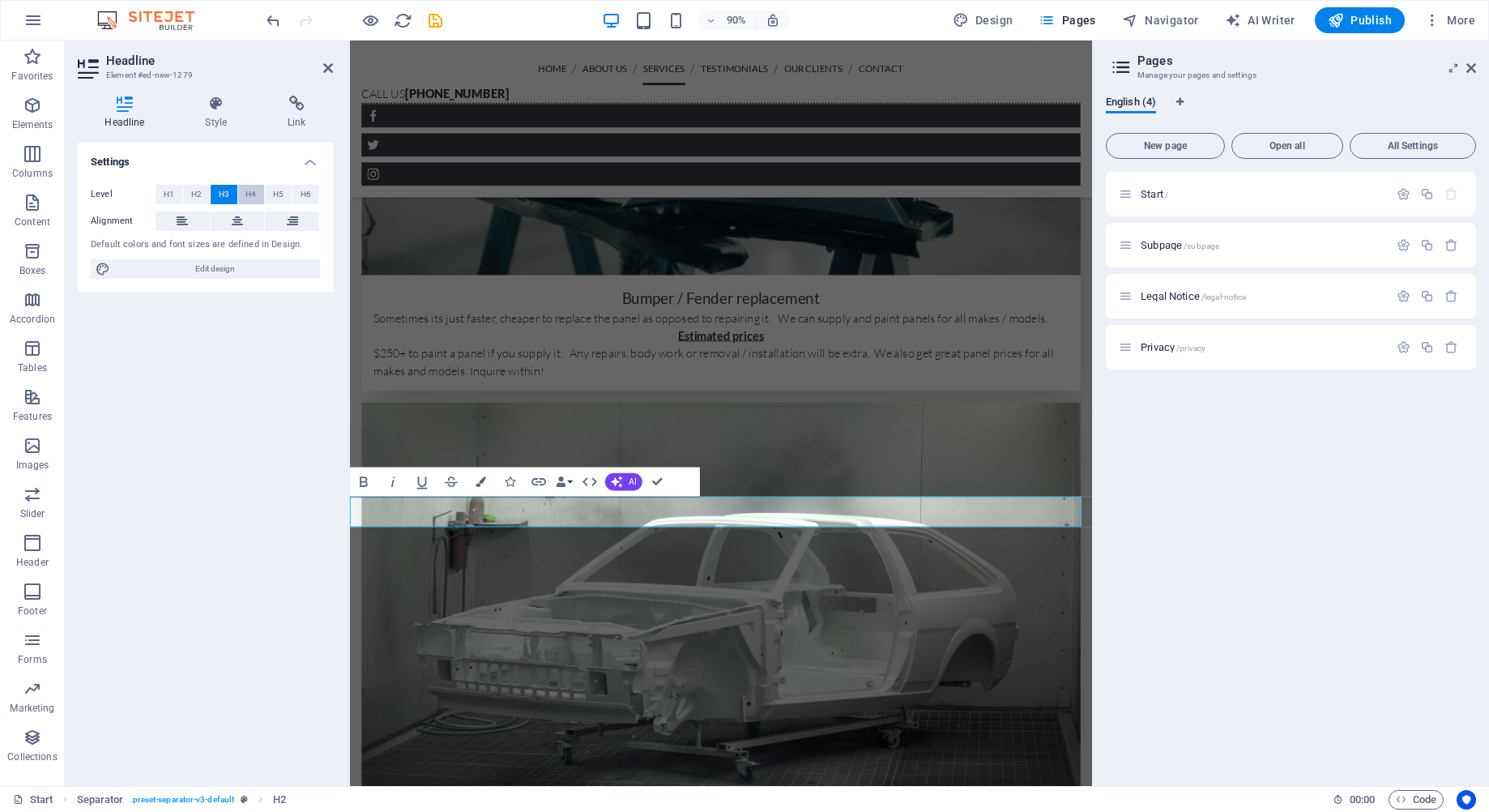
click at [255, 196] on span "H4" at bounding box center [250, 194] width 11 height 20
click at [269, 193] on button "H5" at bounding box center [278, 194] width 26 height 20
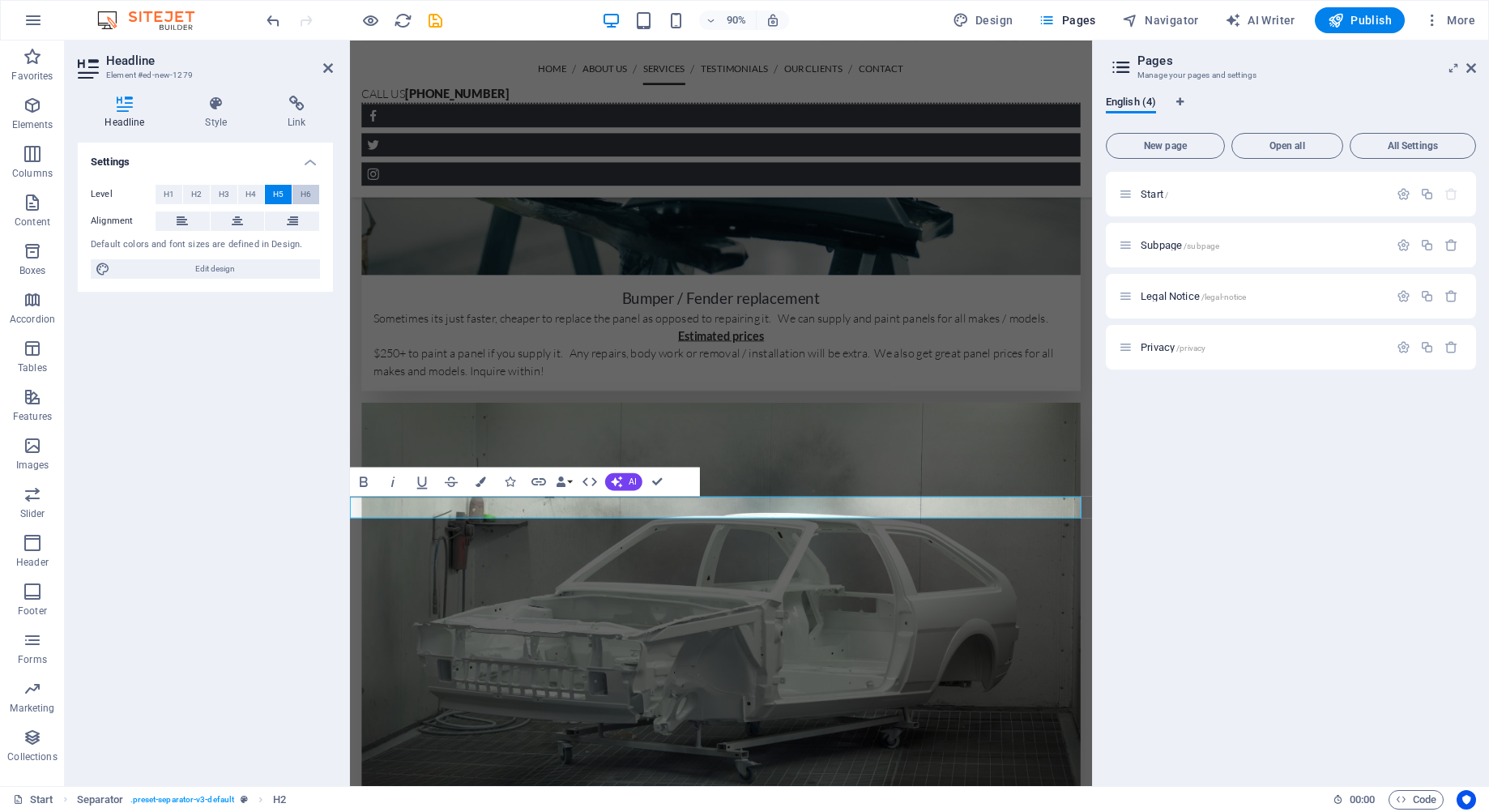
click at [302, 193] on span "H6" at bounding box center [306, 194] width 11 height 20
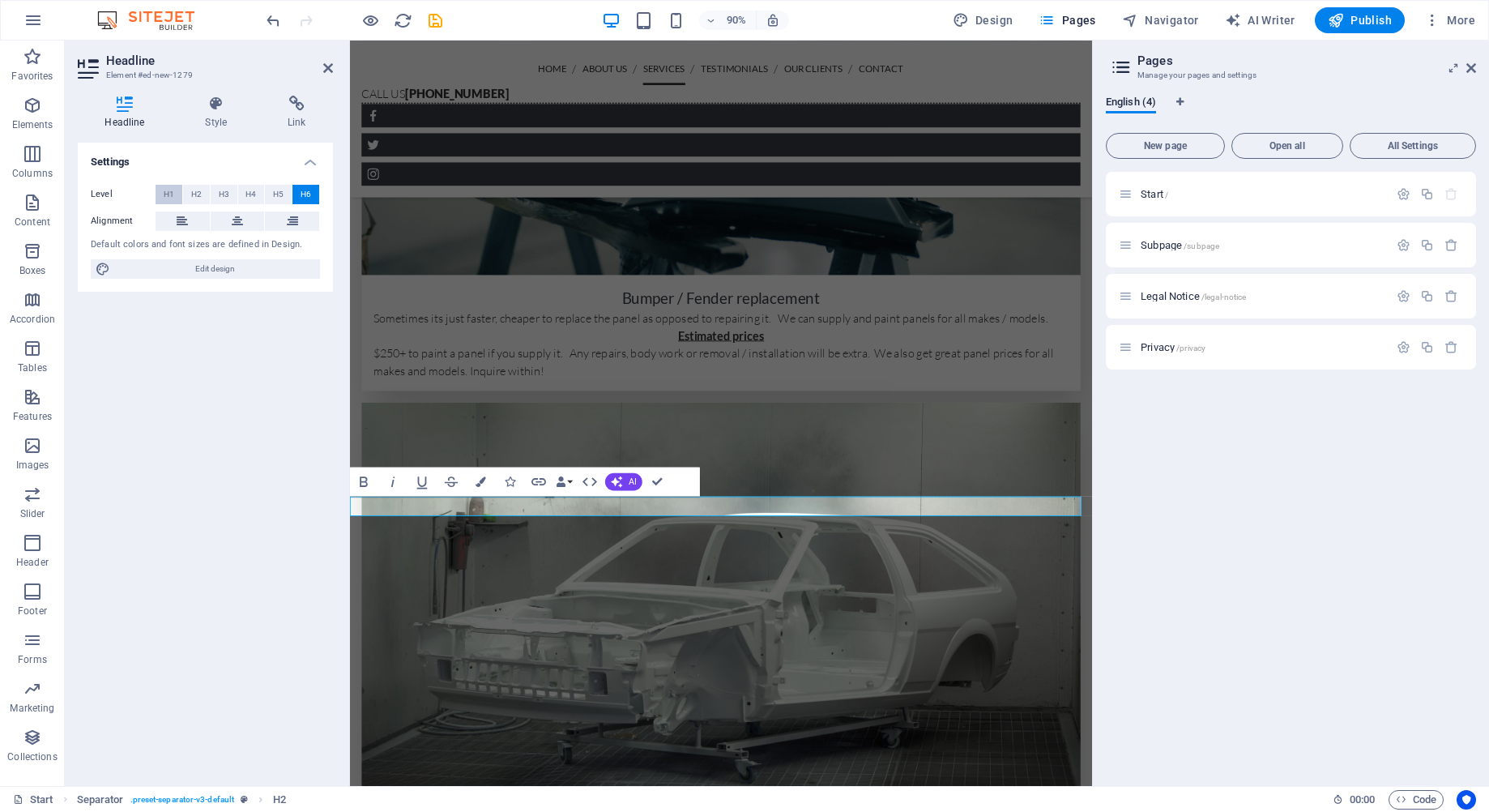
click at [166, 189] on span "H1" at bounding box center [169, 194] width 11 height 20
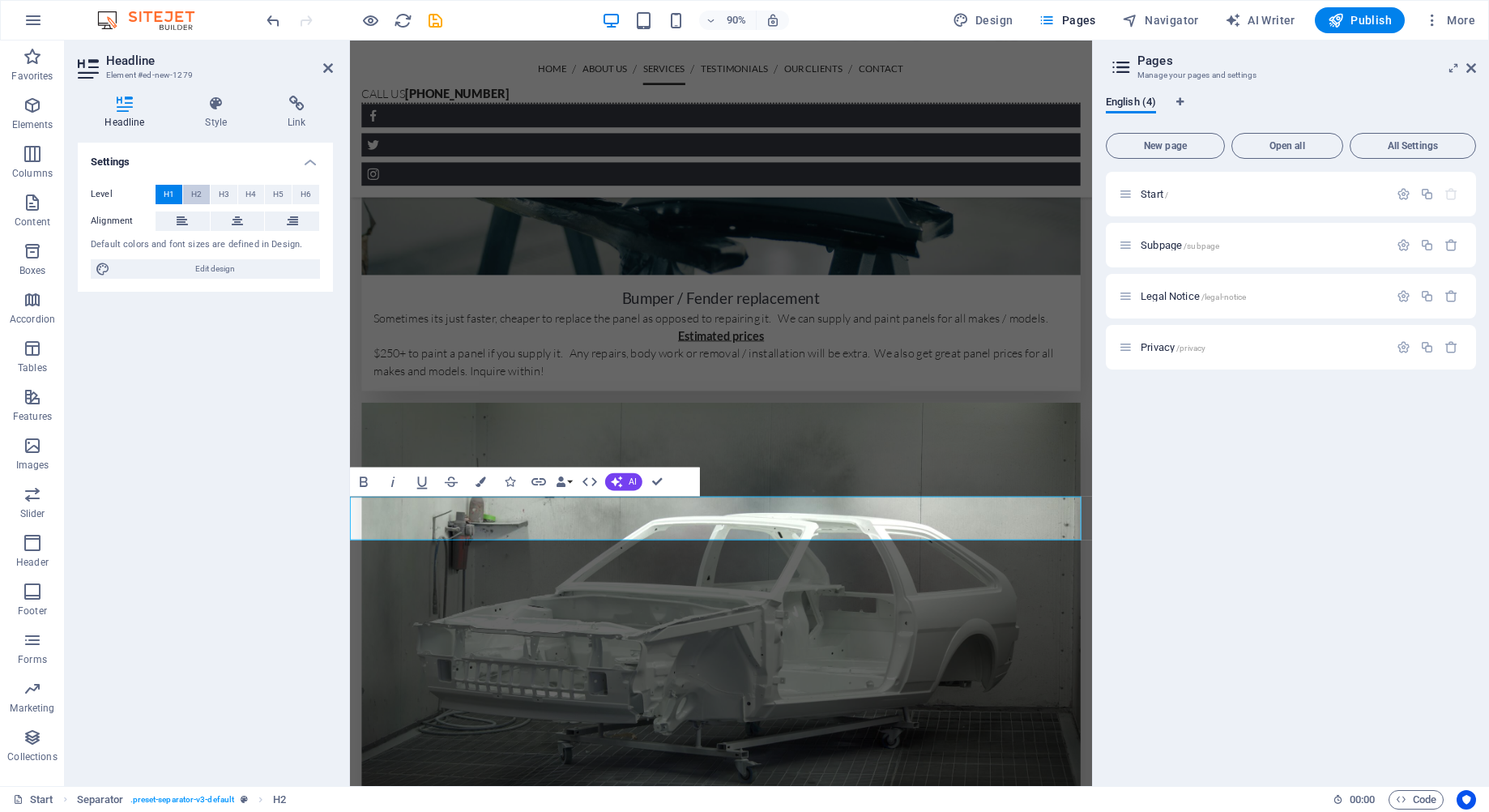
click at [206, 194] on button "H2" at bounding box center [196, 194] width 26 height 20
click at [166, 198] on span "H1" at bounding box center [169, 194] width 11 height 20
click at [185, 269] on span "Edit design" at bounding box center [215, 269] width 200 height 20
select select "px"
select select "300"
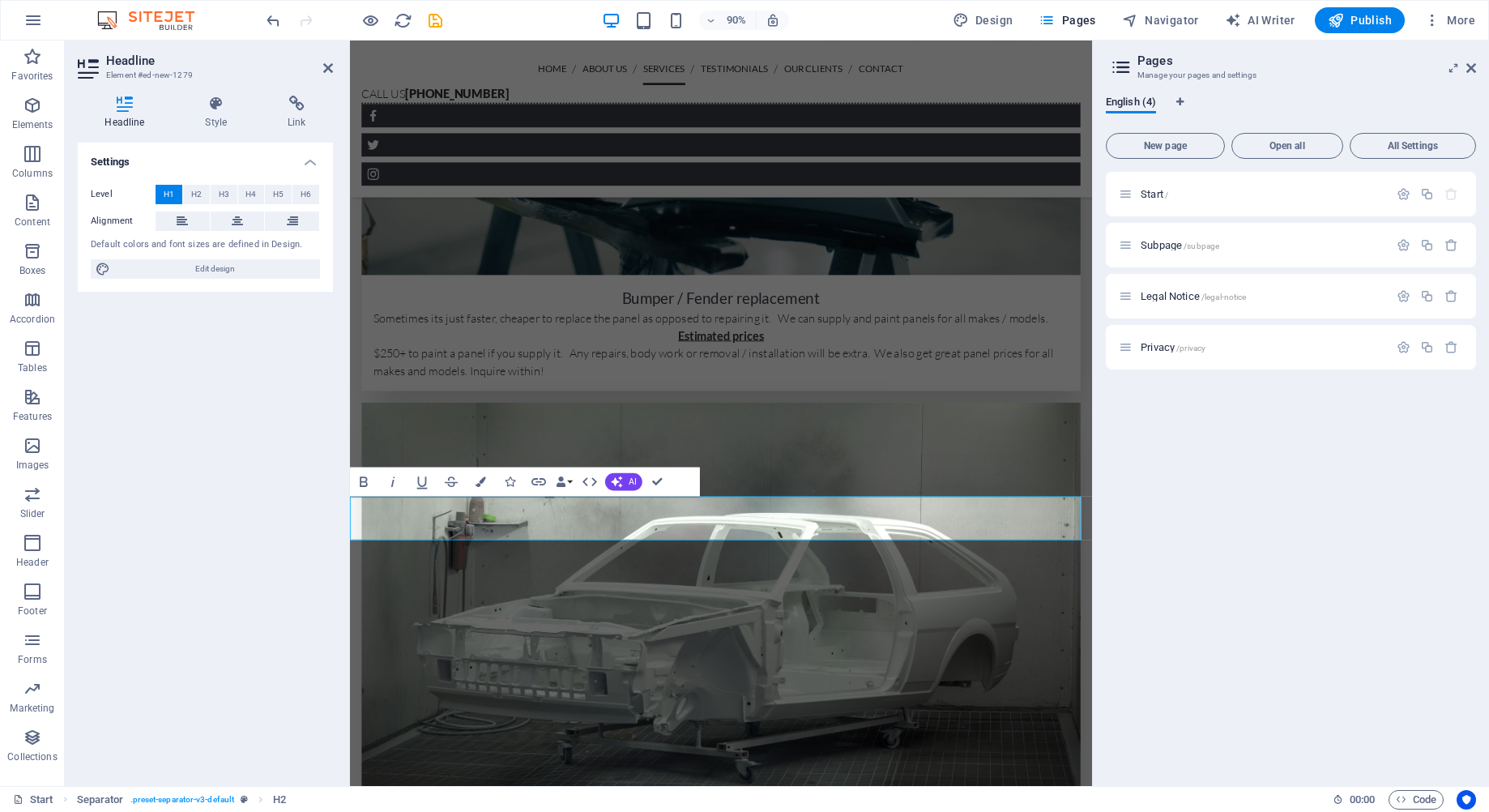
select select "px"
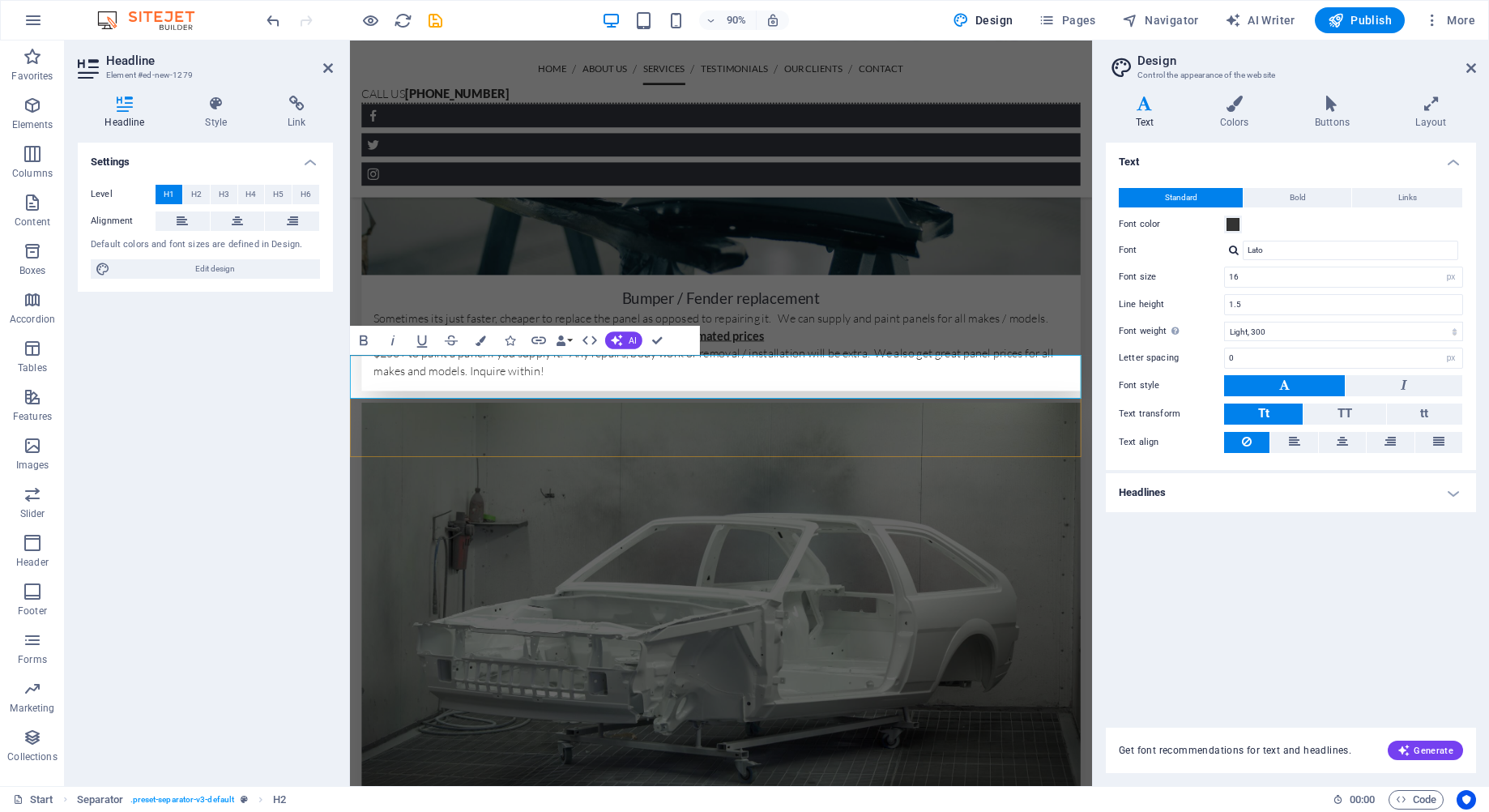
scroll to position [2811, 0]
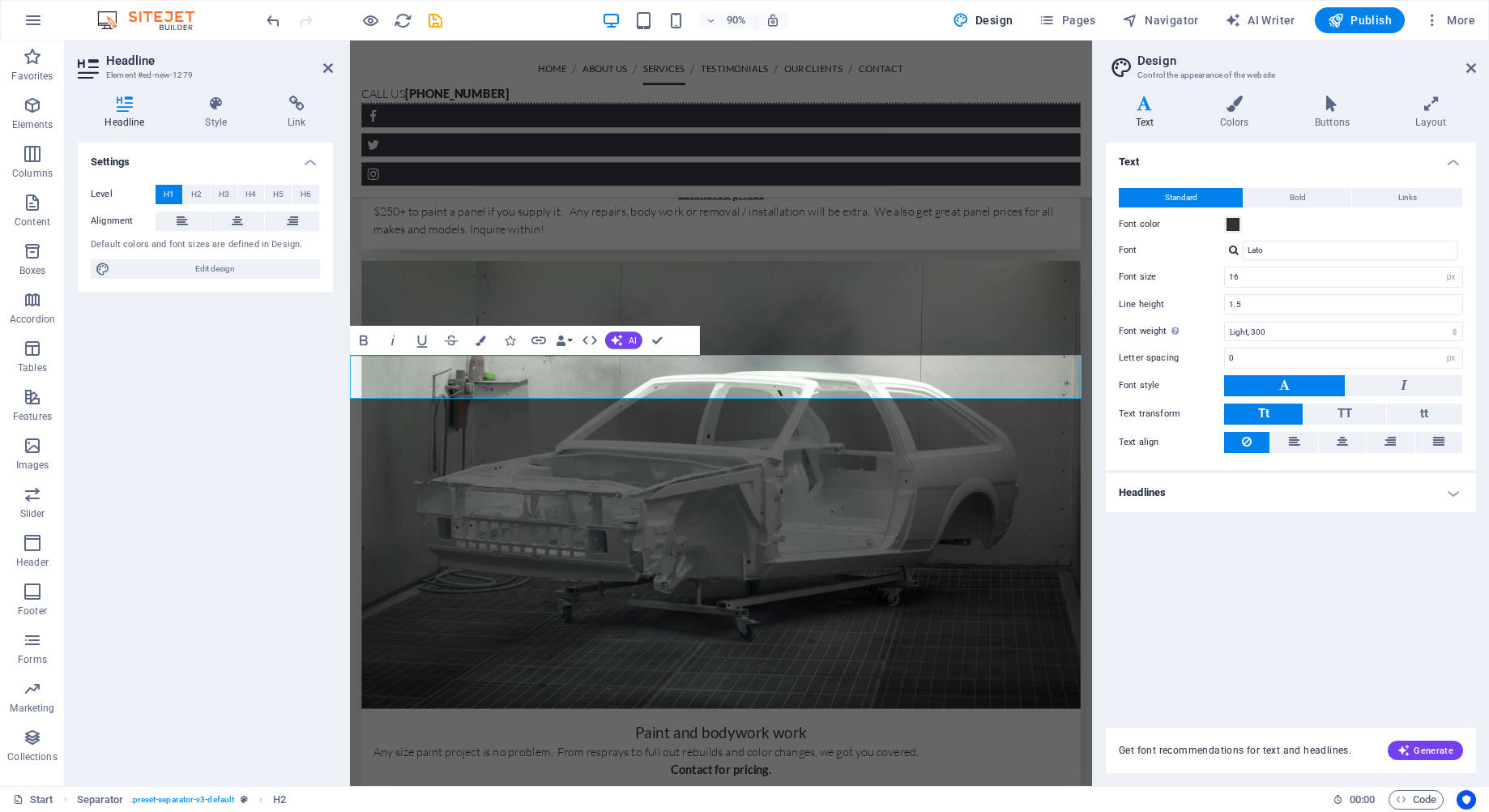
click at [330, 61] on h2 "Headline" at bounding box center [219, 61] width 226 height 15
click at [325, 74] on icon at bounding box center [329, 68] width 10 height 13
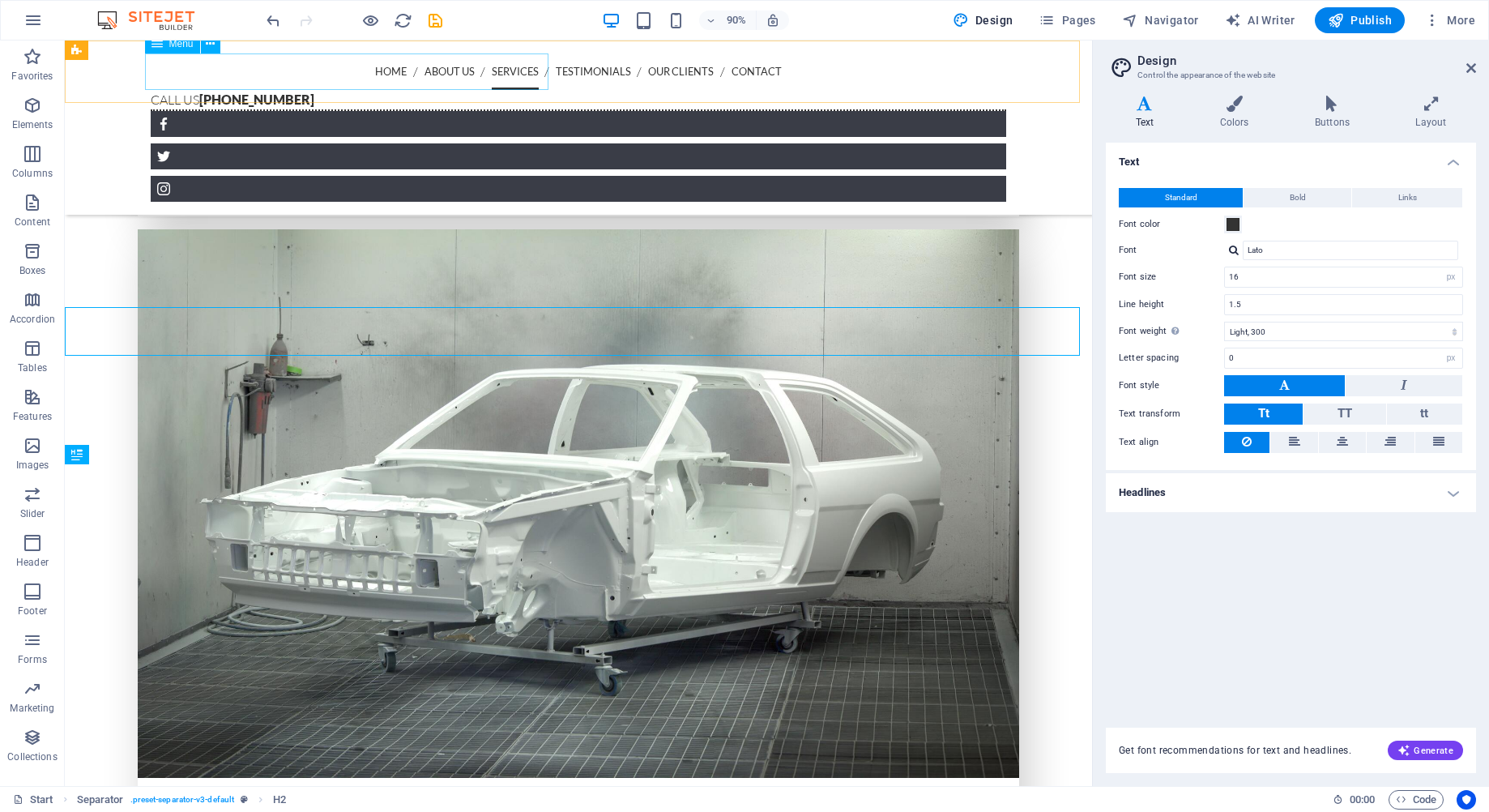
scroll to position [2736, 0]
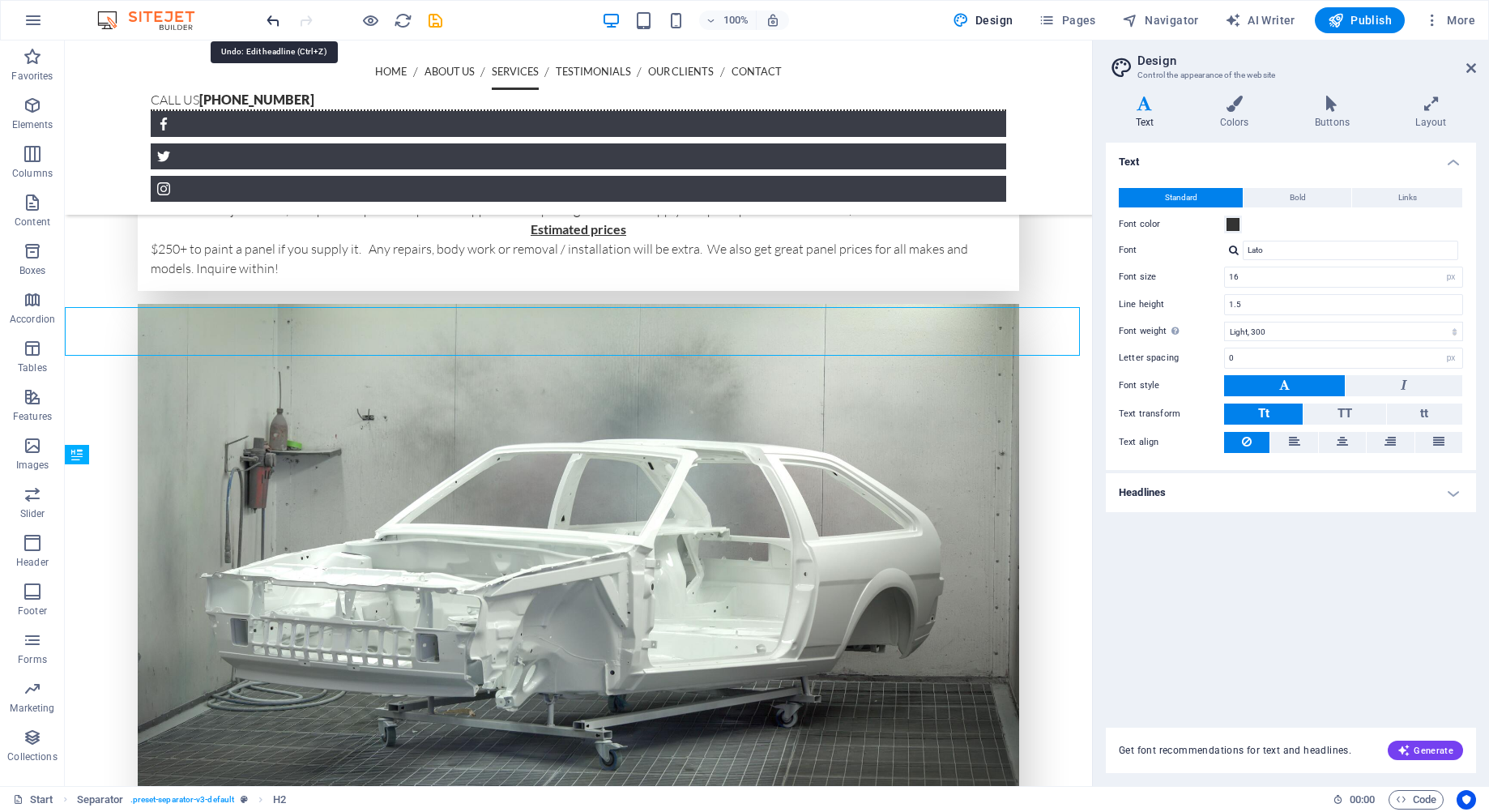
click at [270, 16] on icon "undo" at bounding box center [273, 21] width 19 height 19
click at [270, 20] on icon "undo" at bounding box center [273, 21] width 19 height 19
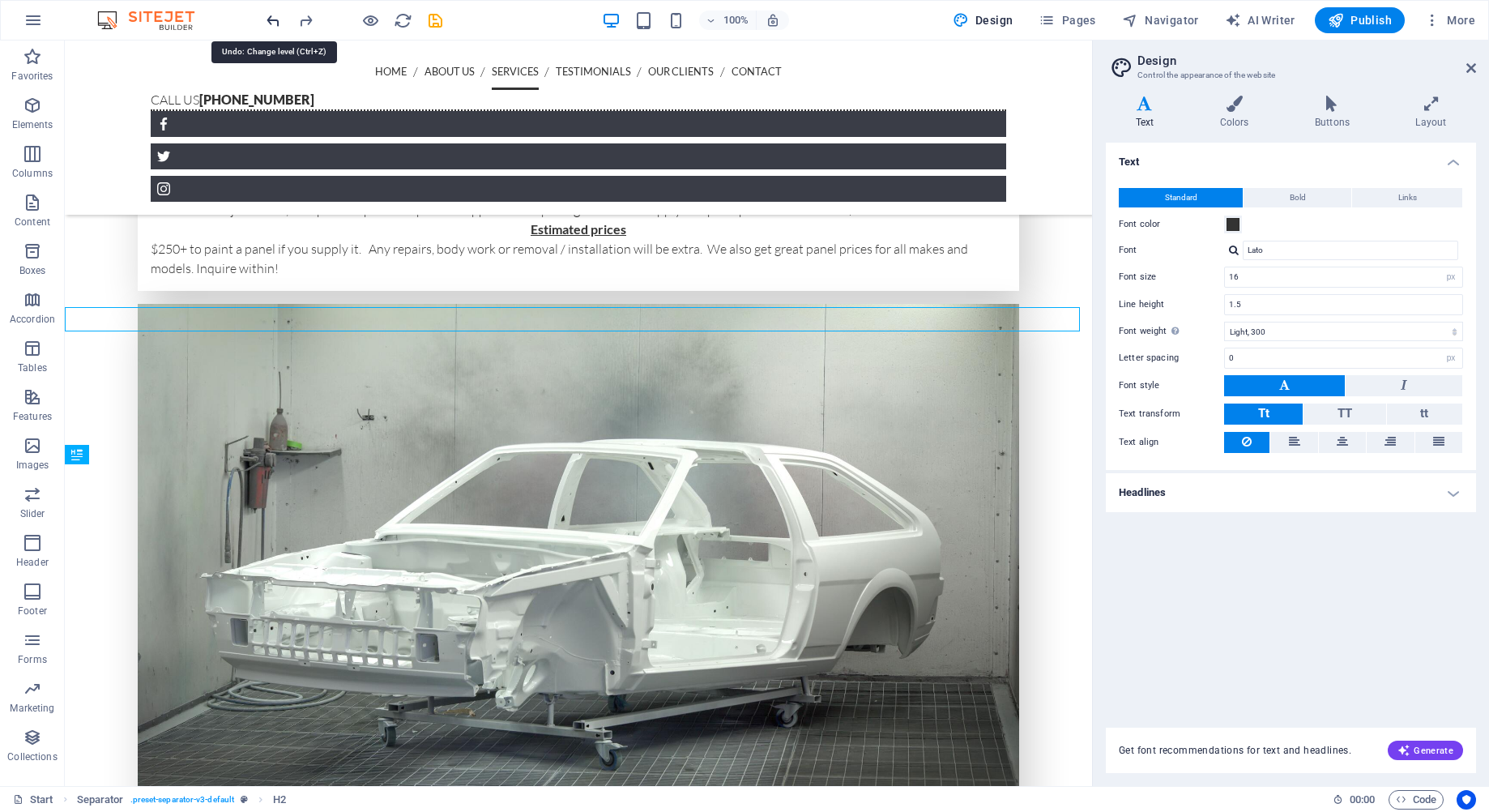
click at [270, 20] on icon "undo" at bounding box center [273, 21] width 19 height 19
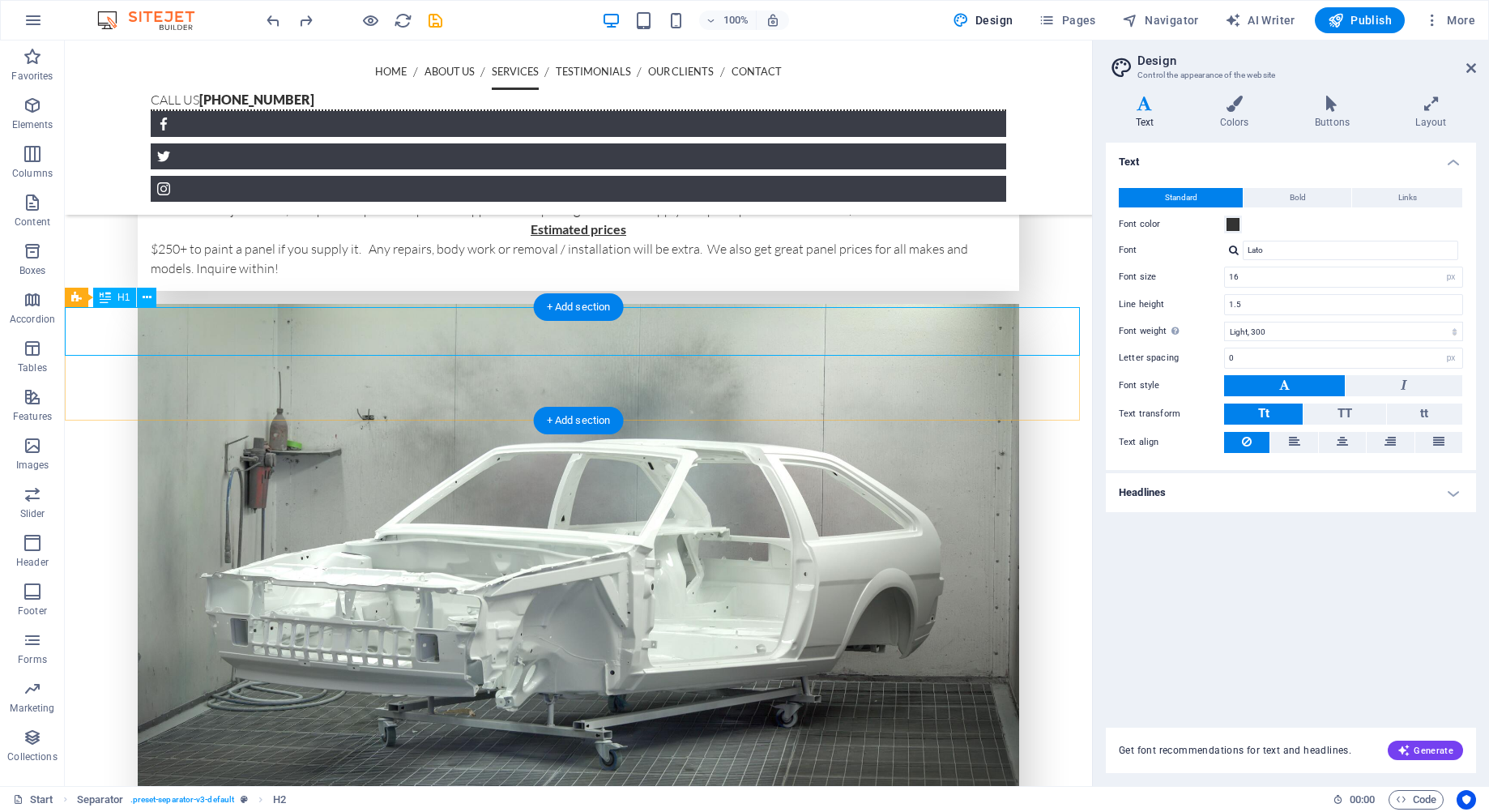
click at [149, 293] on icon at bounding box center [147, 297] width 9 height 17
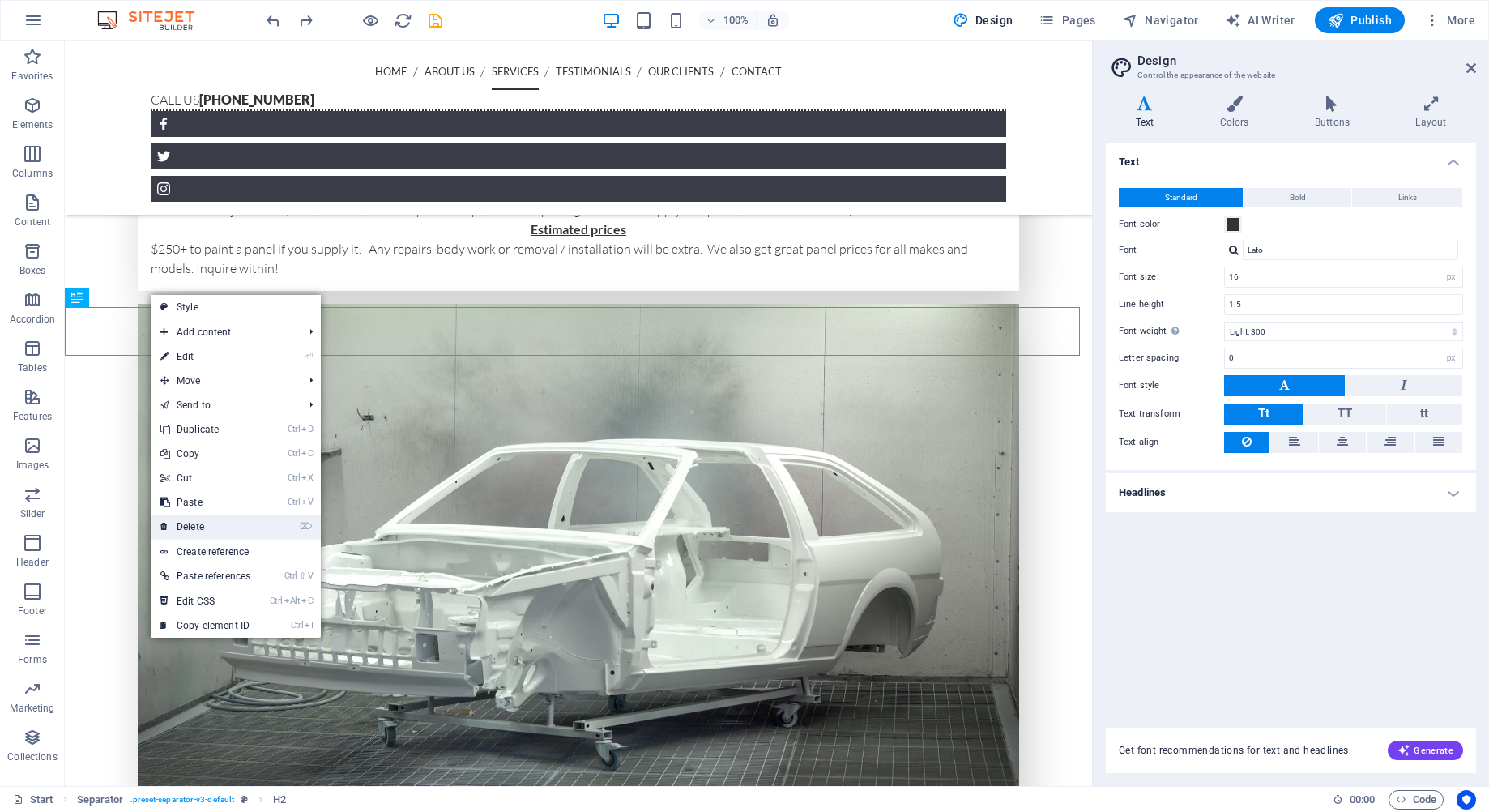
click at [231, 530] on link "⌦ Delete" at bounding box center [205, 527] width 110 height 25
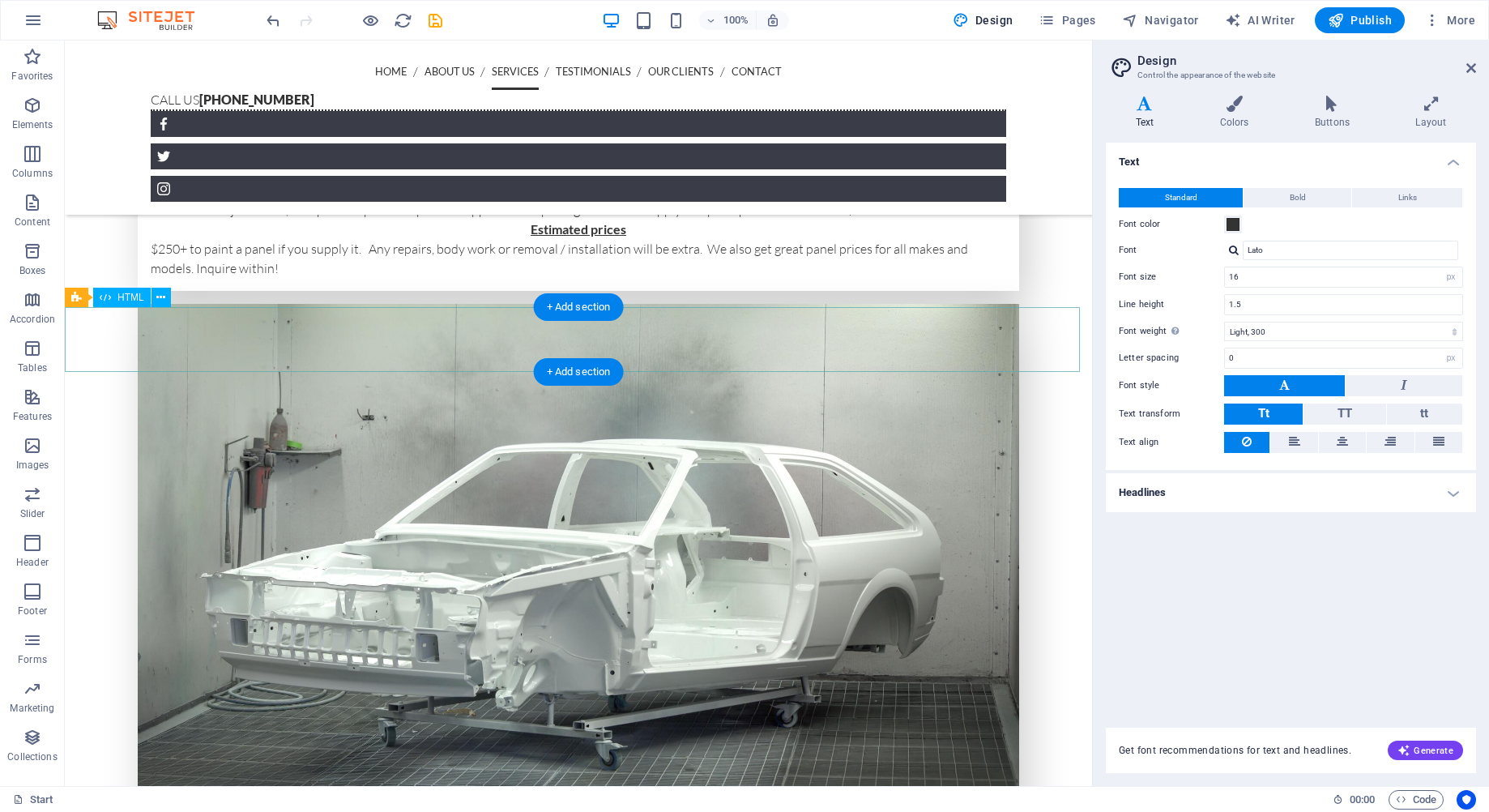
click at [164, 304] on icon at bounding box center [161, 297] width 9 height 17
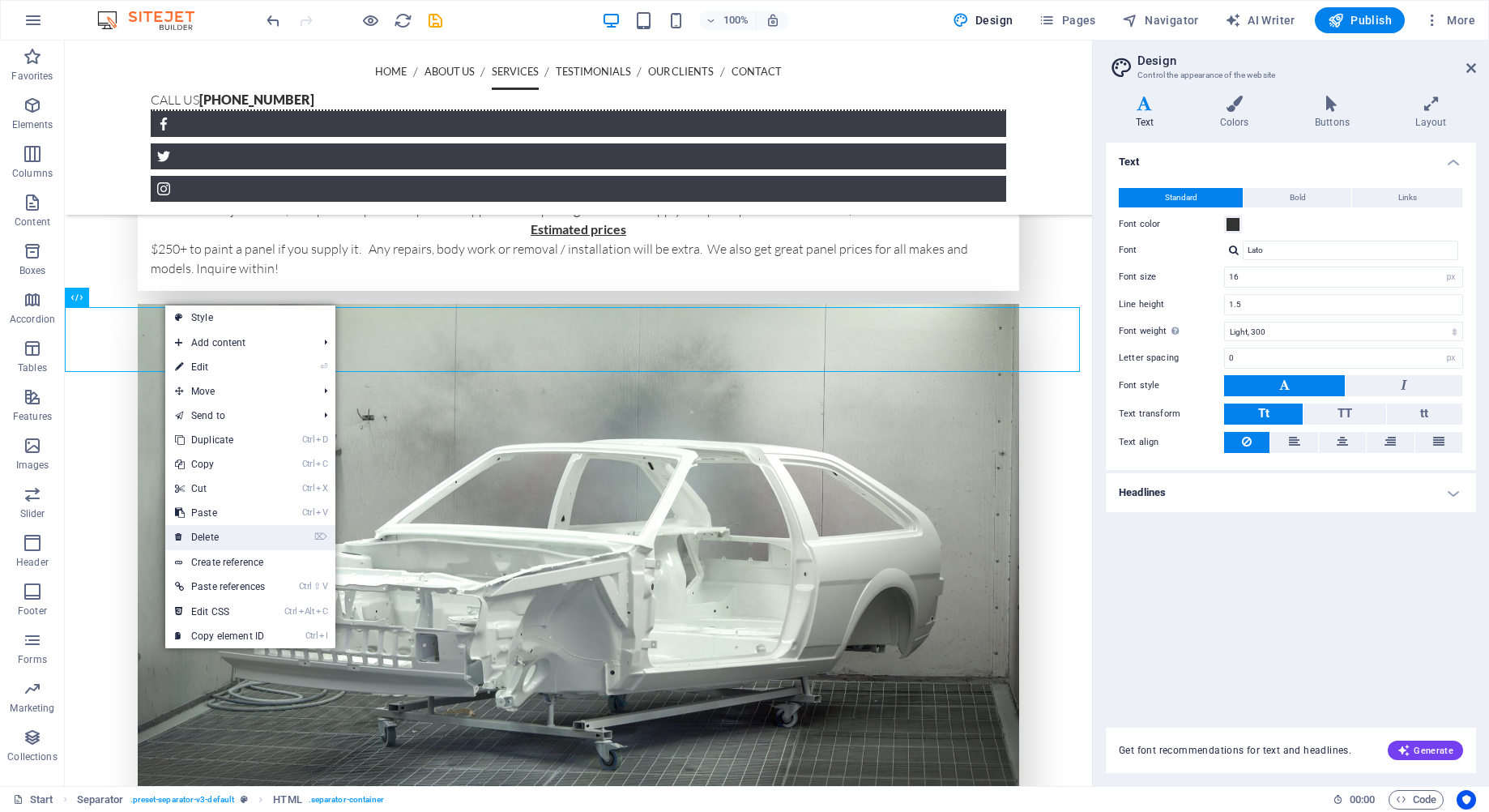
click at [244, 544] on link "⌦ Delete" at bounding box center [220, 538] width 110 height 25
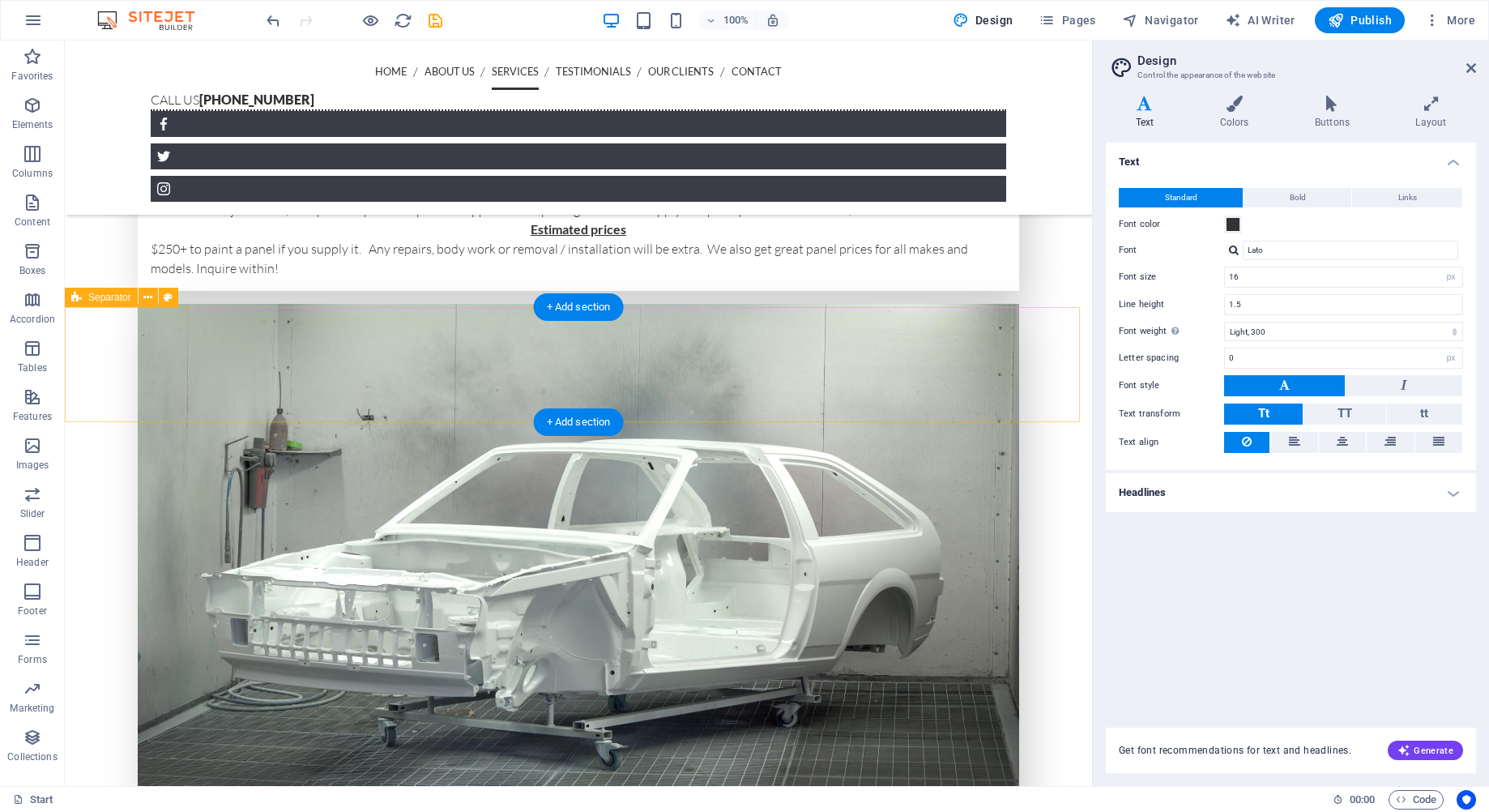
click at [553, 301] on div "+ Add section" at bounding box center [578, 306] width 90 height 27
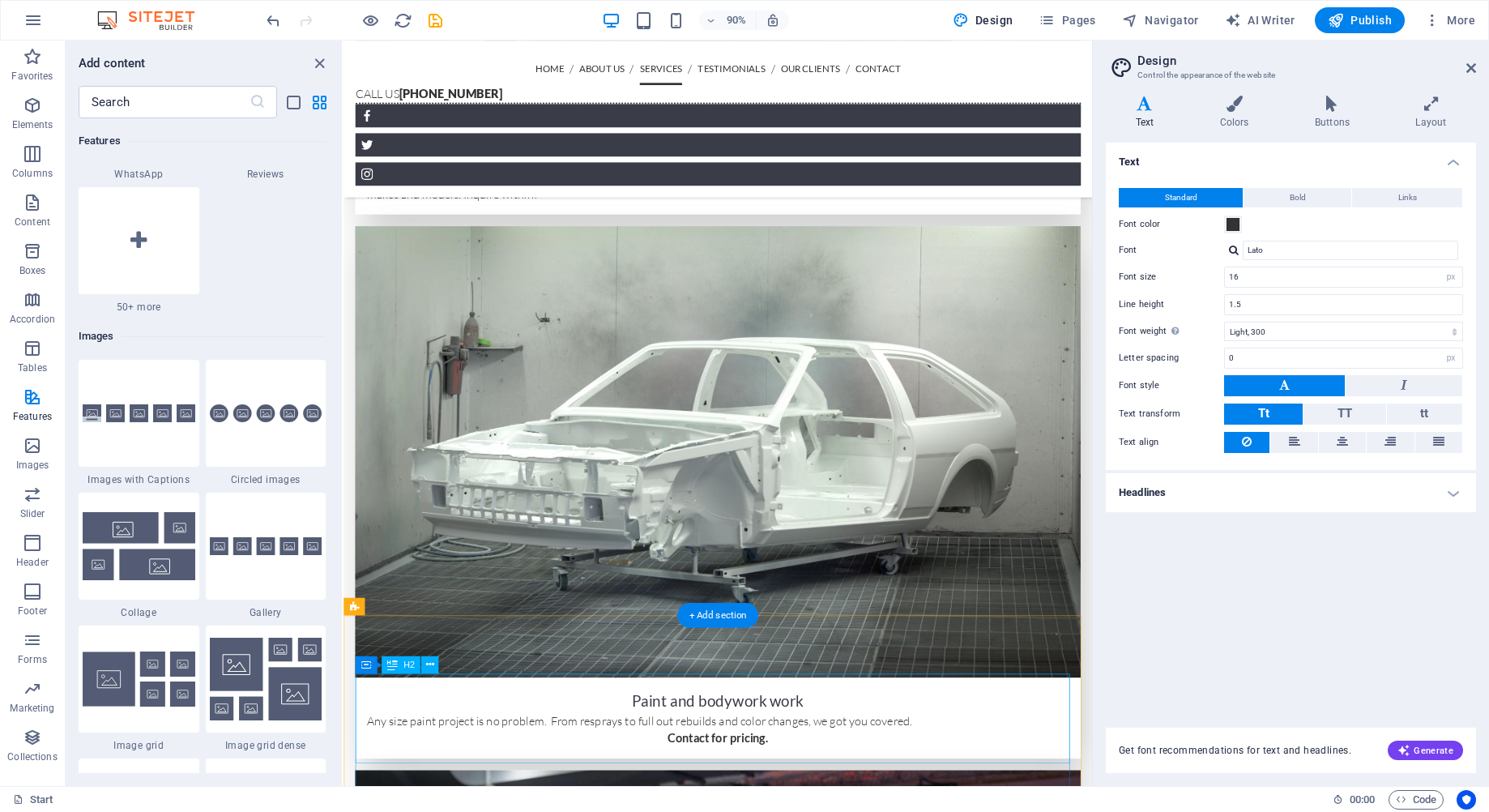
scroll to position [2834, 0]
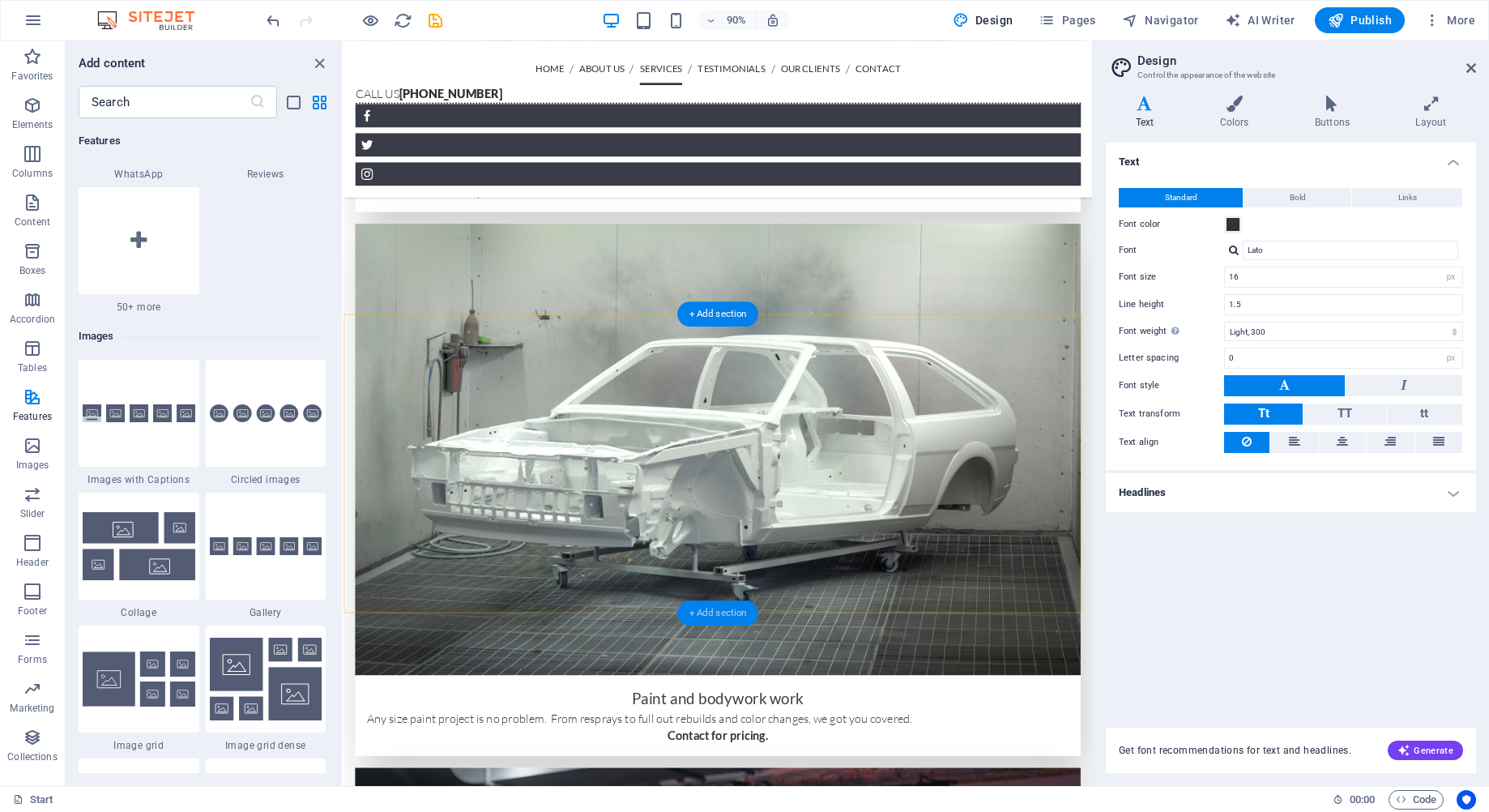
click at [708, 609] on div "+ Add section" at bounding box center [717, 613] width 81 height 25
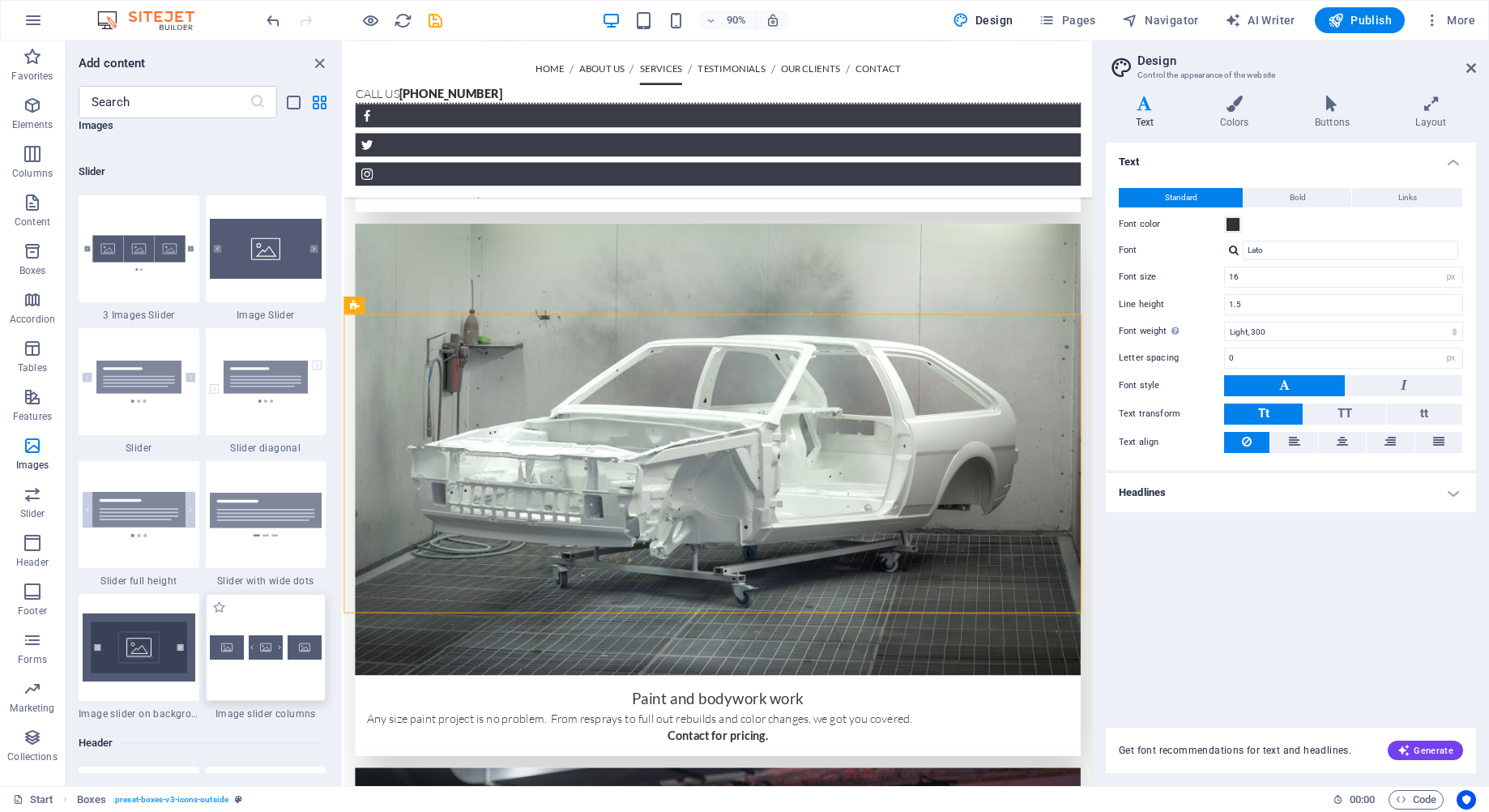
scroll to position [9236, 0]
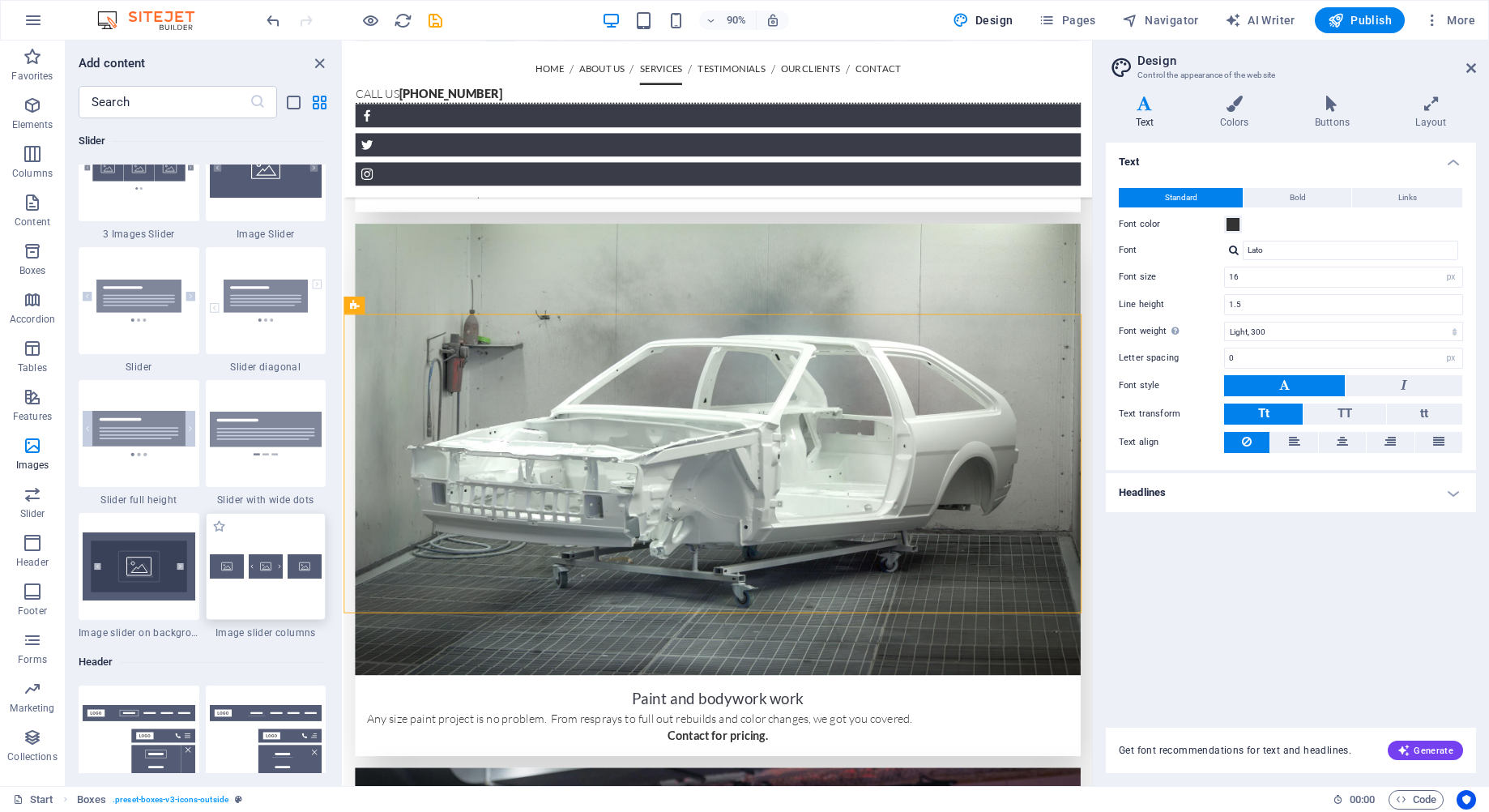
click at [248, 581] on div at bounding box center [266, 567] width 121 height 107
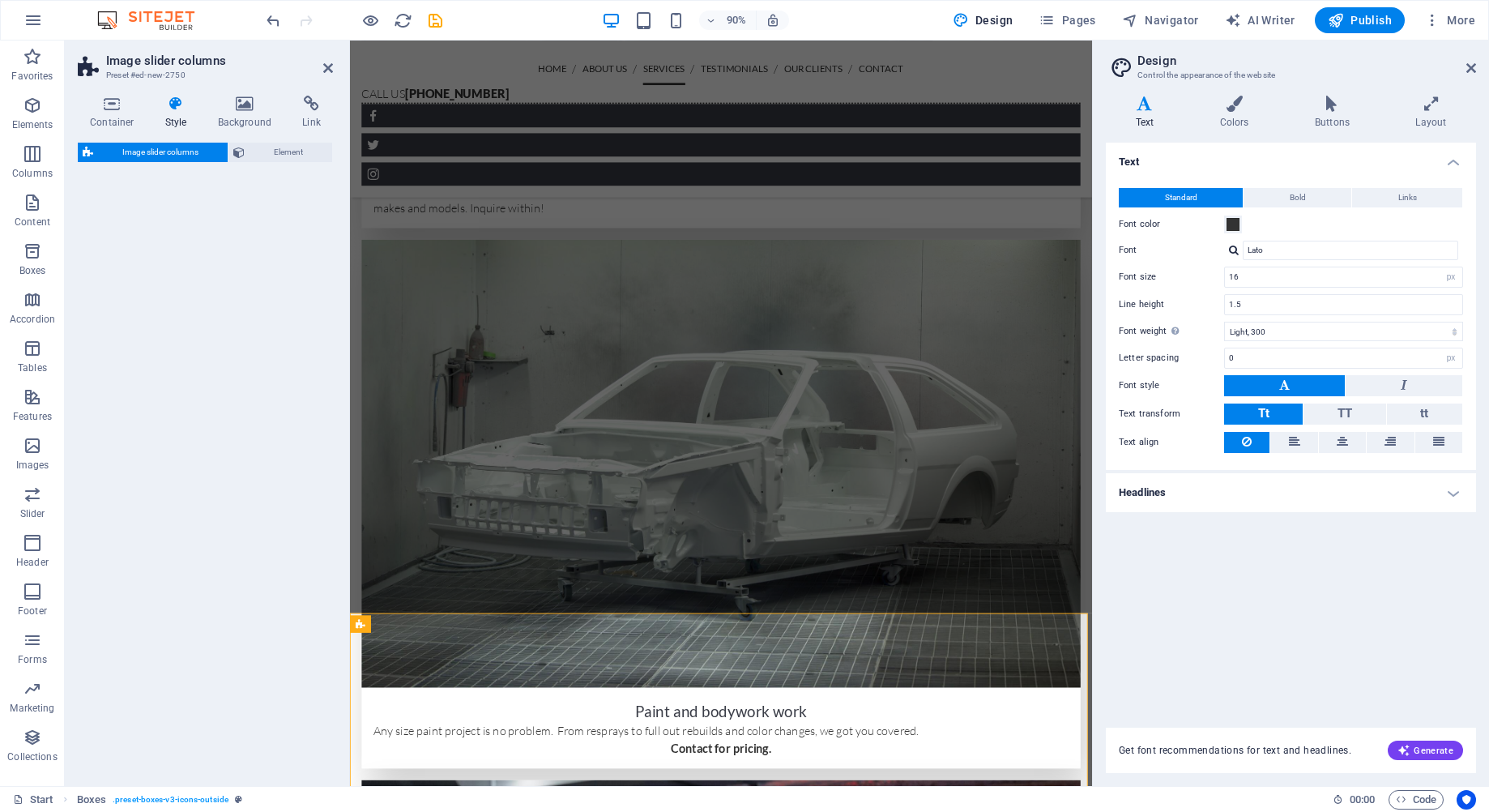
select select "rem"
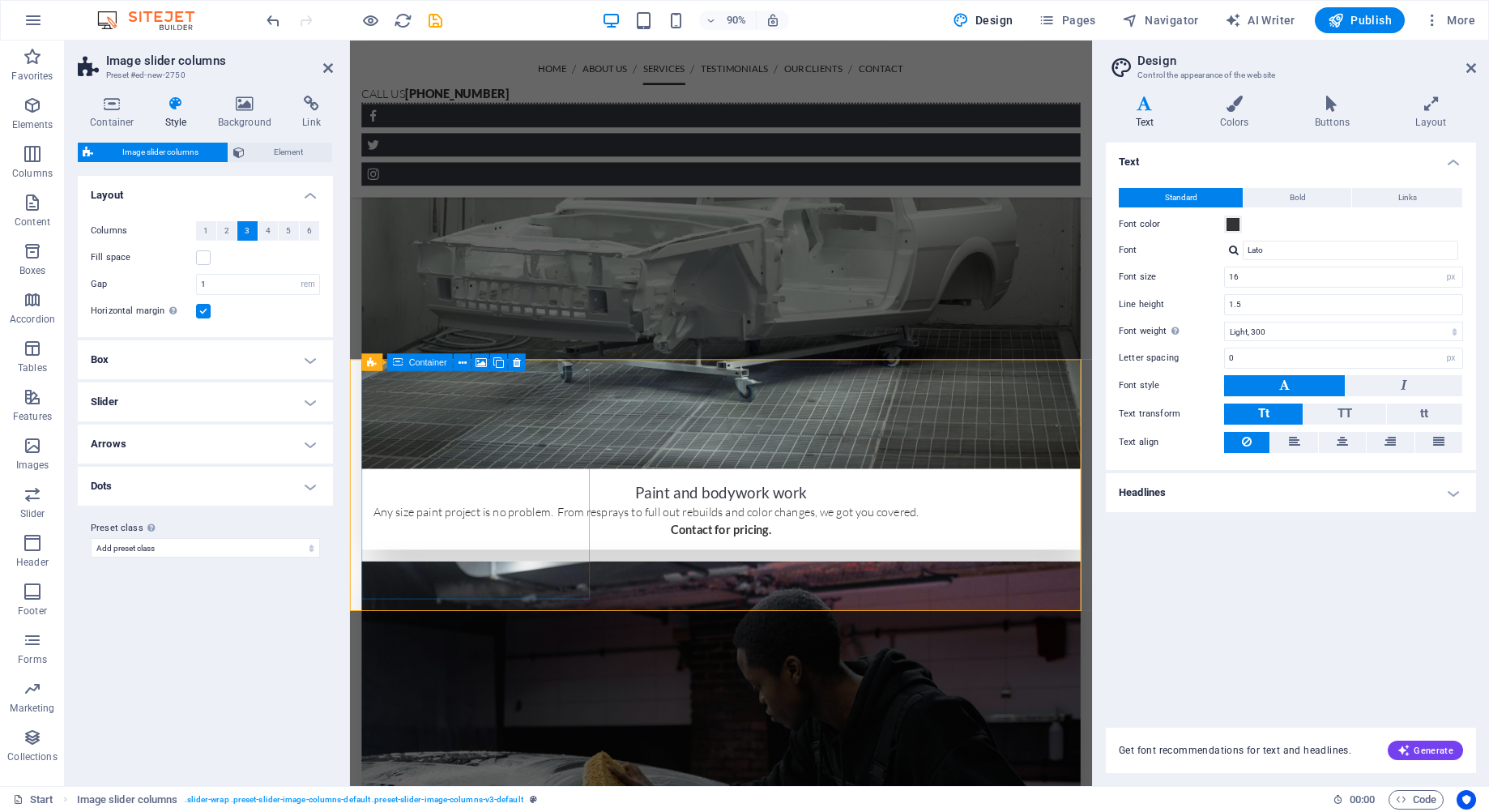
scroll to position [3158, 0]
